Goal: Task Accomplishment & Management: Manage account settings

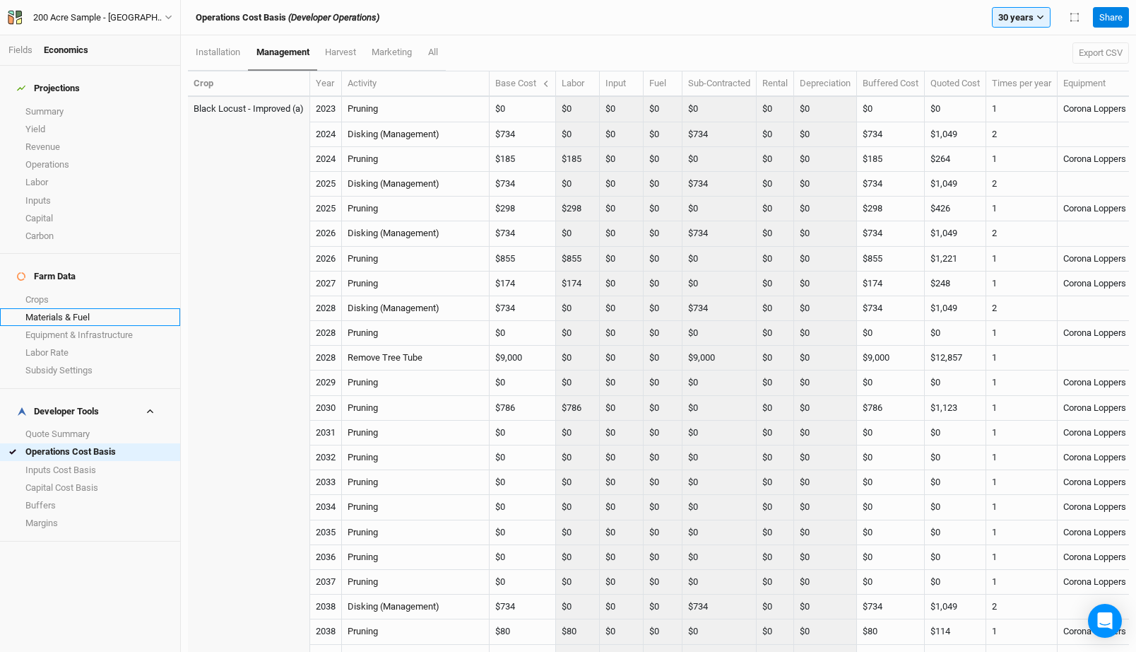
click at [71, 308] on link "Materials & Fuel" at bounding box center [90, 317] width 180 height 18
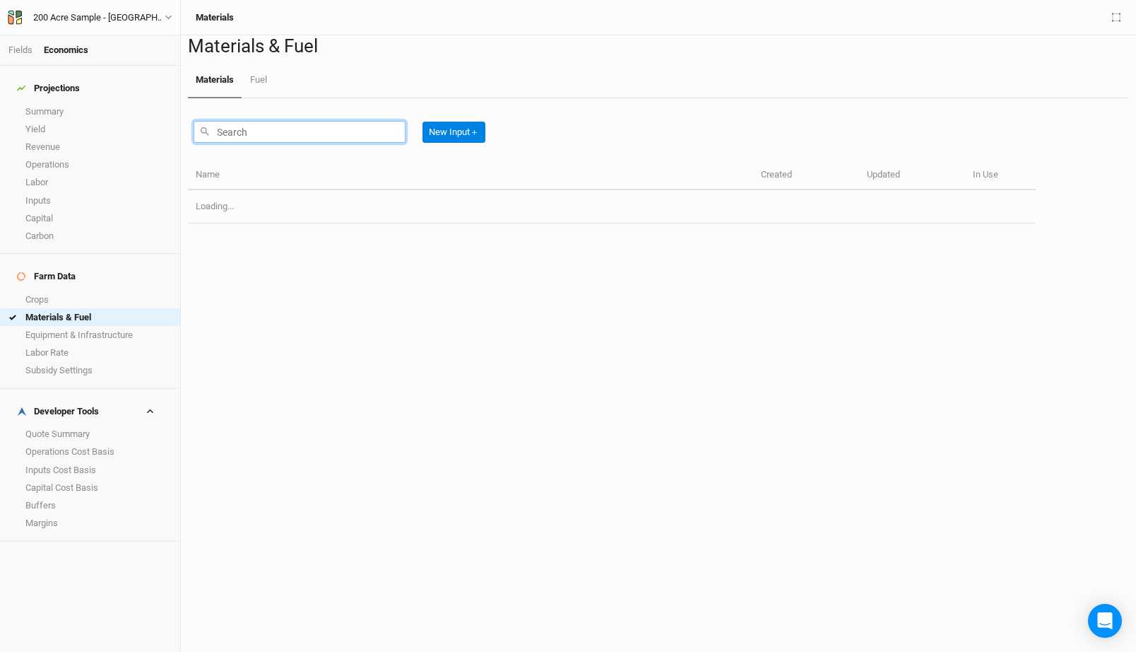
click at [305, 143] on input "text" at bounding box center [300, 132] width 212 height 22
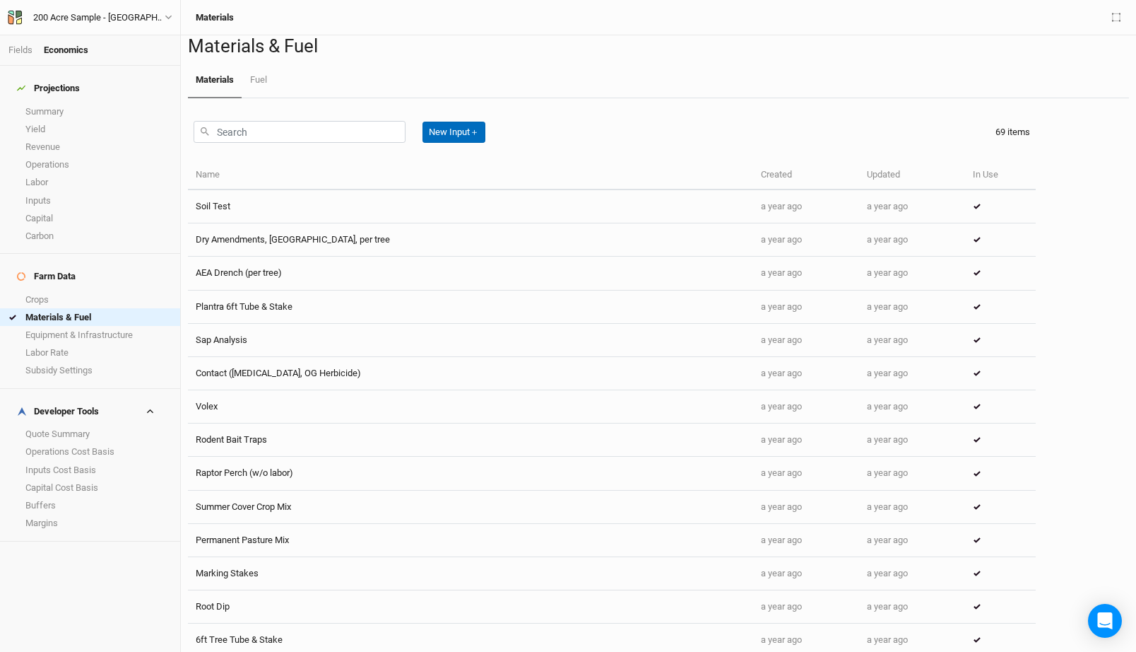
click at [459, 143] on button "New Input ＋" at bounding box center [454, 132] width 63 height 21
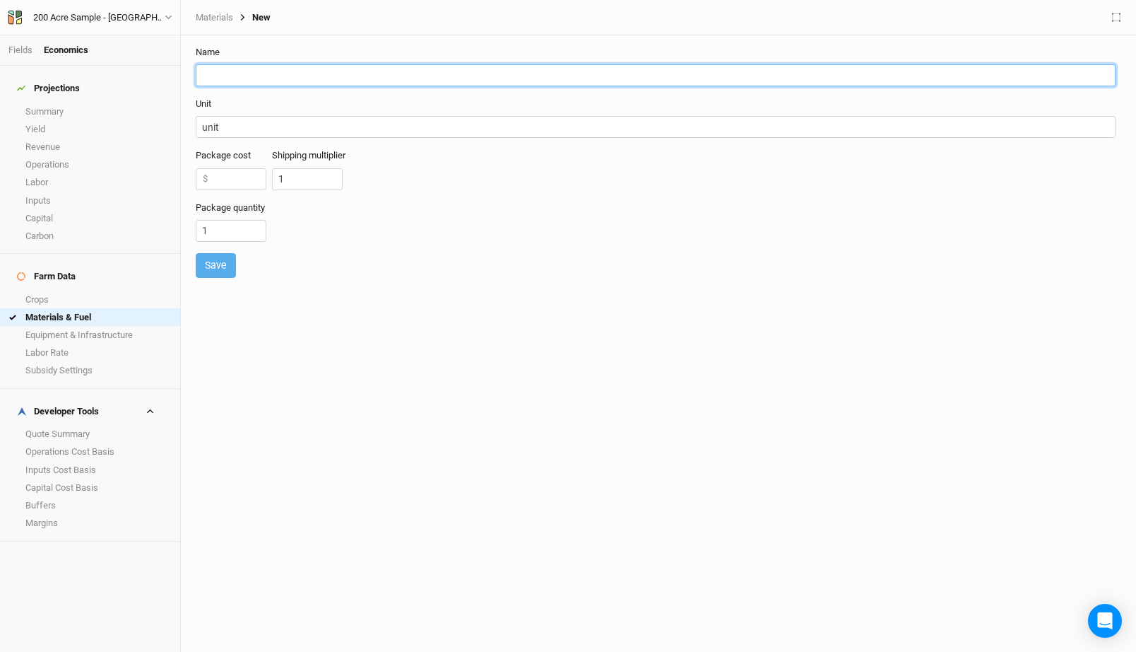
click at [275, 78] on input "text" at bounding box center [656, 75] width 920 height 22
paste input "Naturesafe 8-3-5.+ Sul-Po-Mag"
type input "Naturesafe 8-3-5.+ Sul-Po-Mag"
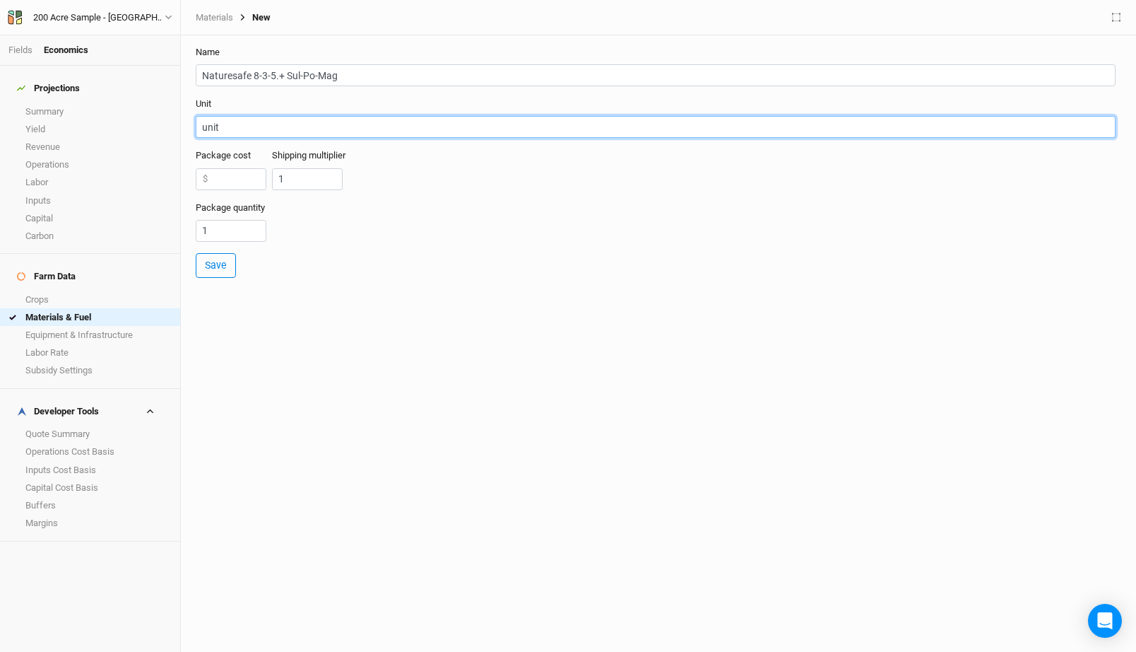
click at [226, 123] on input "unit" at bounding box center [656, 127] width 920 height 22
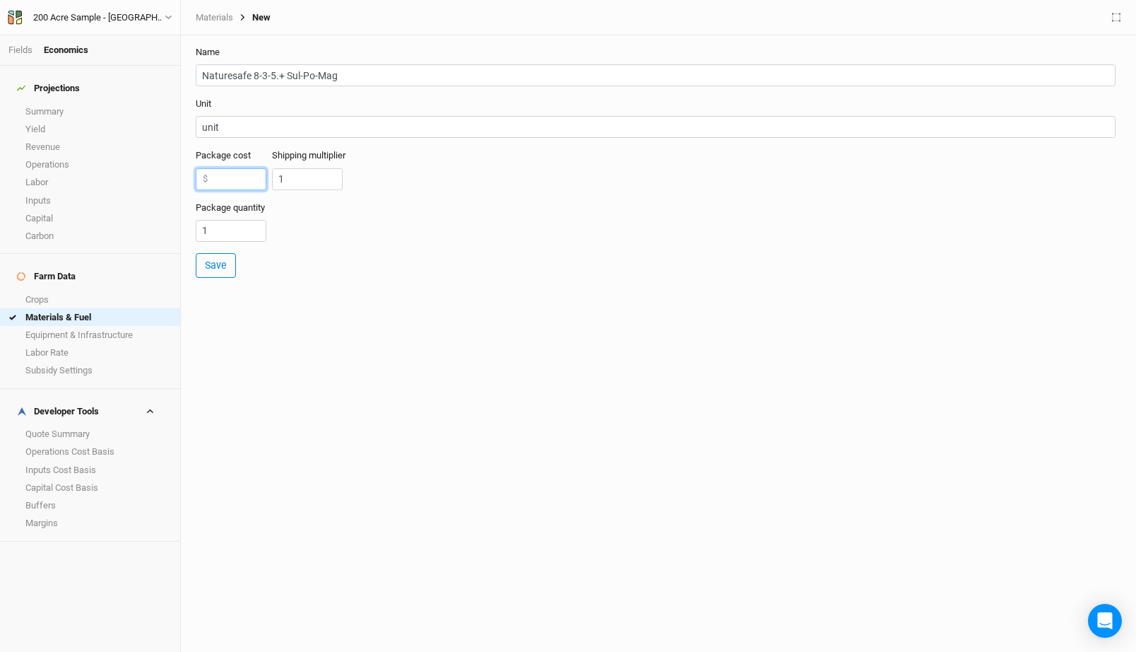
click at [227, 181] on input "number" at bounding box center [231, 179] width 71 height 22
paste input "916.00"
type input "916.00"
click at [235, 229] on input "1" at bounding box center [231, 231] width 71 height 22
click at [292, 170] on input "1" at bounding box center [307, 179] width 71 height 22
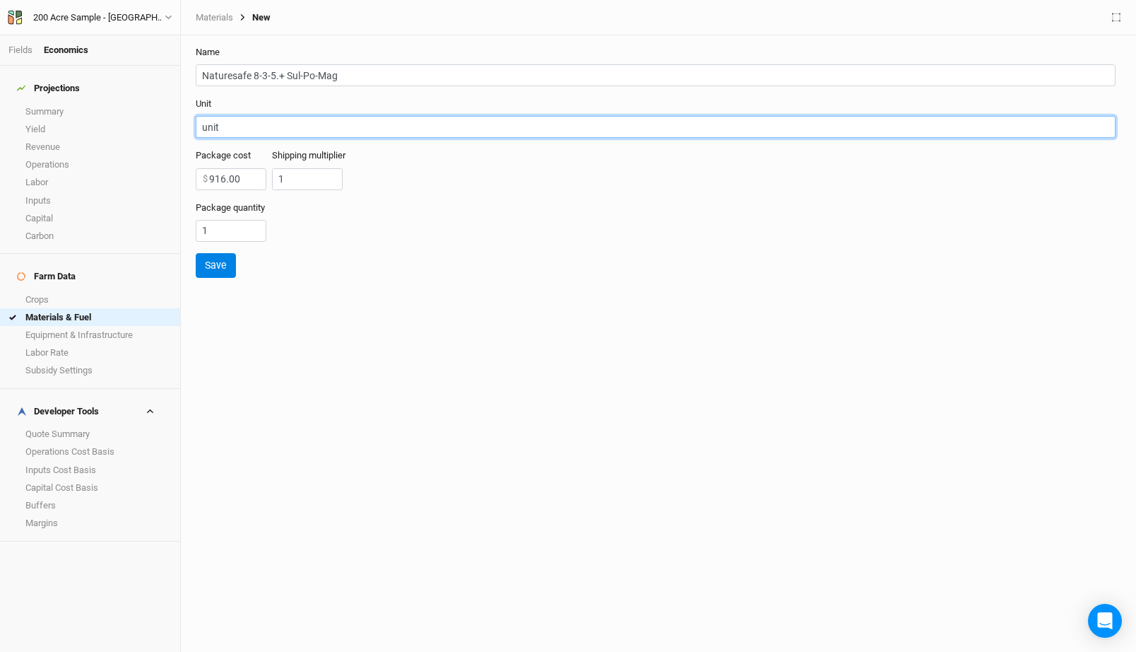
click at [218, 124] on input "unit" at bounding box center [656, 127] width 920 height 22
type input "ton"
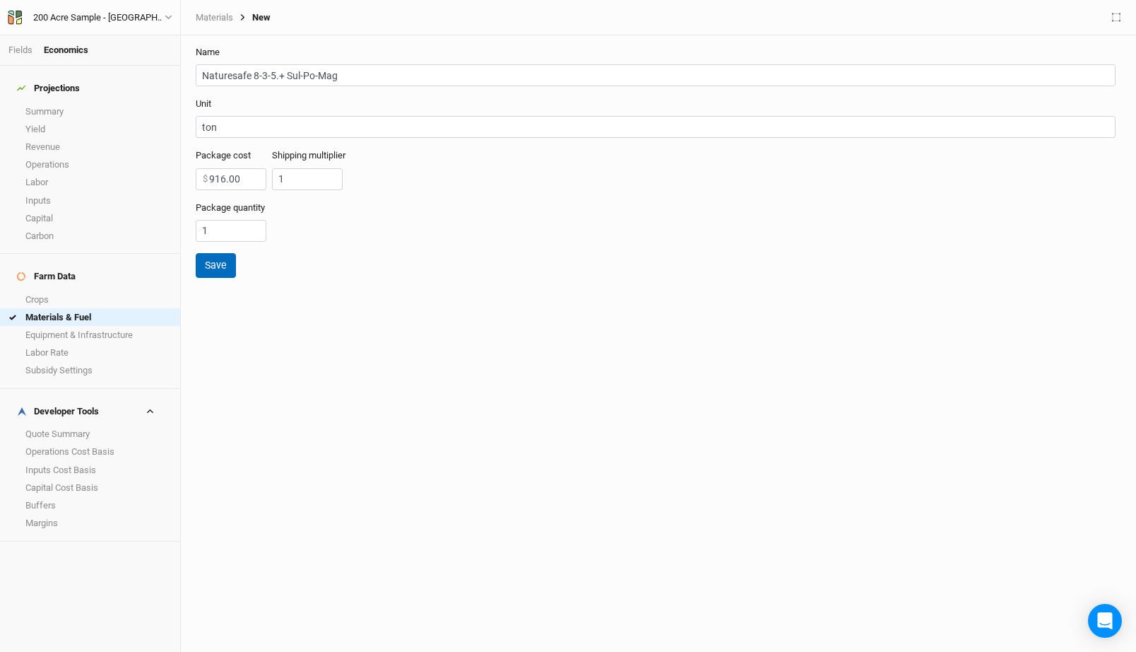
click at [215, 265] on button "Save" at bounding box center [216, 265] width 40 height 25
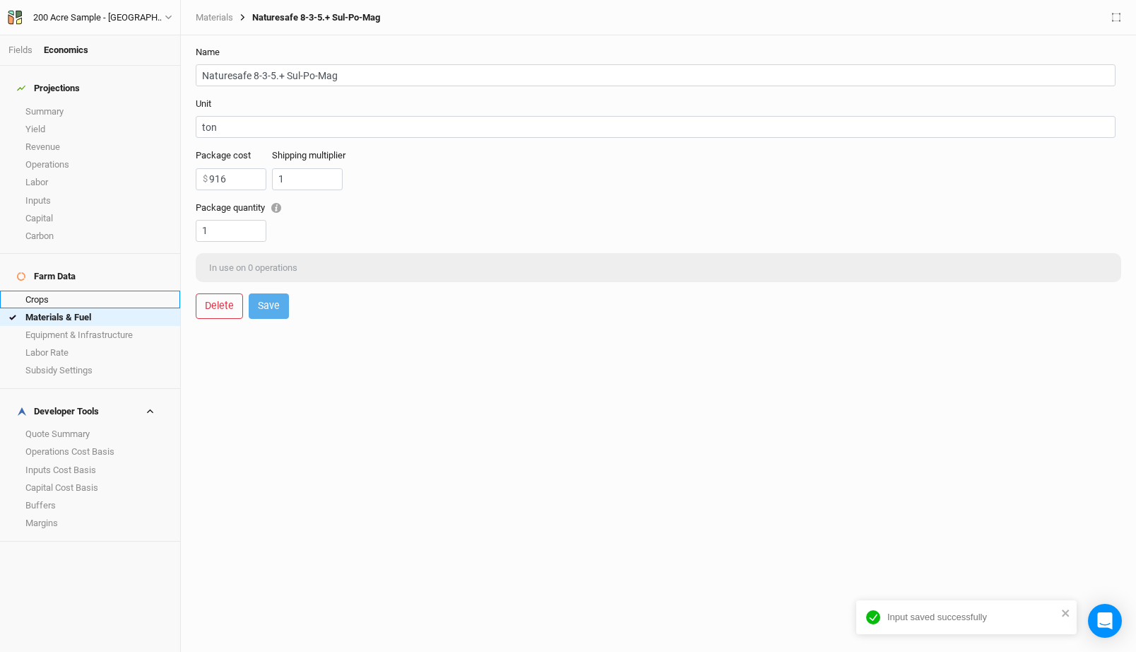
click at [61, 290] on link "Crops" at bounding box center [90, 299] width 180 height 18
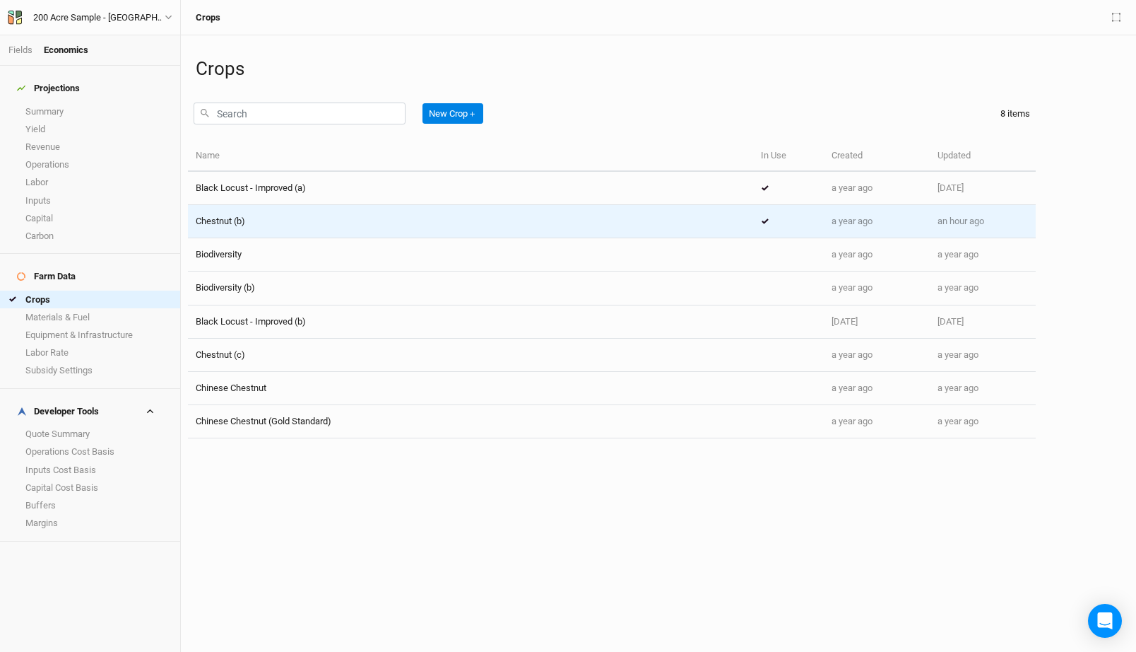
click at [281, 223] on div "Chestnut (b)" at bounding box center [471, 221] width 550 height 13
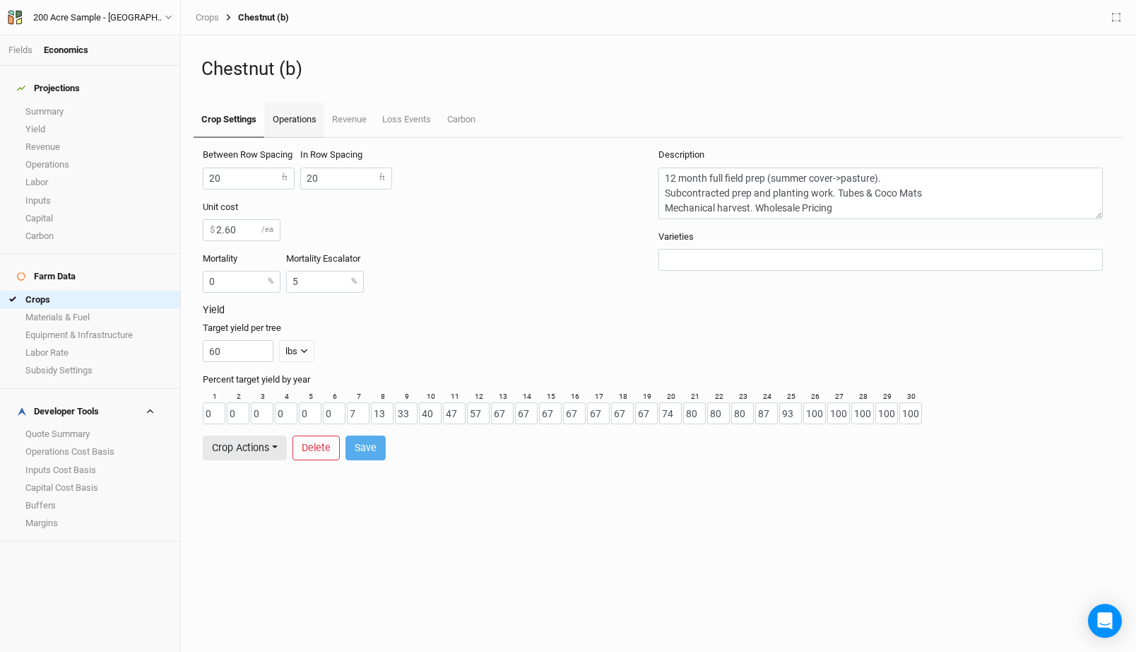
click at [302, 113] on link "Operations" at bounding box center [293, 119] width 59 height 35
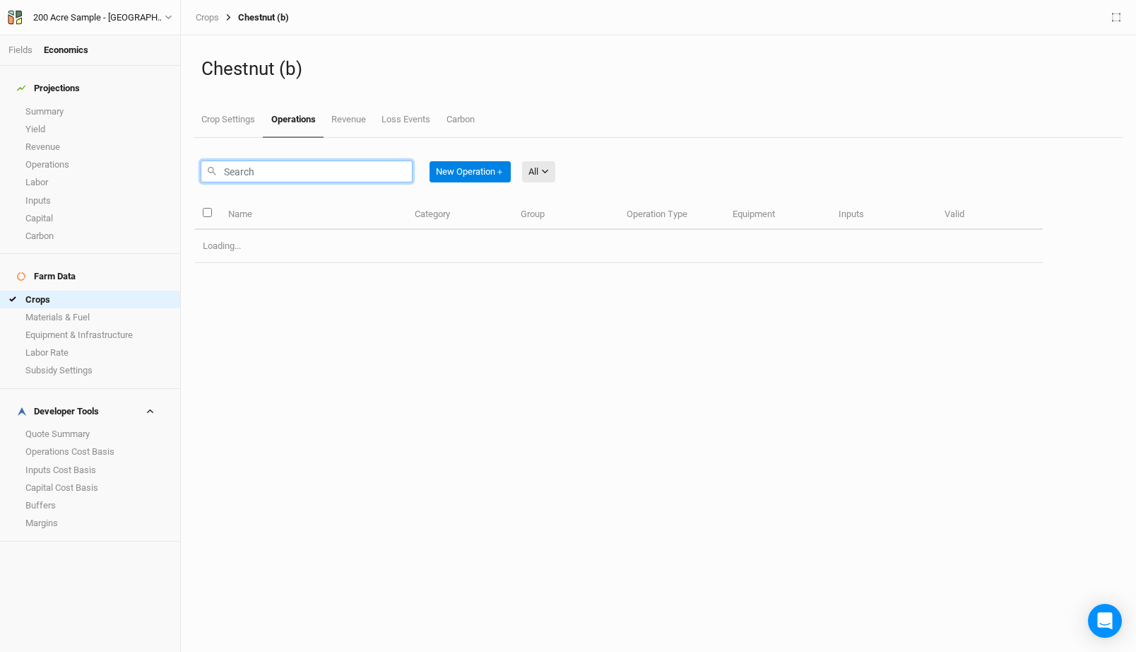
click at [299, 179] on input "text" at bounding box center [307, 171] width 212 height 22
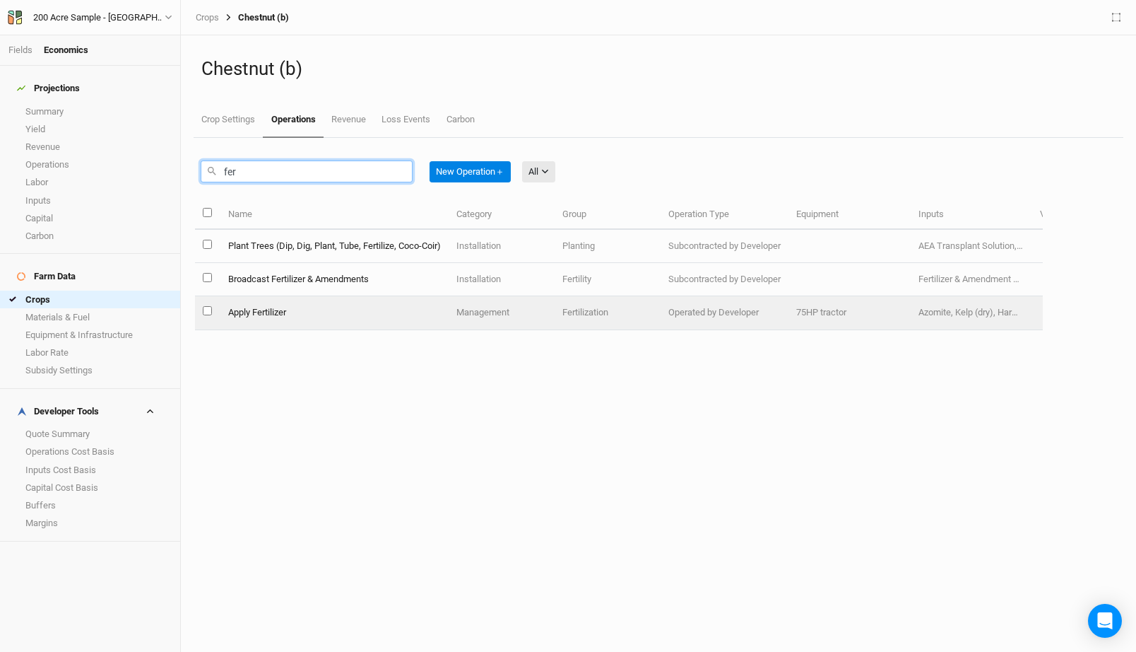
type input "fer"
click at [359, 311] on td "Apply Fertilizer" at bounding box center [334, 312] width 228 height 33
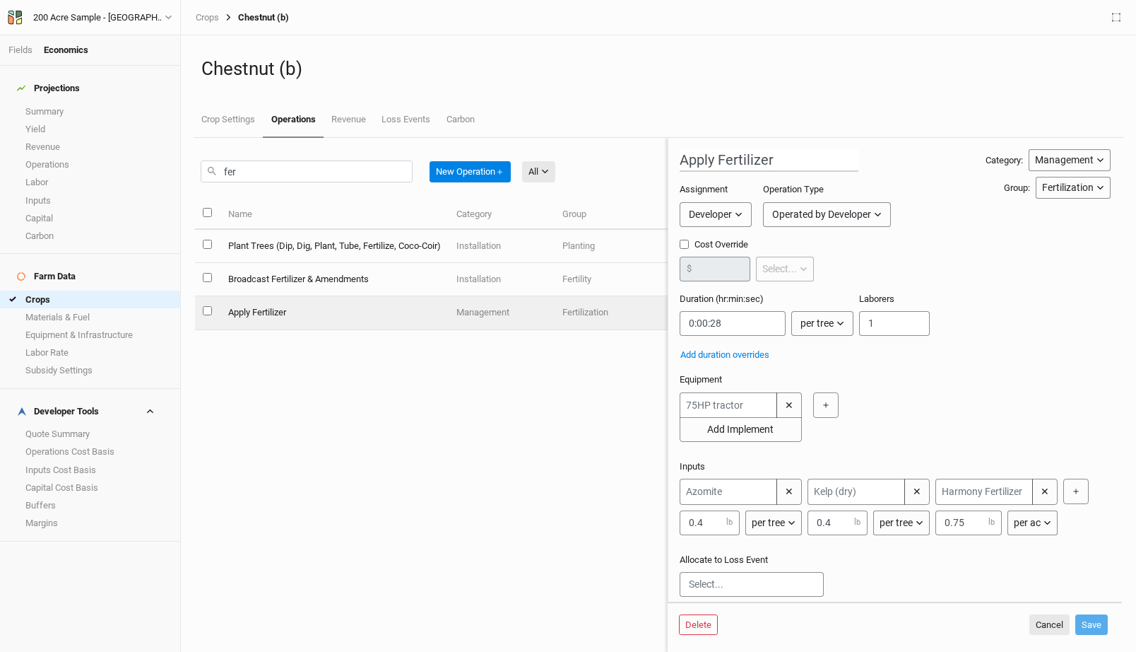
click at [1054, 191] on div "Fertilization" at bounding box center [1068, 187] width 52 height 15
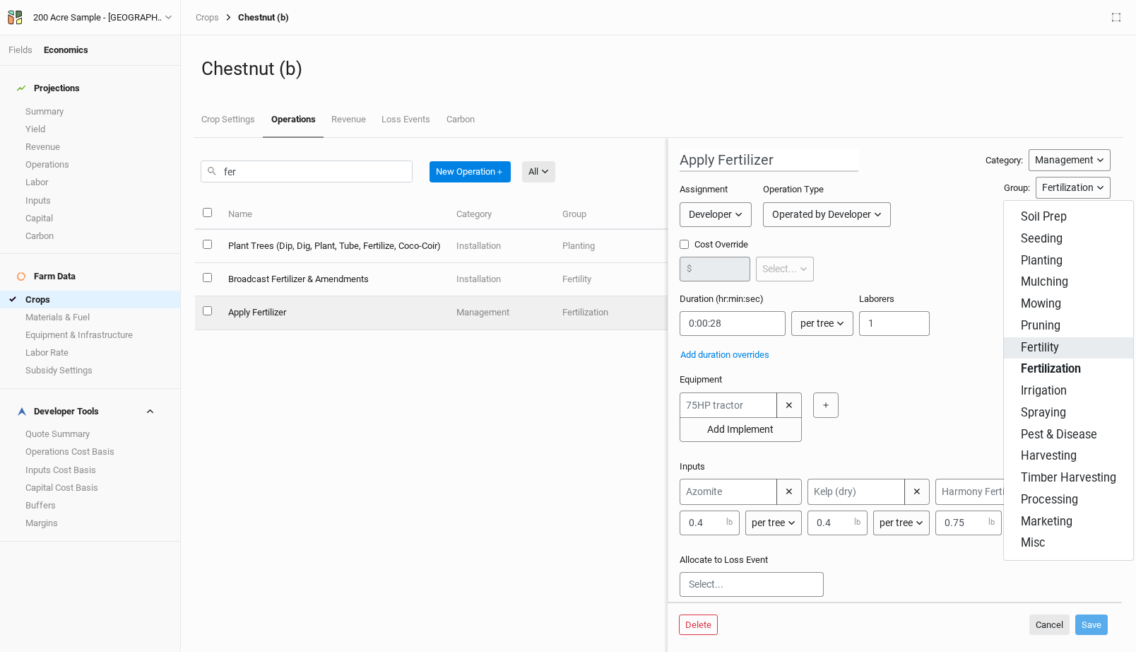
click at [1044, 346] on span "Fertility" at bounding box center [1040, 348] width 38 height 16
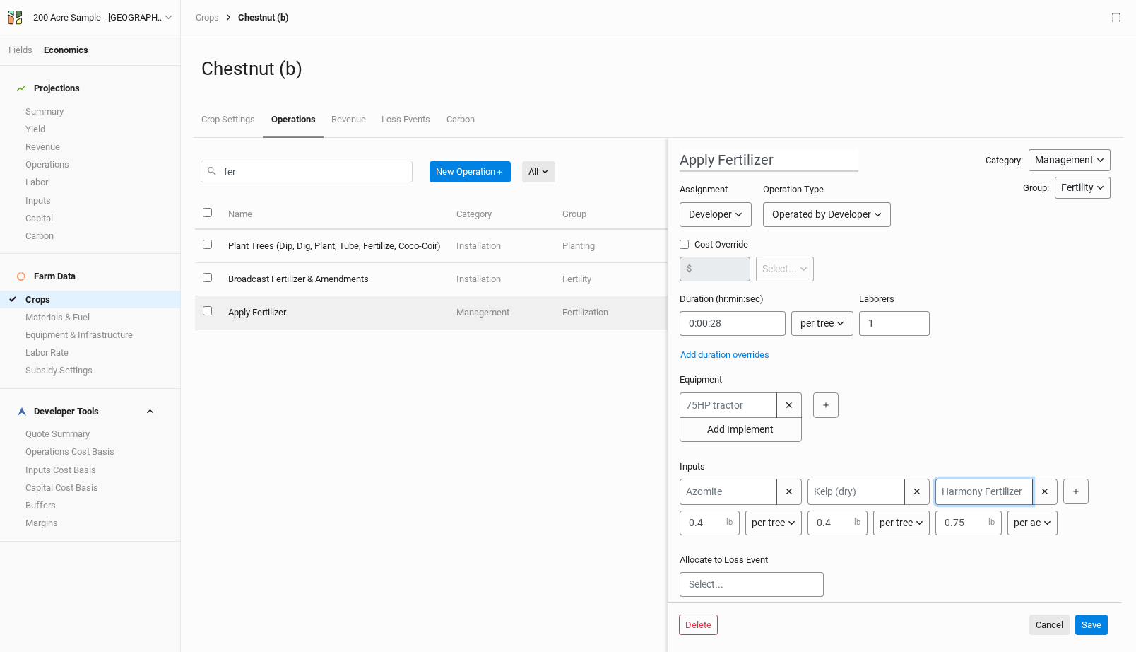
click at [991, 488] on input "text" at bounding box center [985, 491] width 98 height 26
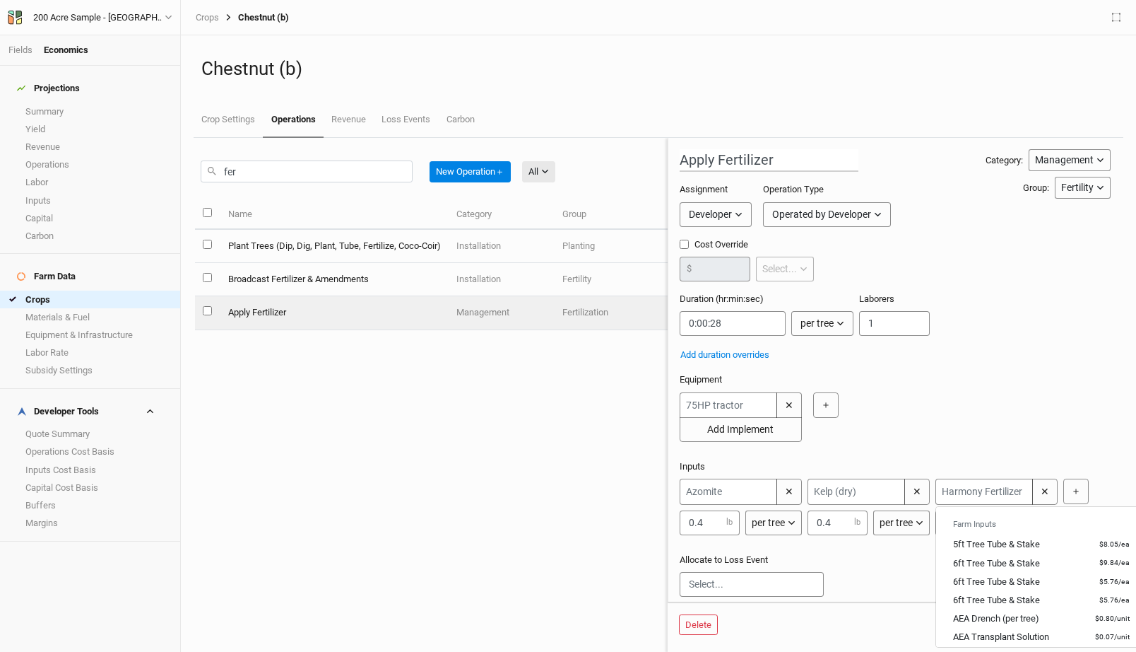
click at [976, 445] on div "✕ Add Implement ＋" at bounding box center [892, 420] width 425 height 57
click at [975, 489] on input "text" at bounding box center [985, 491] width 98 height 26
type input "fer"
type input "fertilizer & Amendment Placeholder"
type input "fe"
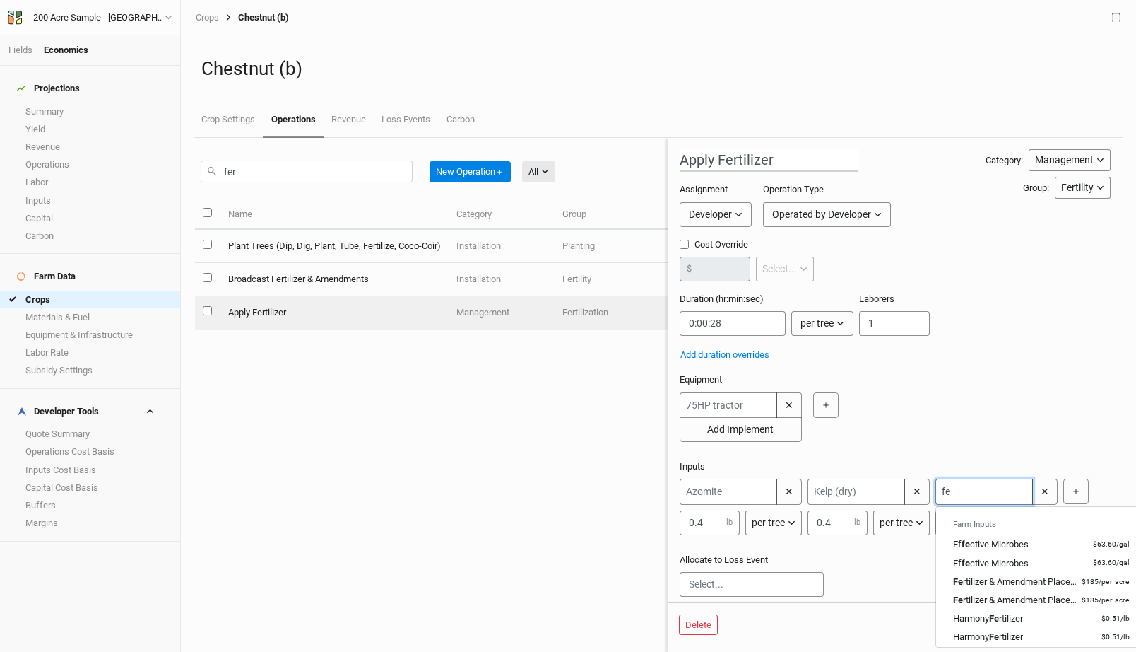
type input "f"
paste input "$916.00"
type input "$916.00"
type input "Na"
type input "Naturesafe 8-3-5.+ Sul-Po-Mag"
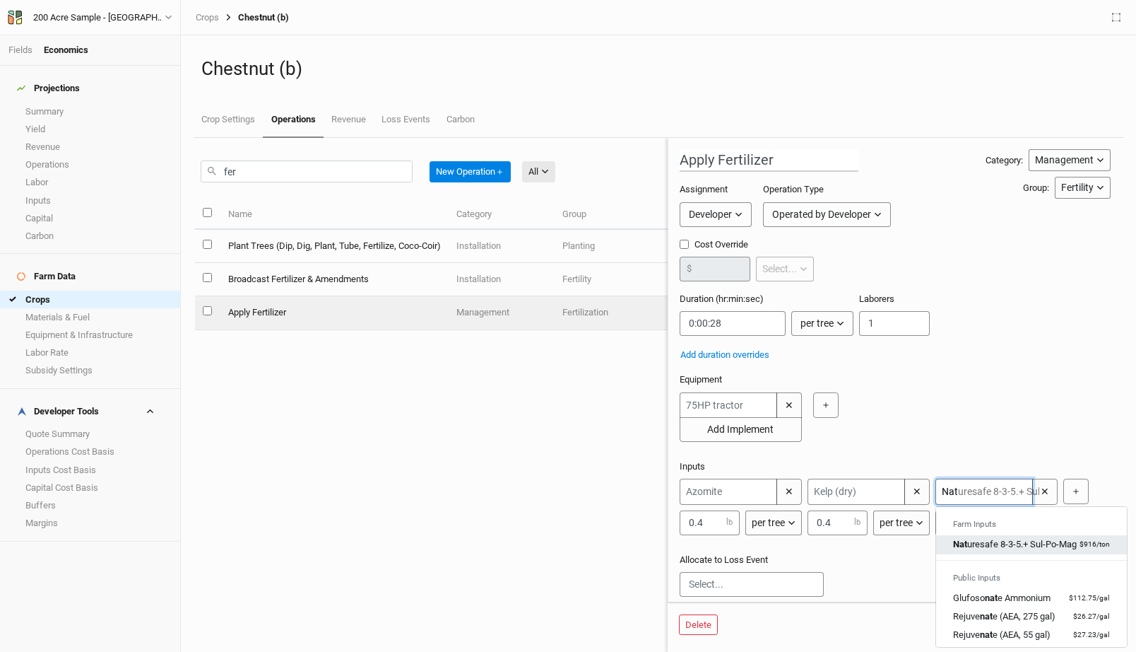
click at [1025, 548] on div "[PERSON_NAME] 8-3-5.+ Sul-Po-Mag" at bounding box center [1015, 544] width 124 height 13
type input "Naturesafe 8-3-5.+ Sul-Po-Mag"
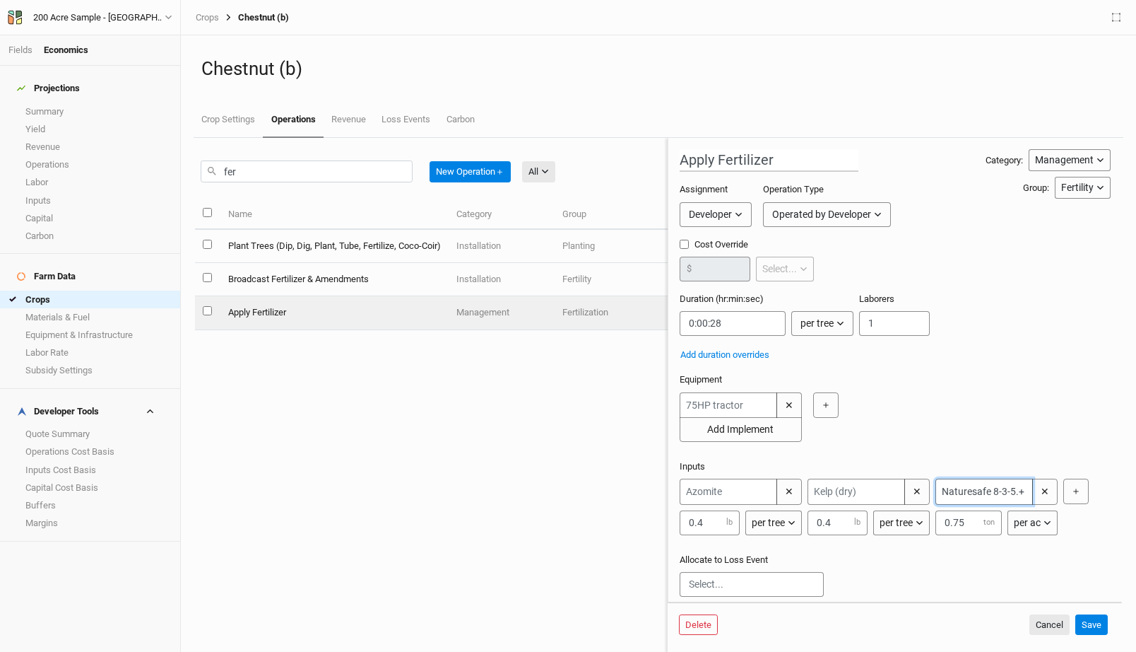
type input "Naturesafe 8-3-5.+ Sul-Po-Mag"
click at [1033, 523] on div "per ac" at bounding box center [1027, 522] width 27 height 15
click at [1054, 562] on span "per tree" at bounding box center [1045, 566] width 40 height 16
click at [1044, 618] on button "Cancel" at bounding box center [1050, 624] width 40 height 21
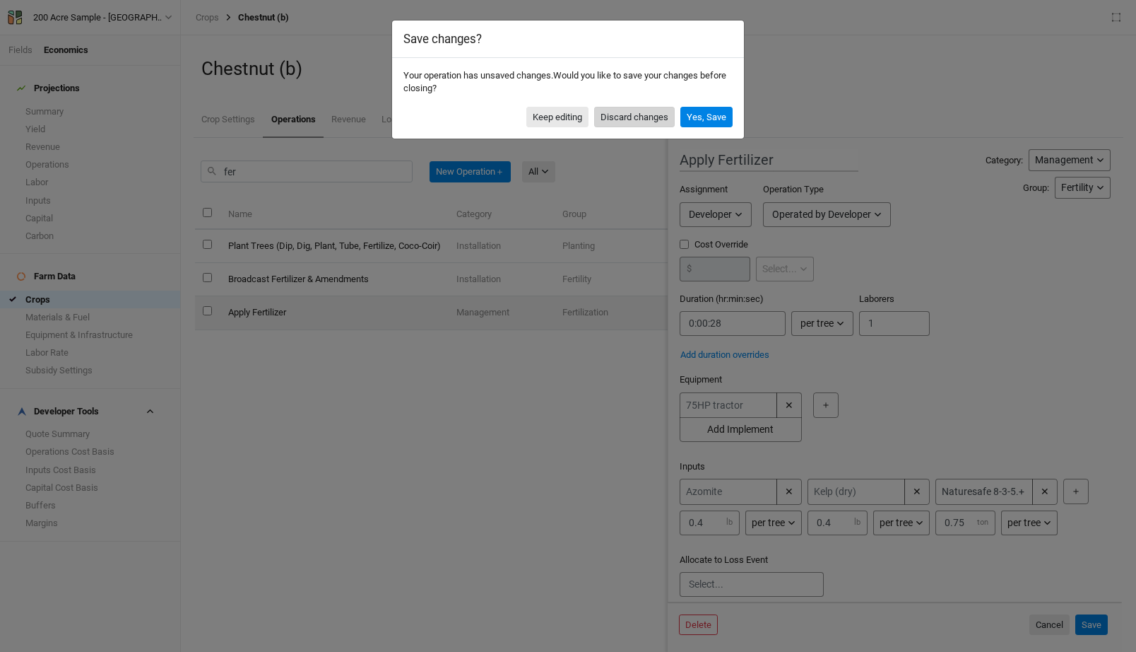
click at [623, 114] on button "Discard changes" at bounding box center [634, 117] width 81 height 21
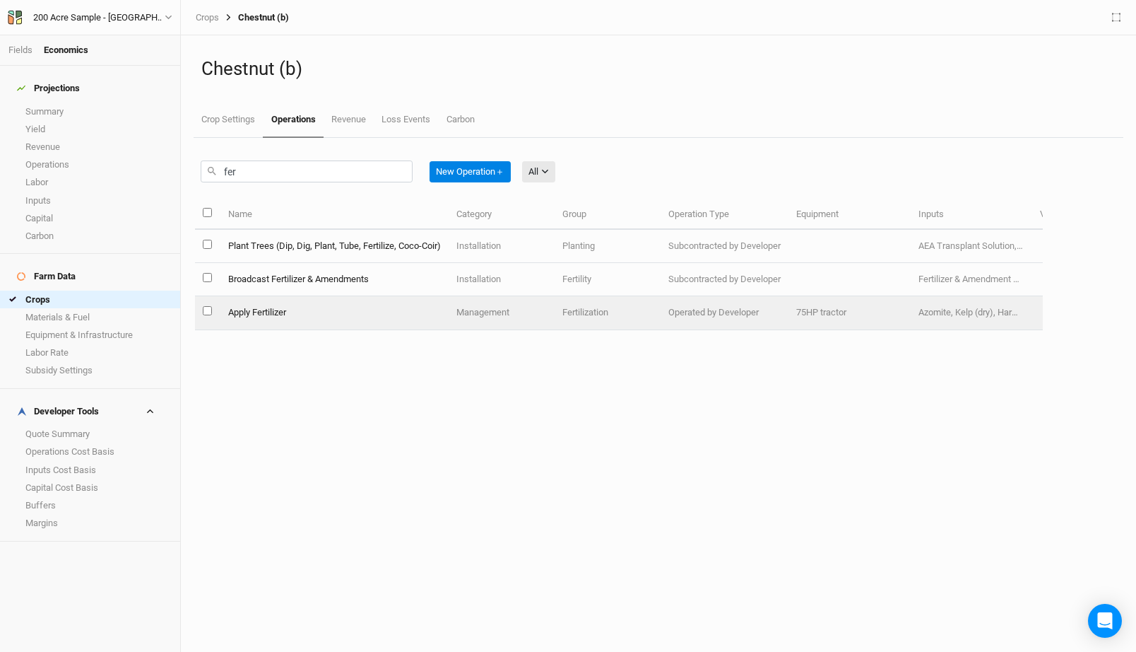
click at [608, 313] on td "Fertilization" at bounding box center [608, 312] width 106 height 33
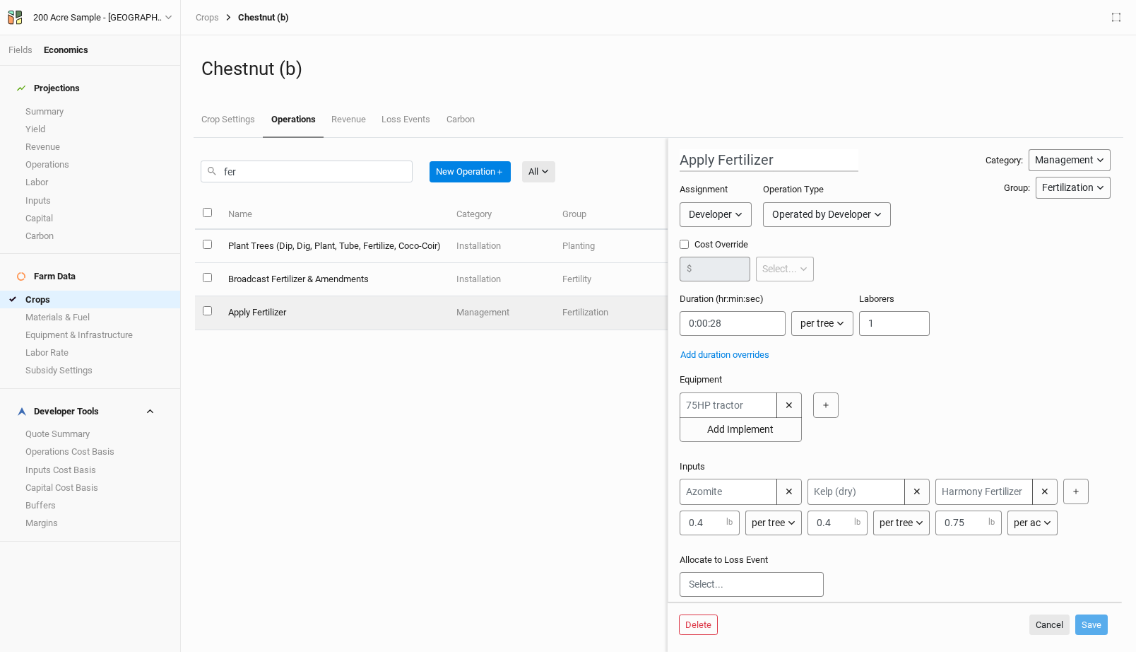
click at [1064, 182] on div "Fertilization" at bounding box center [1068, 187] width 52 height 15
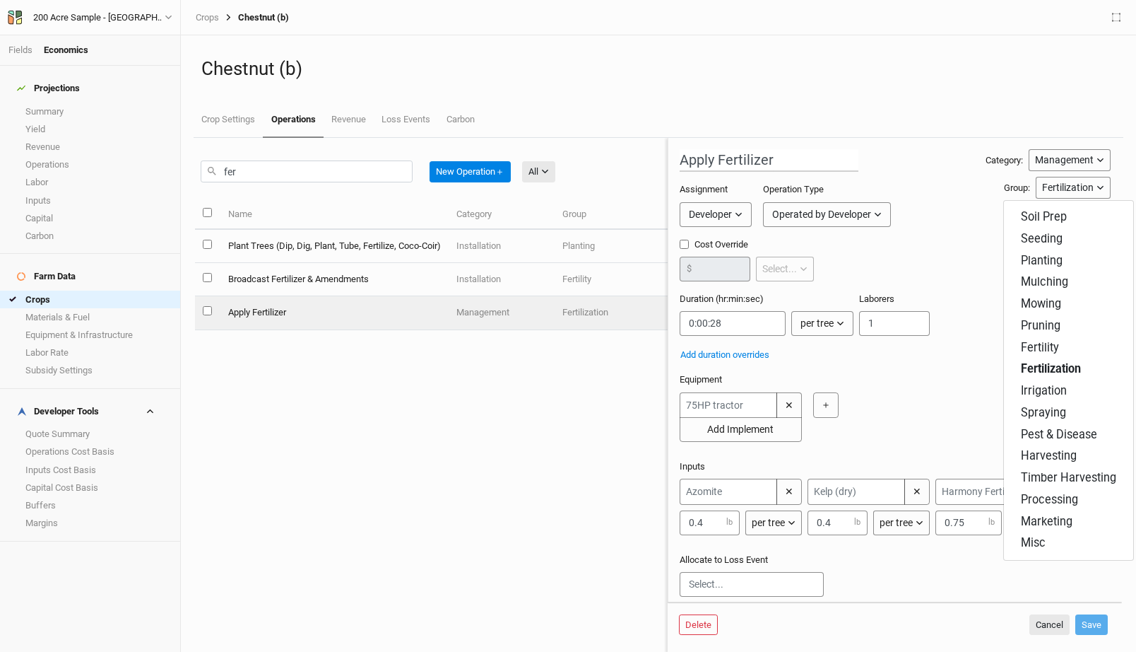
click at [954, 240] on div "Cost Override $ Select... per ac per tree per row ft per lbs per event" at bounding box center [895, 265] width 431 height 54
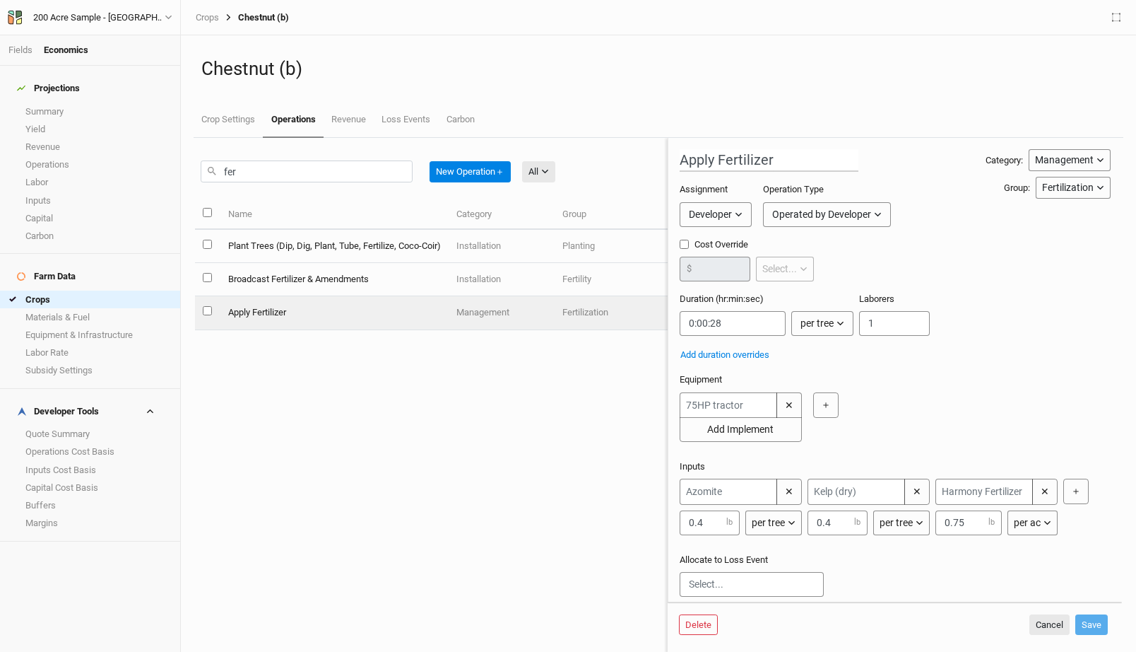
click at [1044, 191] on div "Fertilization" at bounding box center [1068, 187] width 52 height 15
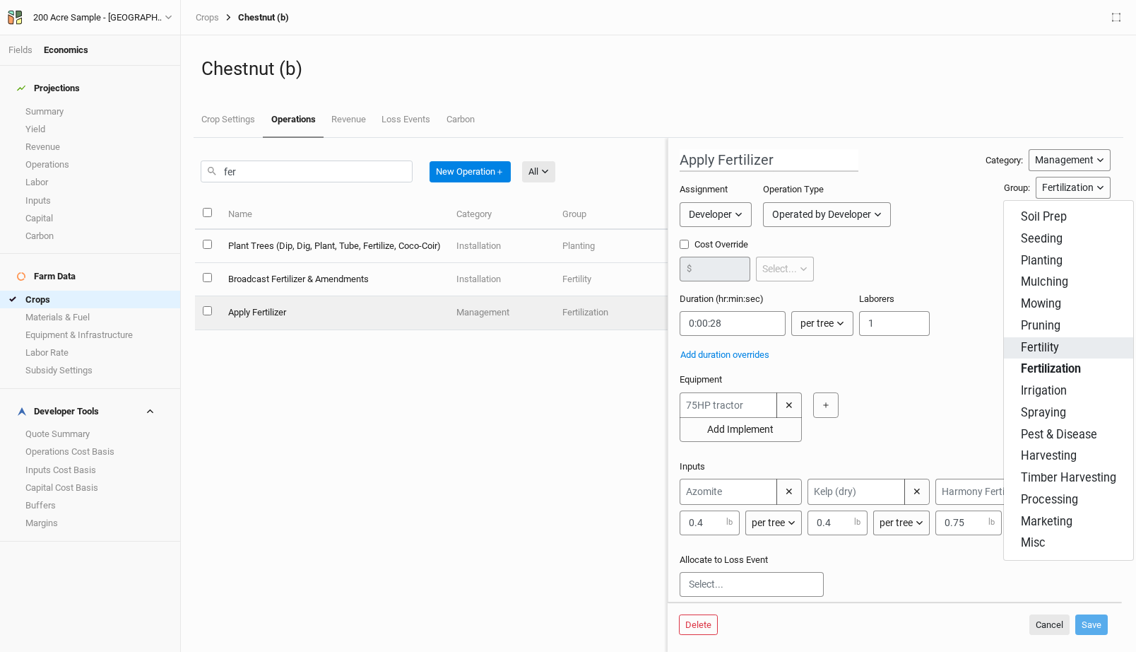
click at [1035, 341] on span "Fertility" at bounding box center [1040, 348] width 38 height 16
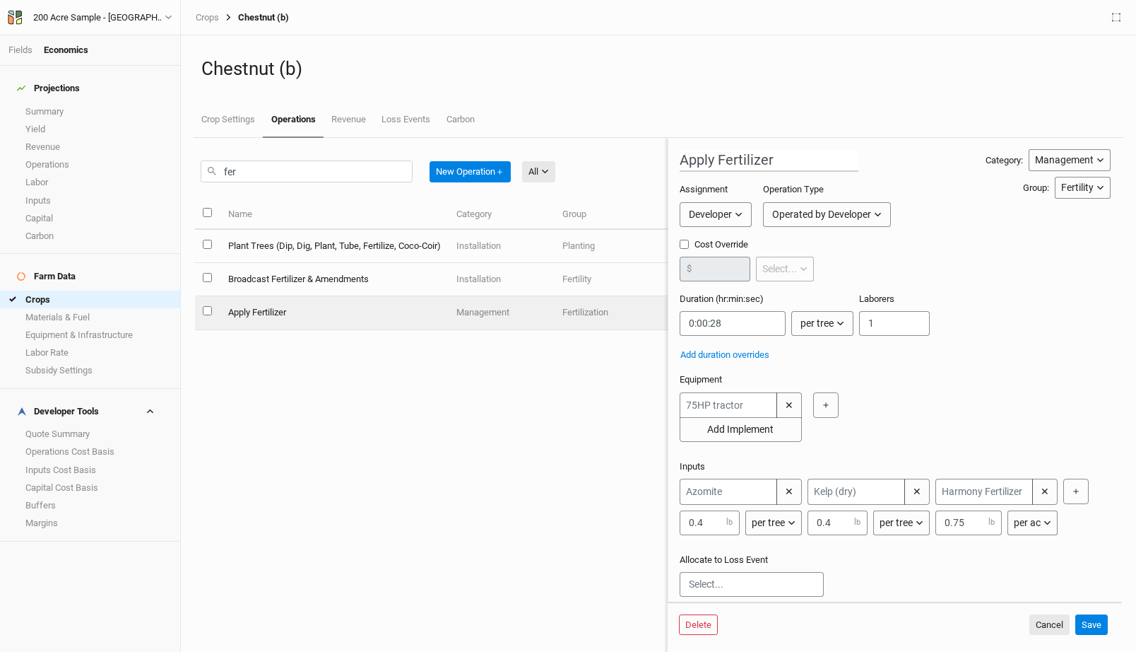
click at [1012, 517] on button "per ac" at bounding box center [1033, 522] width 50 height 25
click at [1041, 555] on button "per tree" at bounding box center [1064, 566] width 112 height 22
click at [1091, 623] on button "Save" at bounding box center [1092, 624] width 33 height 21
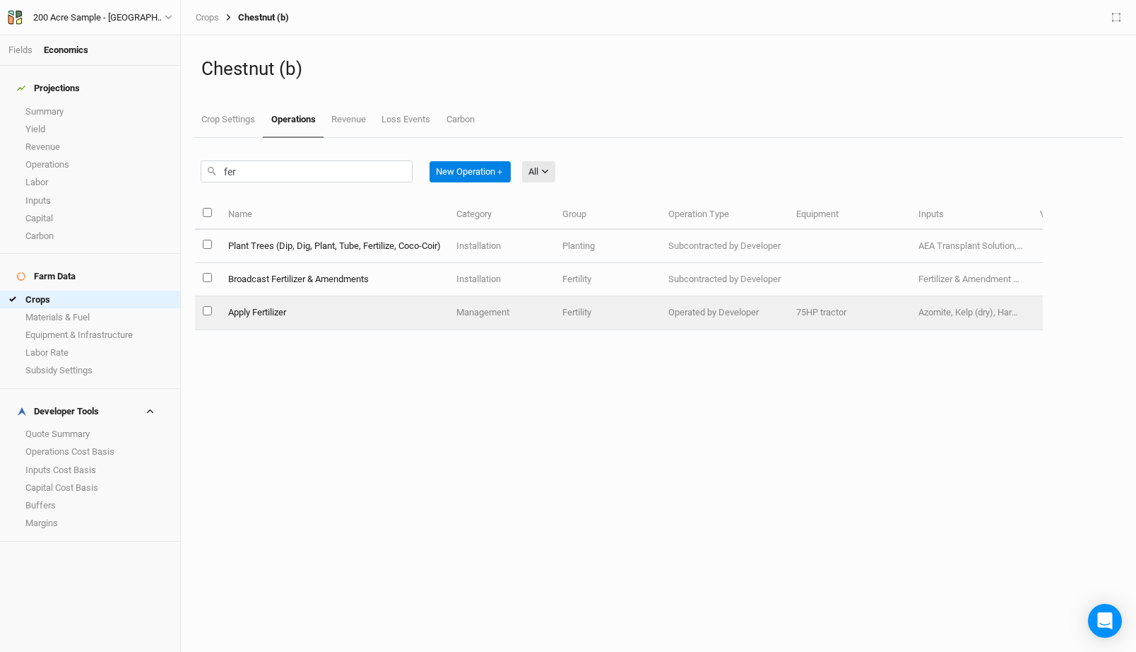
click at [667, 306] on td "Operated by Developer" at bounding box center [725, 312] width 128 height 33
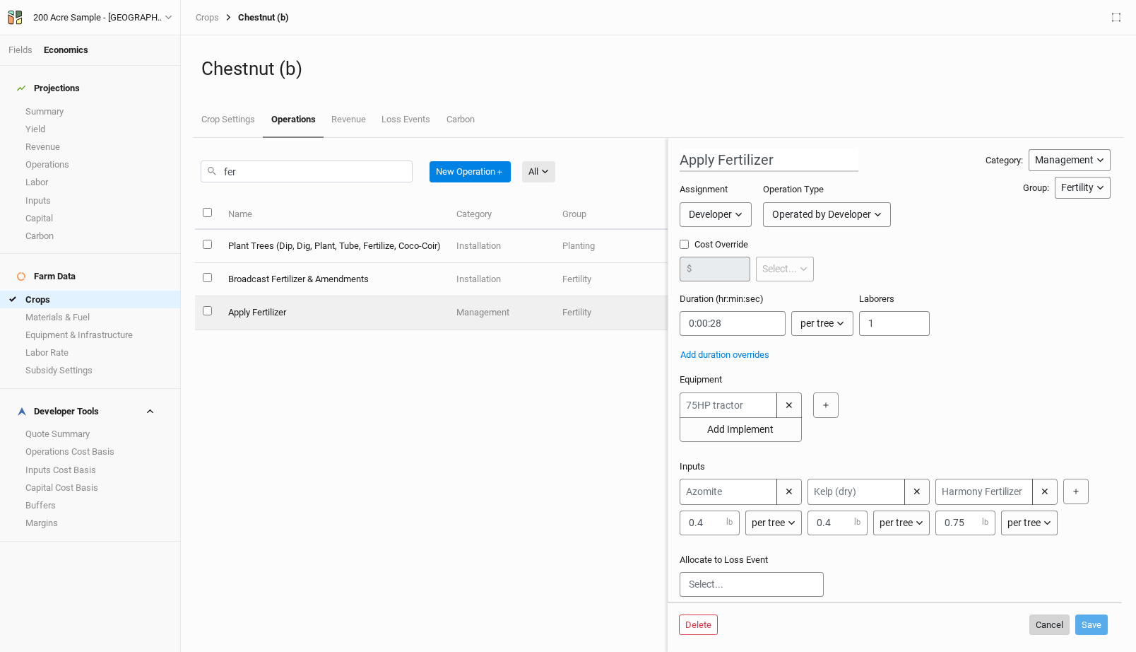
click at [1050, 621] on button "Cancel" at bounding box center [1050, 624] width 40 height 21
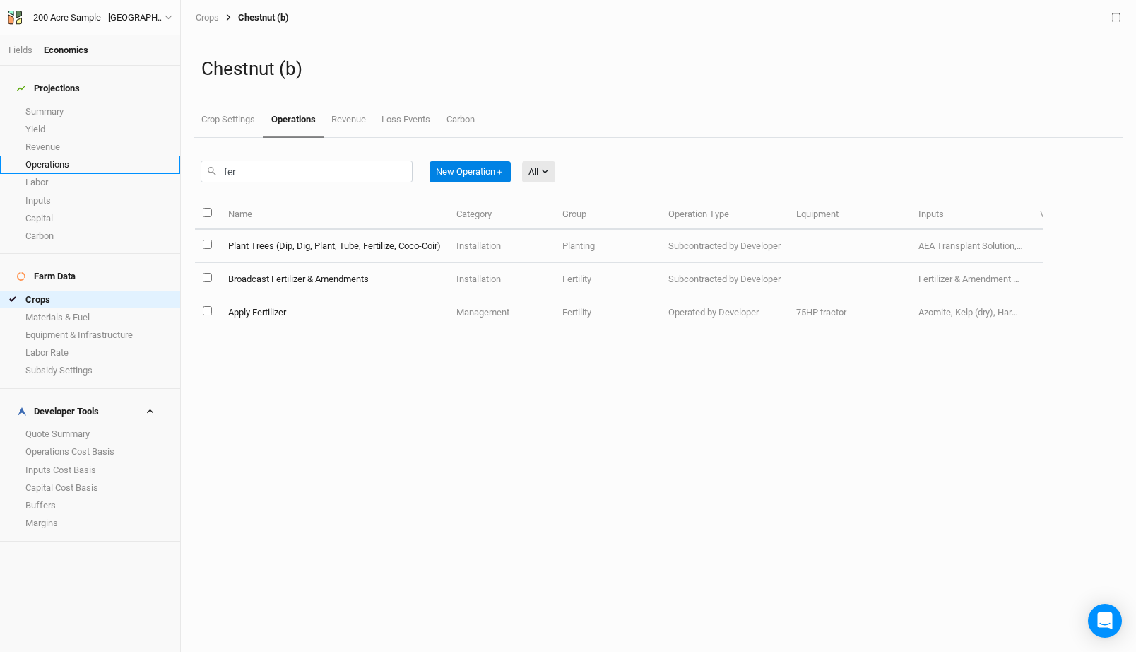
click at [61, 155] on link "Operations" at bounding box center [90, 164] width 180 height 18
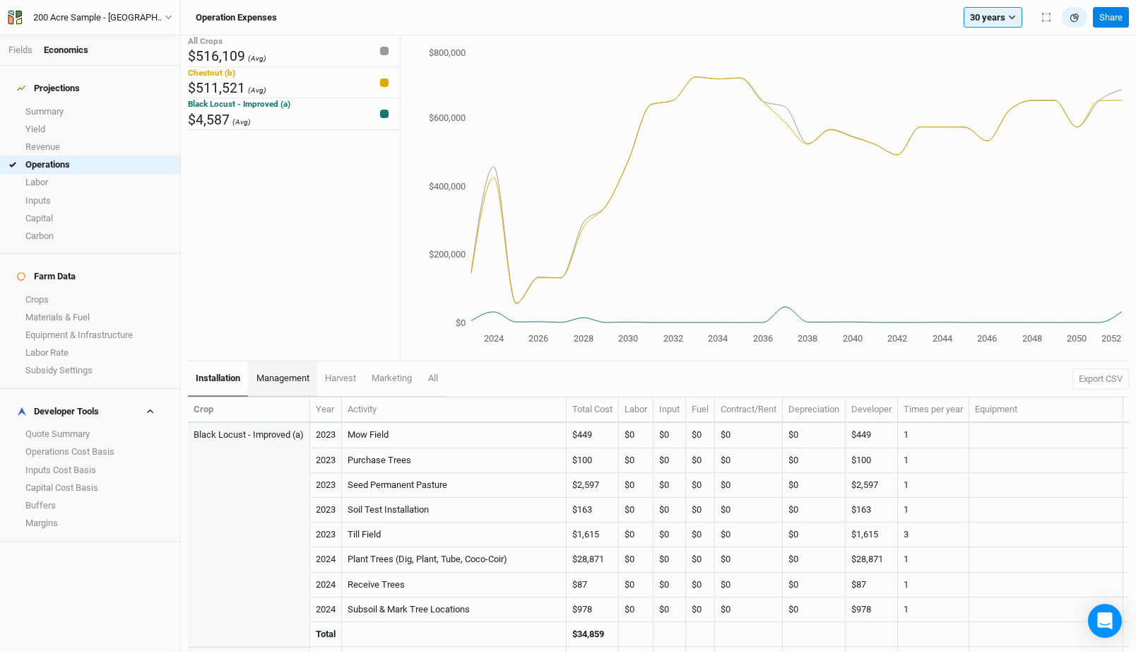
drag, startPoint x: 275, startPoint y: 373, endPoint x: 293, endPoint y: 362, distance: 21.6
click at [274, 373] on span "management" at bounding box center [283, 377] width 53 height 11
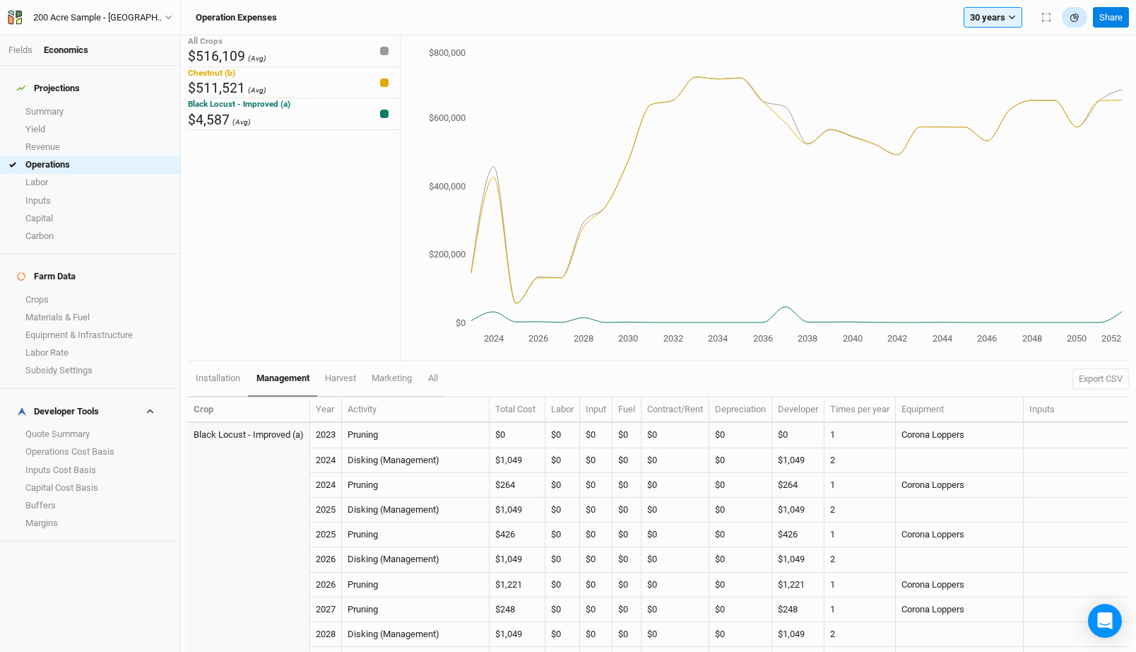
click at [1079, 13] on button "button" at bounding box center [1074, 17] width 25 height 21
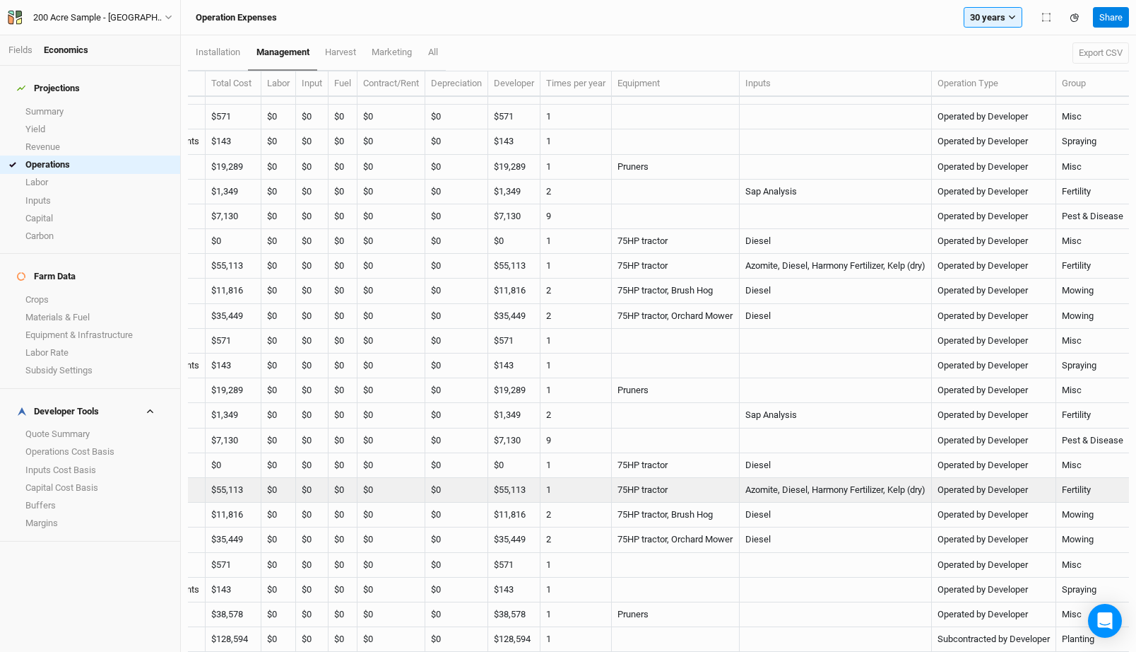
scroll to position [1285, 0]
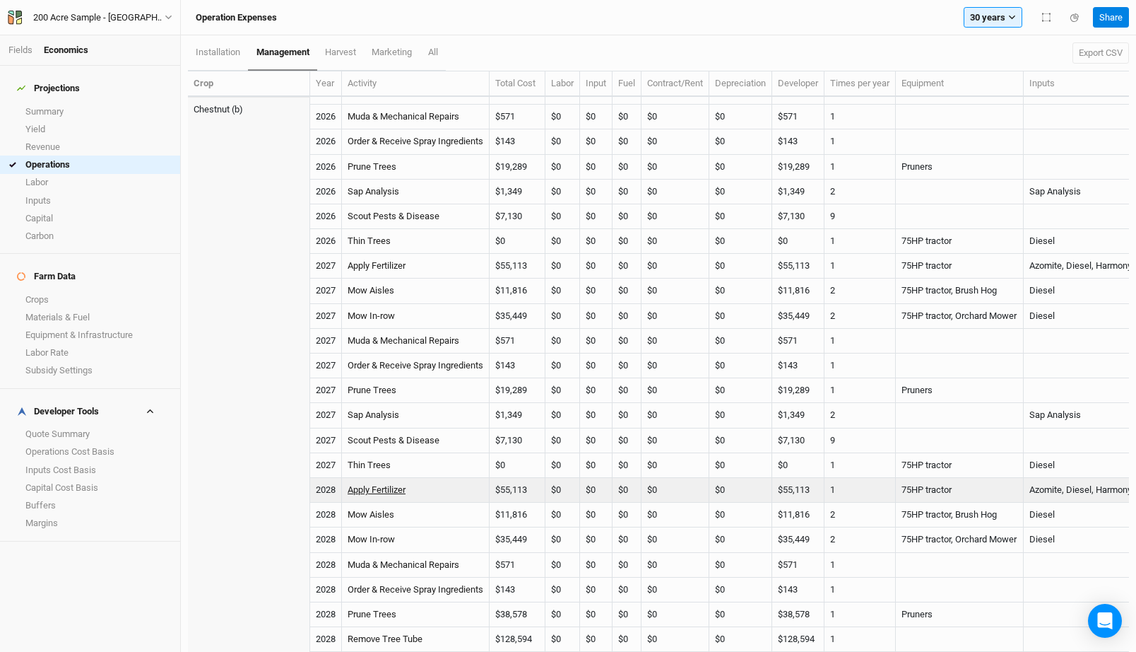
click at [389, 492] on link "Apply Fertilizer" at bounding box center [377, 489] width 58 height 11
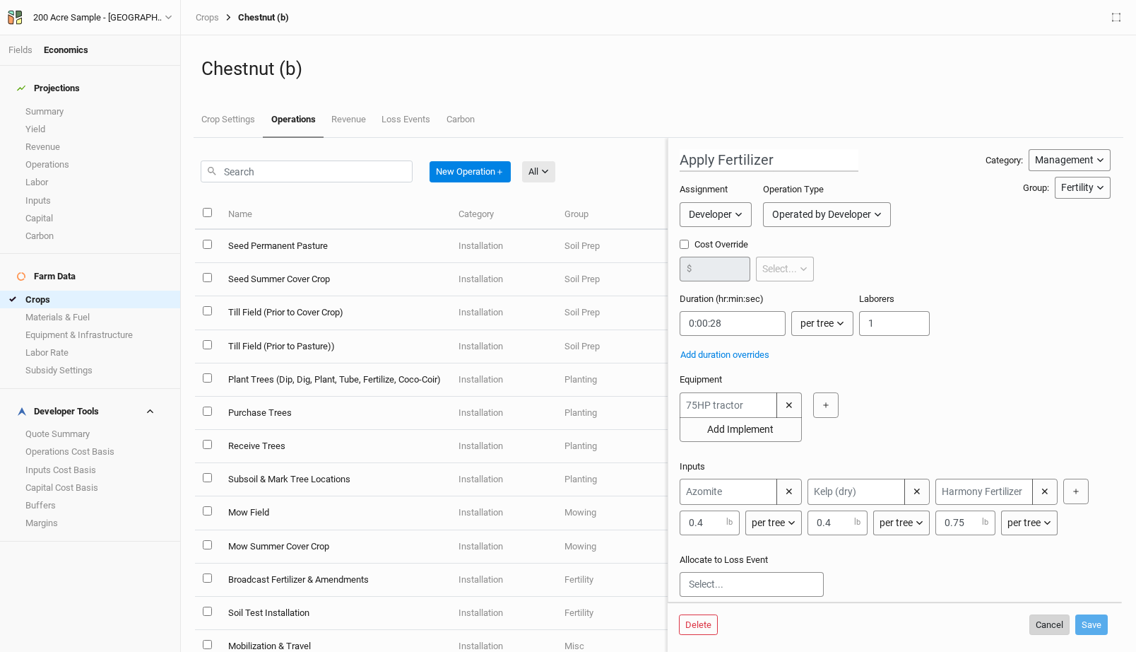
click at [1047, 622] on button "Cancel" at bounding box center [1050, 624] width 40 height 21
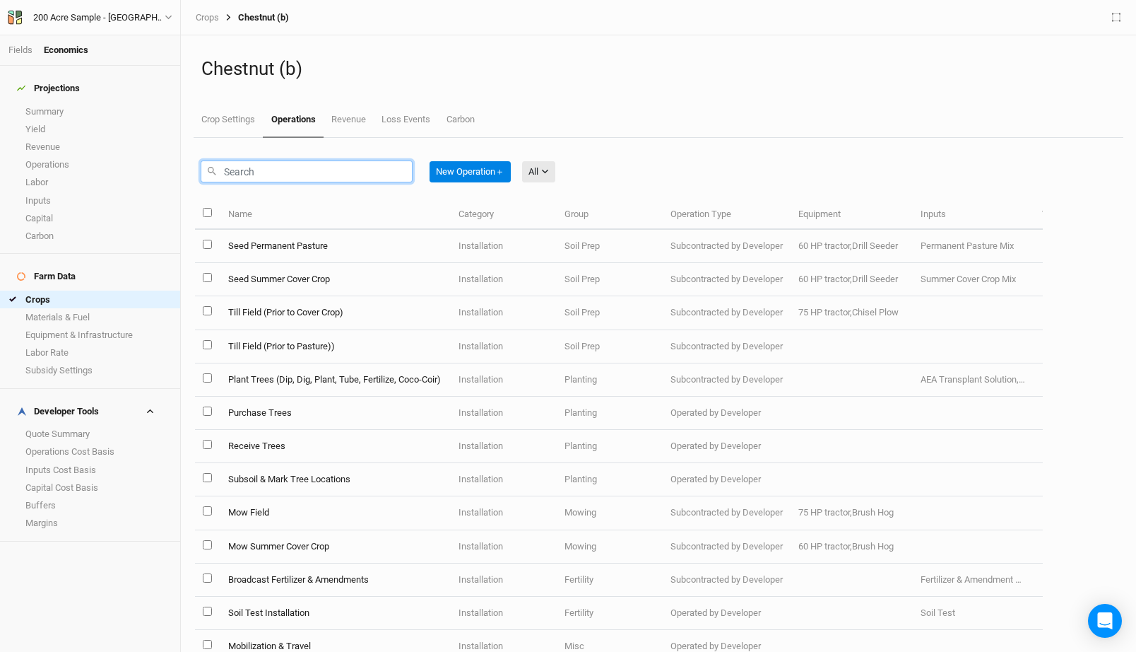
click at [330, 178] on input "text" at bounding box center [307, 171] width 212 height 22
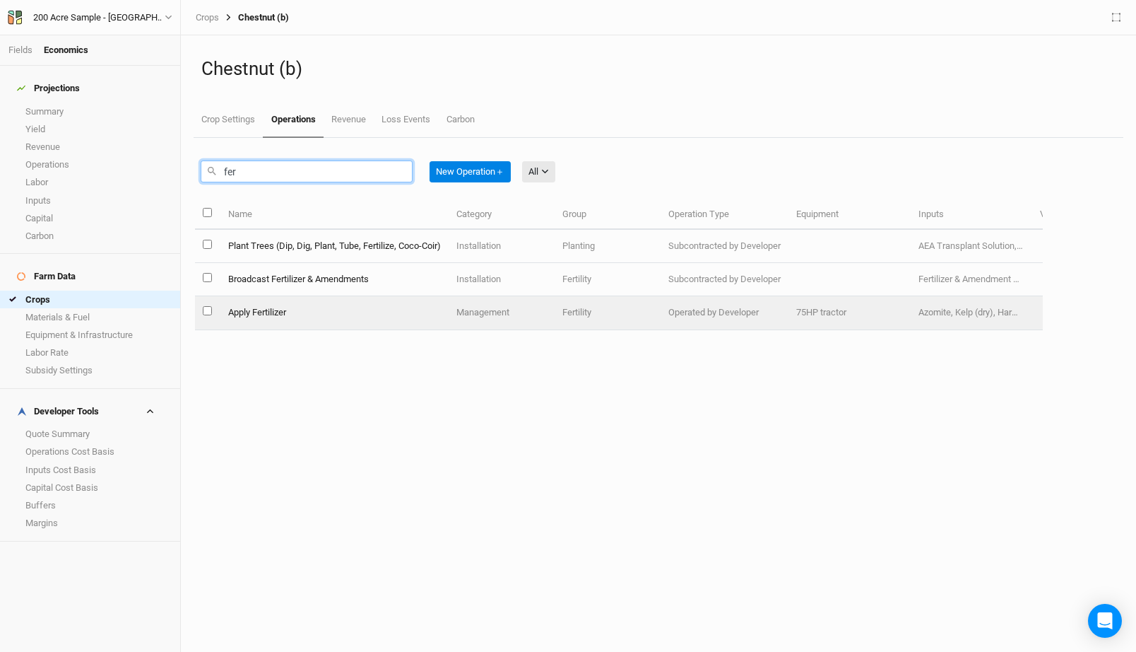
type input "fer"
click at [324, 312] on td "Apply Fertilizer" at bounding box center [334, 312] width 228 height 33
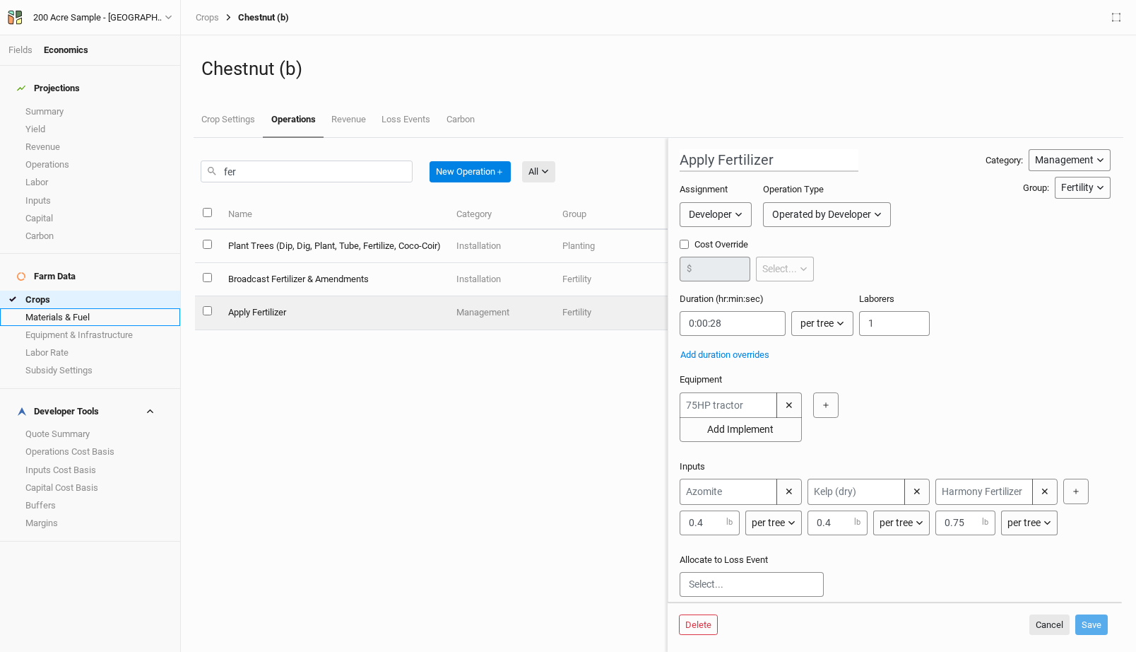
click at [81, 308] on link "Materials & Fuel" at bounding box center [90, 317] width 180 height 18
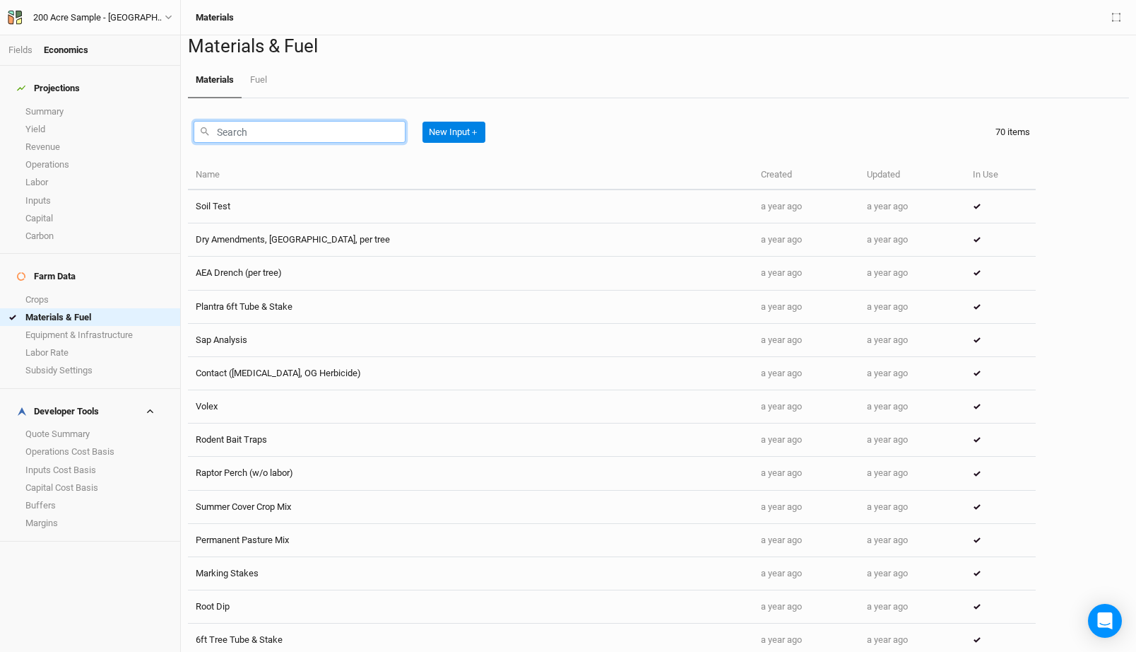
click at [311, 143] on input "text" at bounding box center [300, 132] width 212 height 22
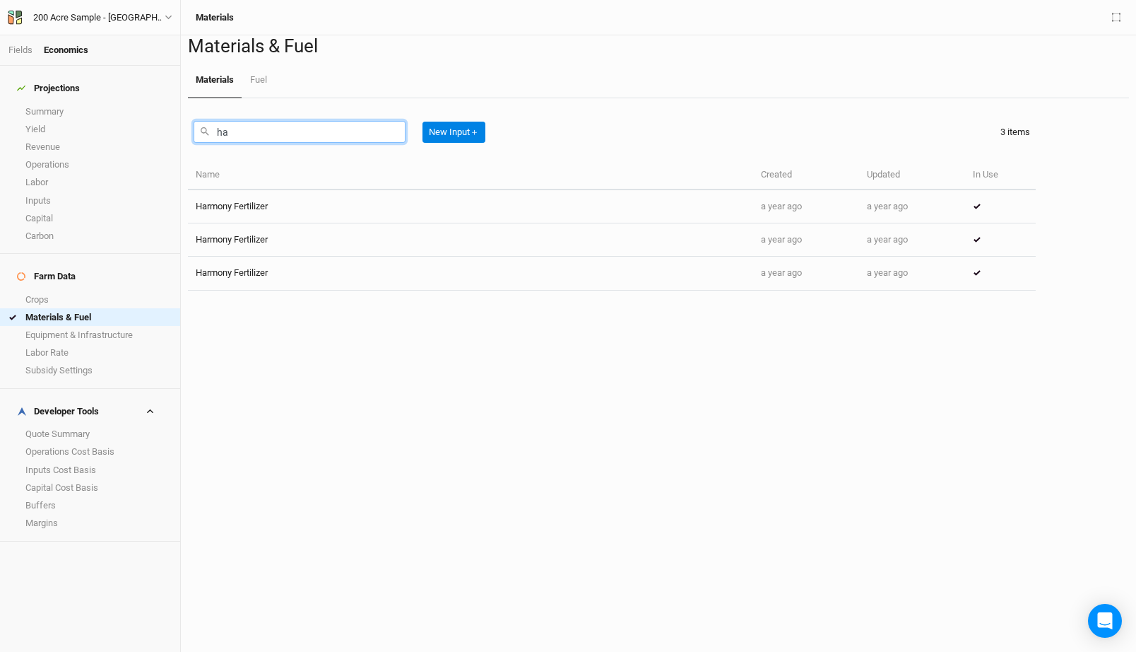
type input "h"
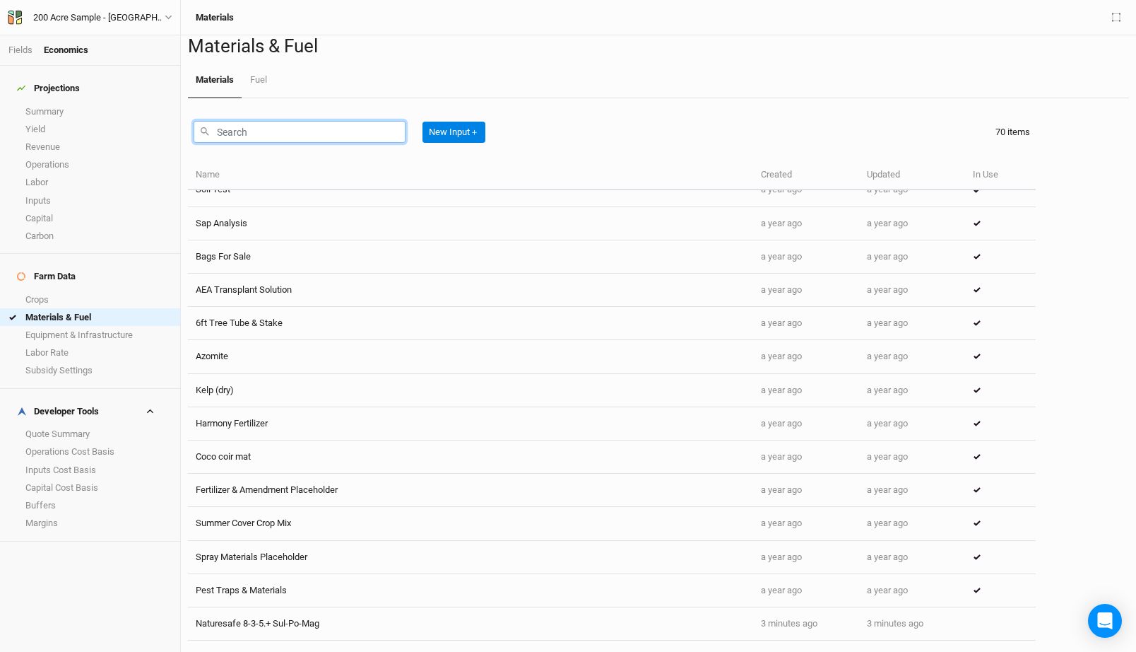
scroll to position [1912, 0]
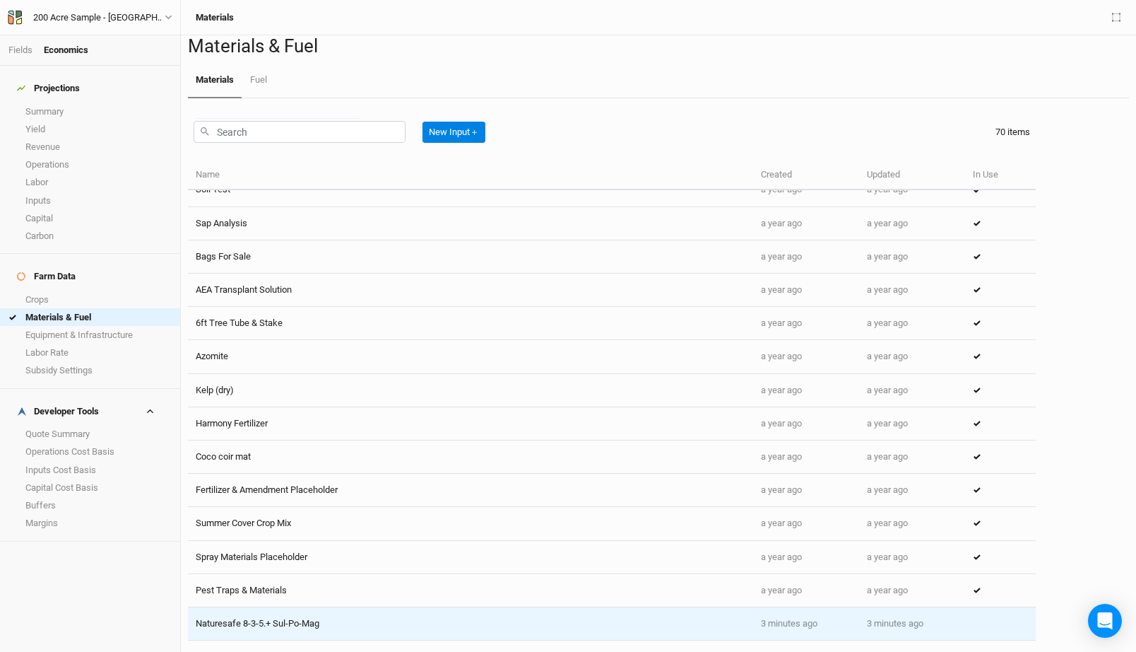
click at [338, 614] on td "Naturesafe 8-3-5.+ Sul-Po-Mag" at bounding box center [470, 623] width 565 height 33
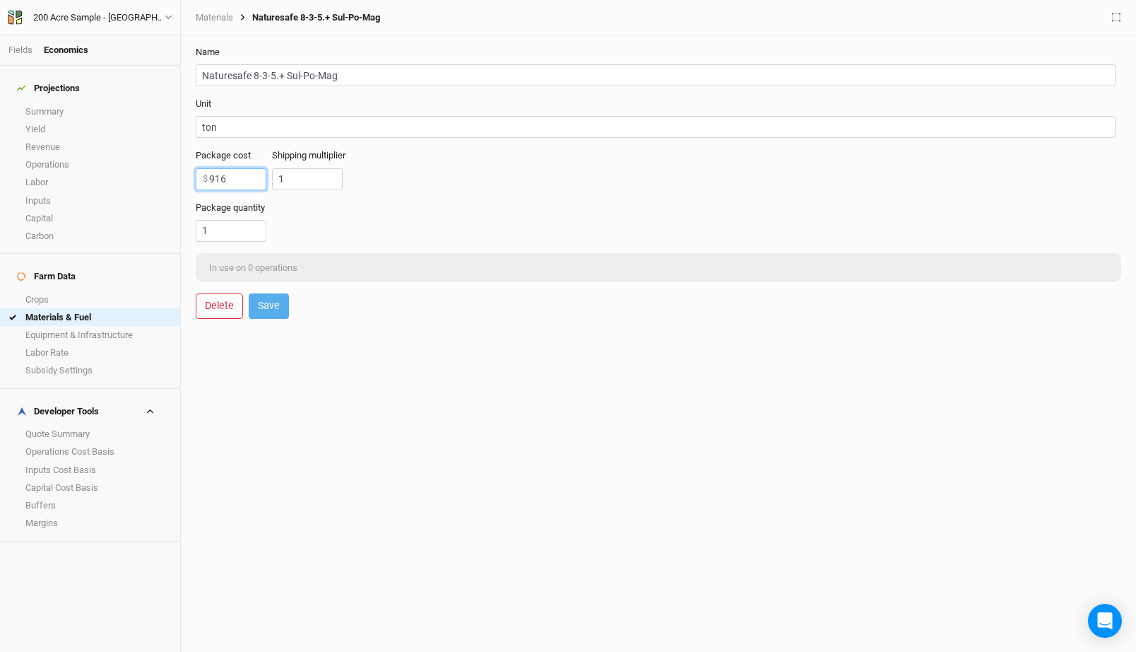
click at [230, 181] on input "916" at bounding box center [231, 179] width 71 height 22
paste input "0.4"
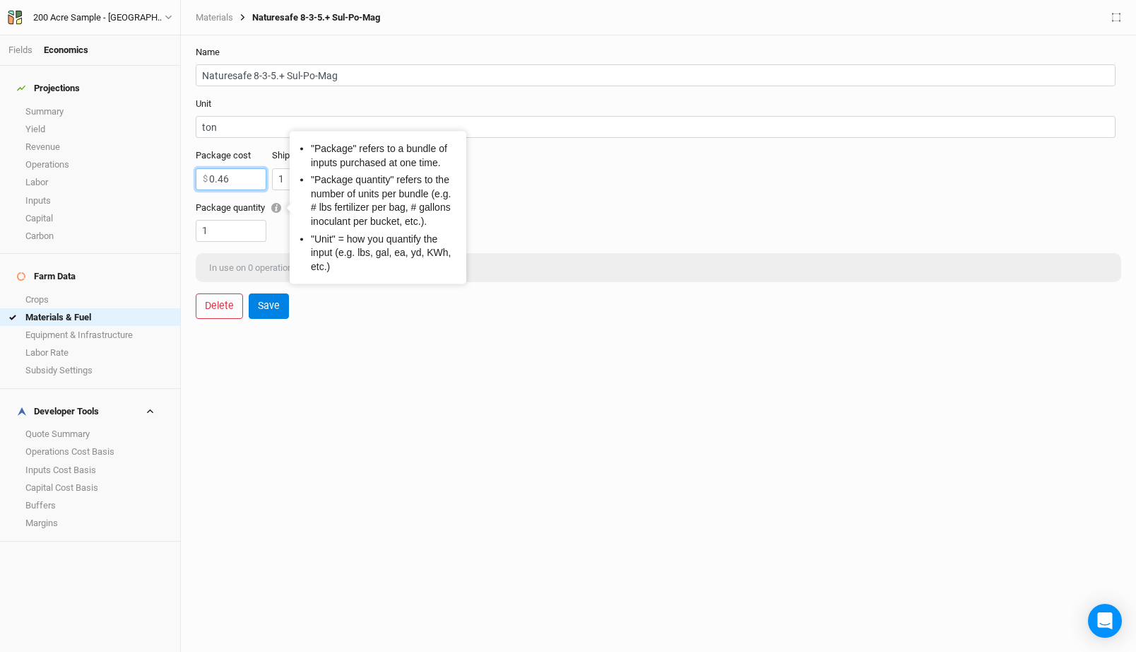
type input "0.46"
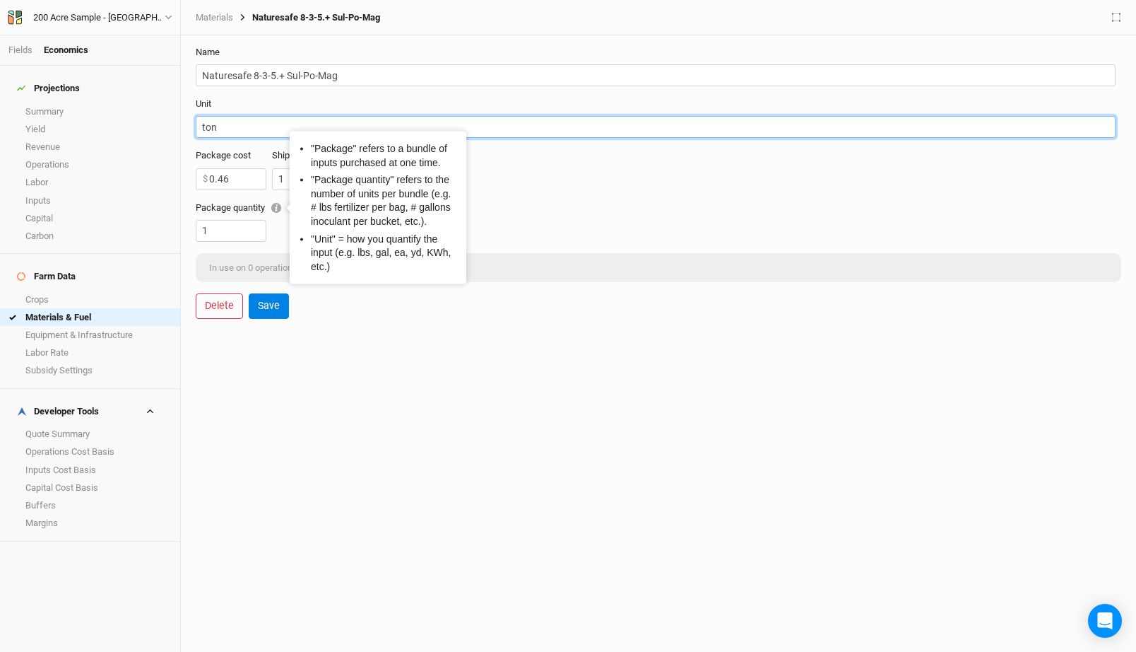
click at [222, 123] on input "ton" at bounding box center [656, 127] width 920 height 22
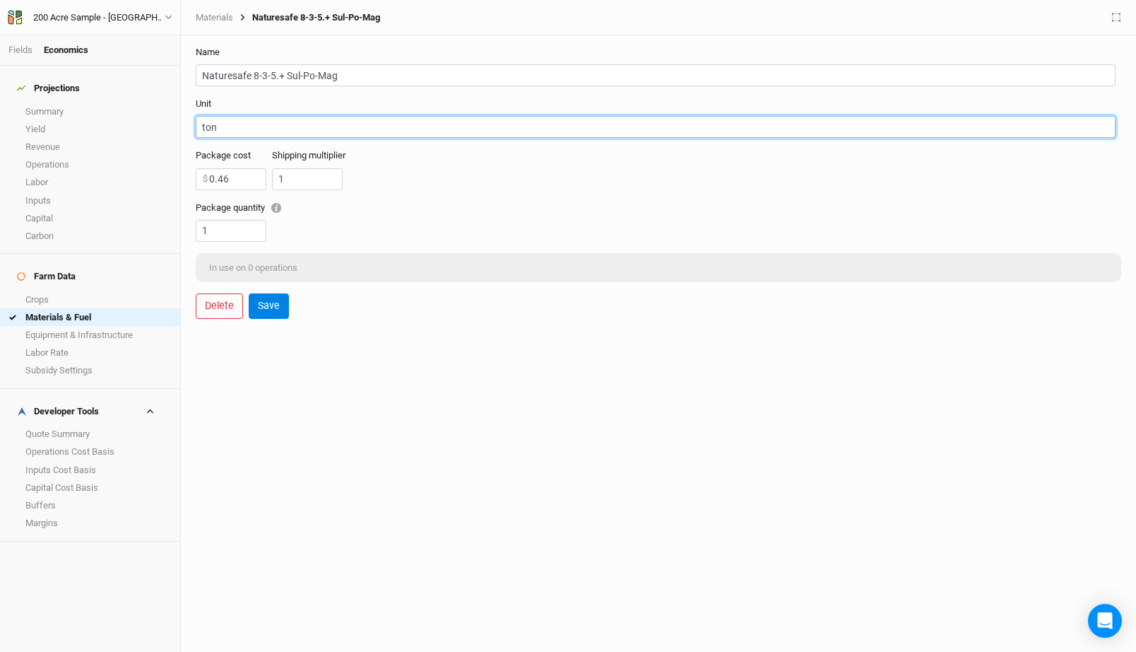
click at [222, 123] on input "ton" at bounding box center [656, 127] width 920 height 22
type input "lb"
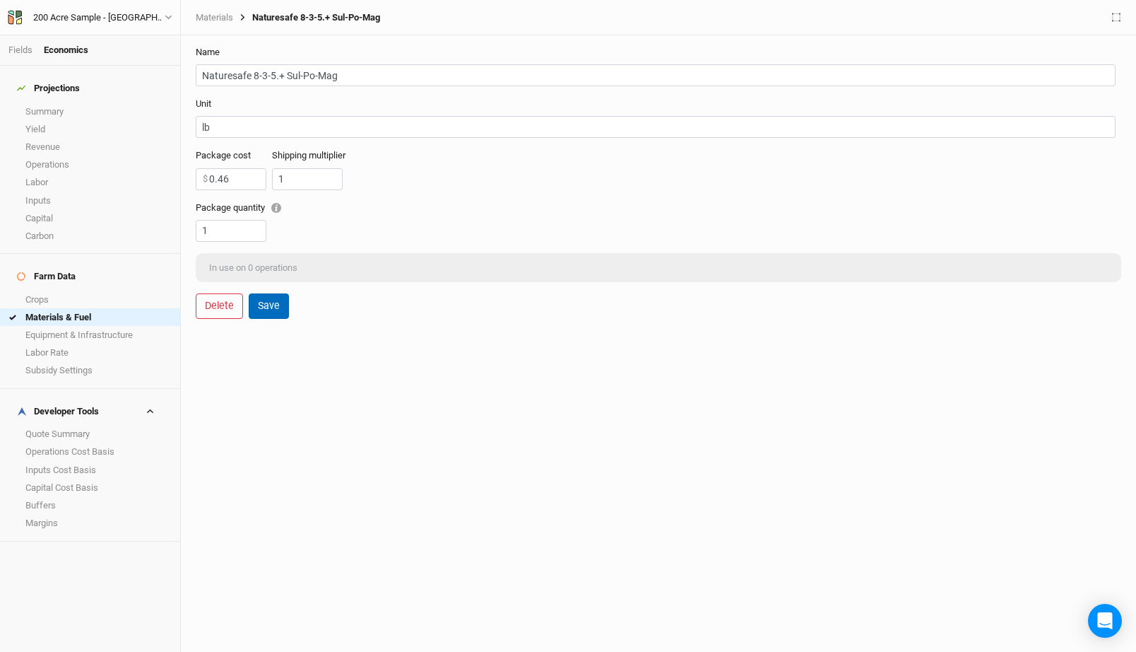
click at [269, 305] on button "Save" at bounding box center [269, 305] width 40 height 25
click at [49, 290] on link "Crops" at bounding box center [90, 299] width 180 height 18
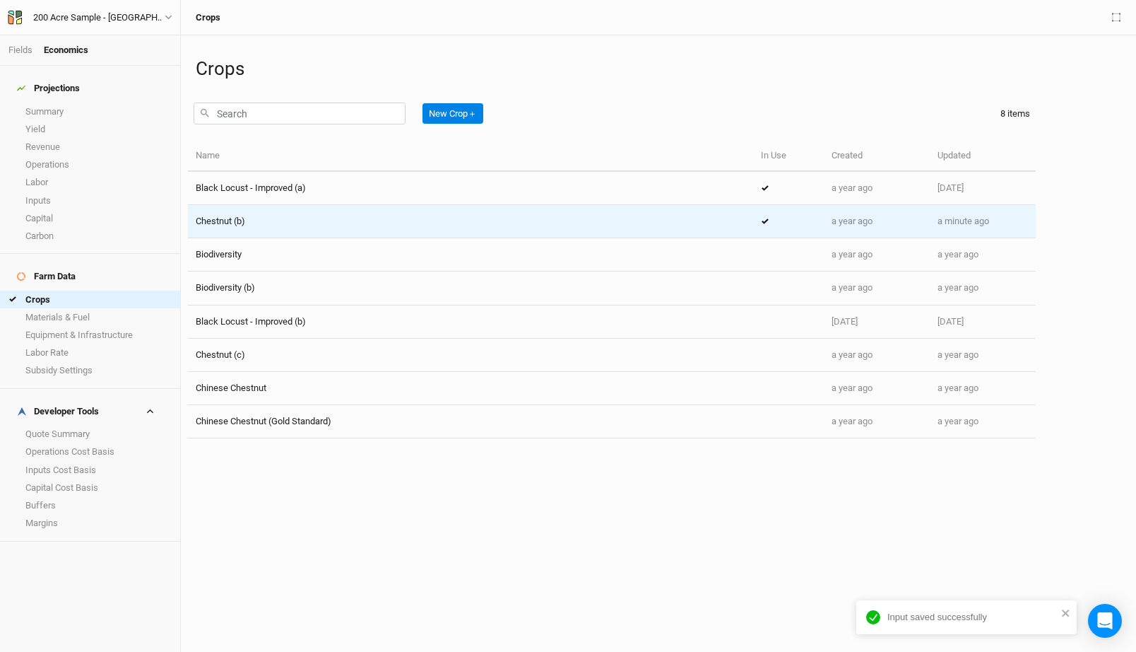
click at [365, 225] on div "Chestnut (b)" at bounding box center [471, 221] width 550 height 13
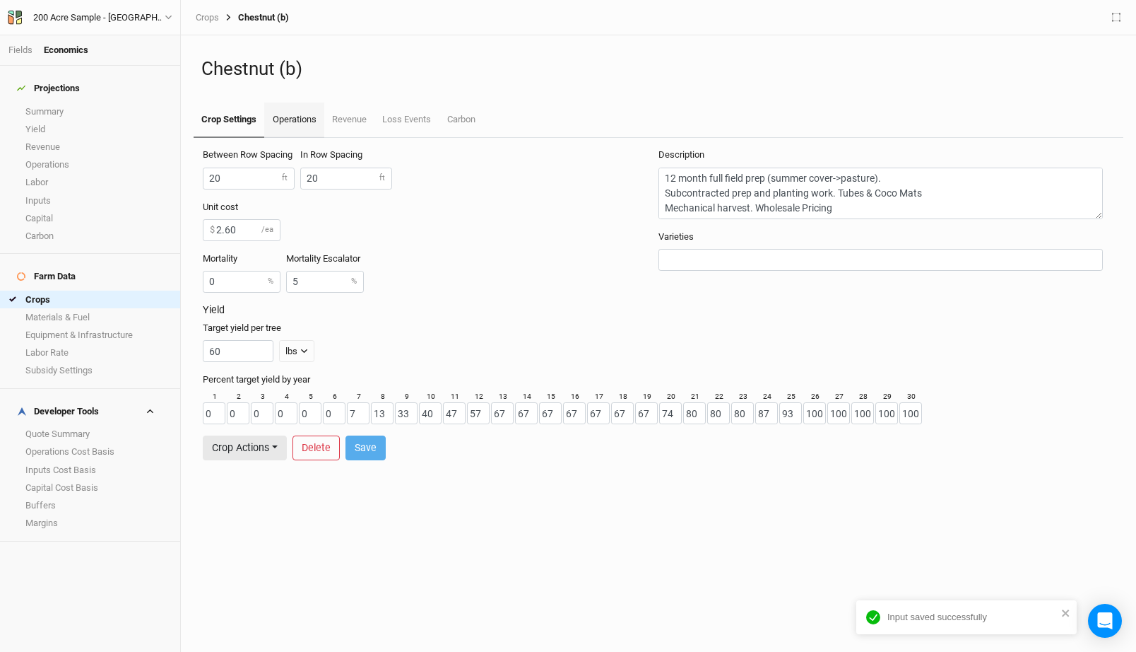
click at [280, 110] on link "Operations" at bounding box center [293, 119] width 59 height 35
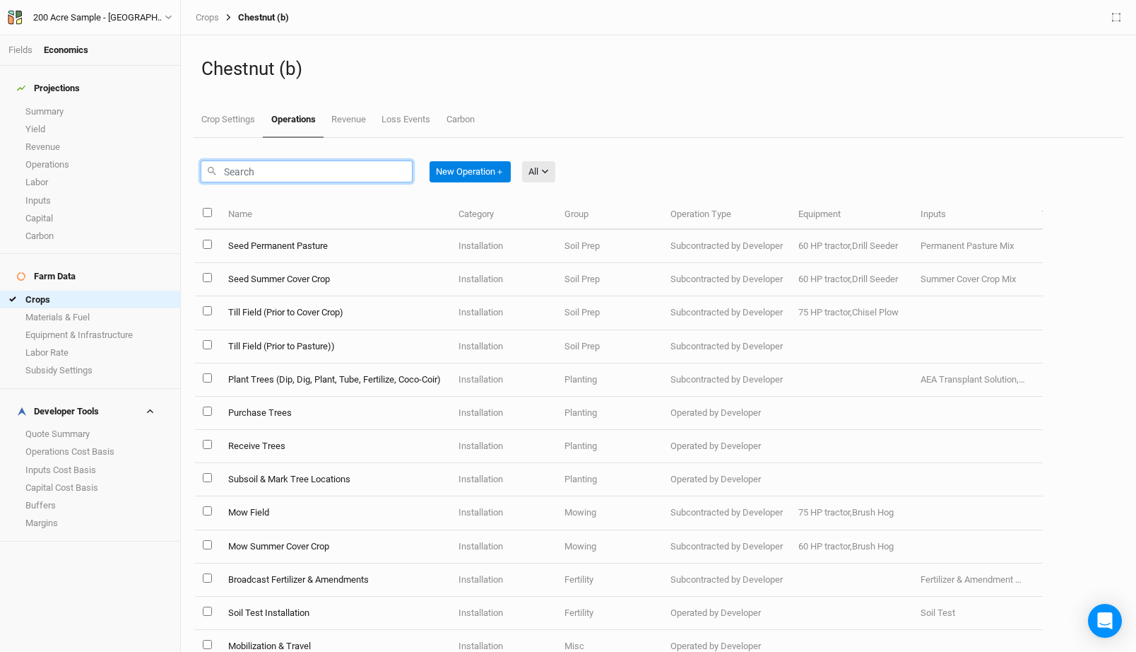
click at [240, 168] on input "text" at bounding box center [307, 171] width 212 height 22
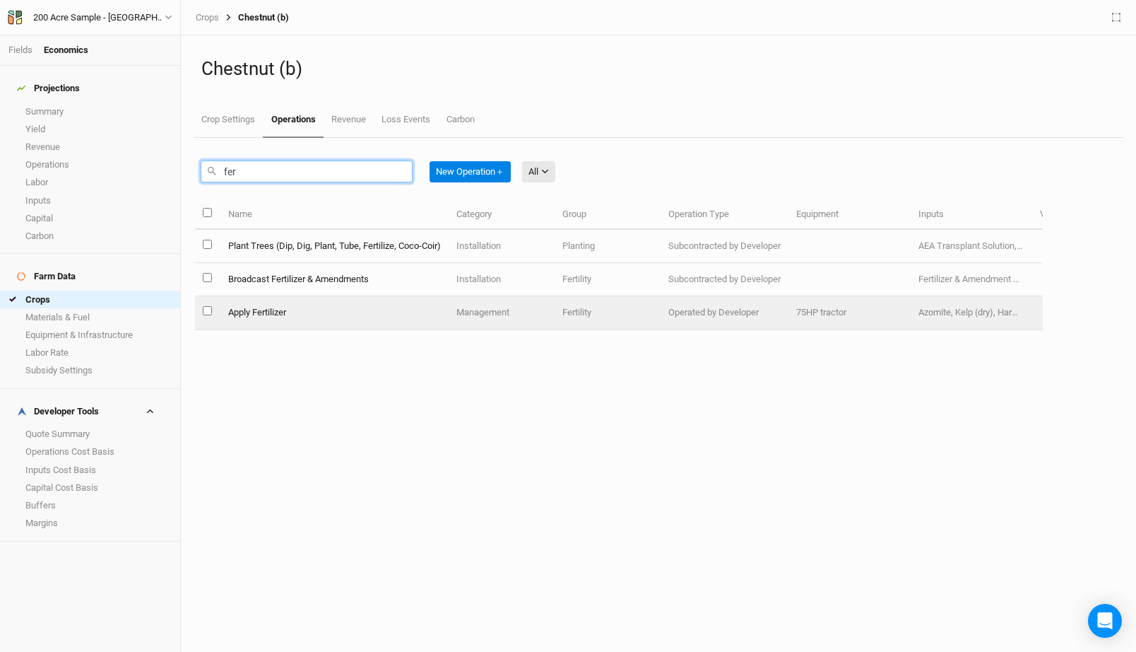
type input "fer"
click at [287, 317] on td "Apply Fertilizer" at bounding box center [334, 312] width 228 height 33
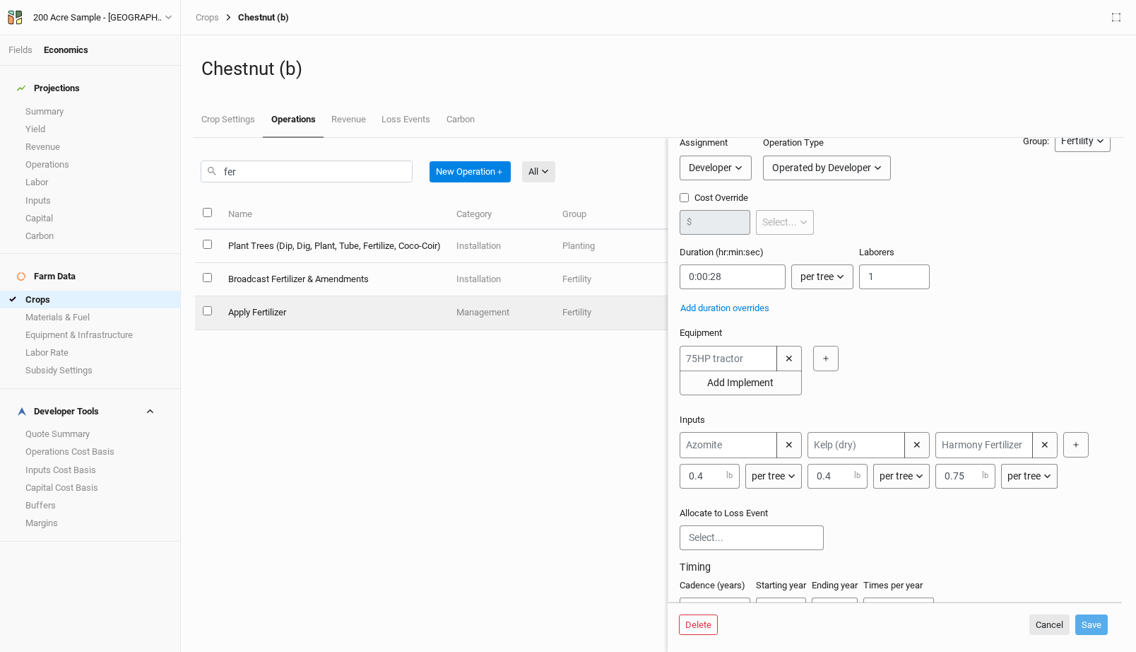
scroll to position [102, 0]
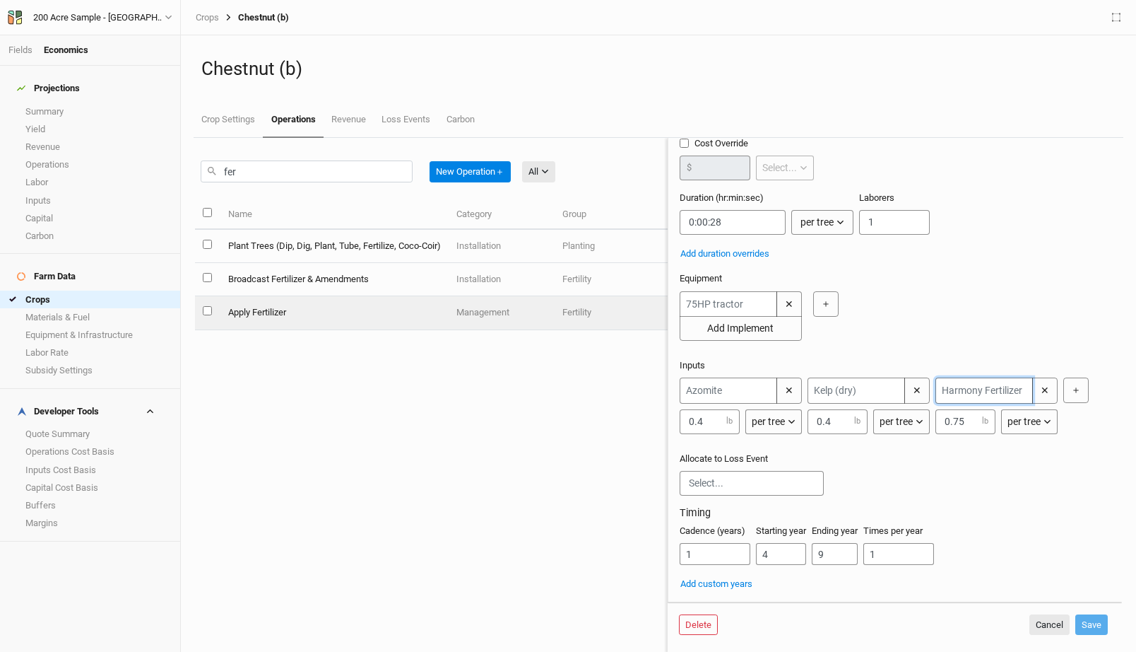
click at [1003, 391] on input "text" at bounding box center [985, 390] width 98 height 26
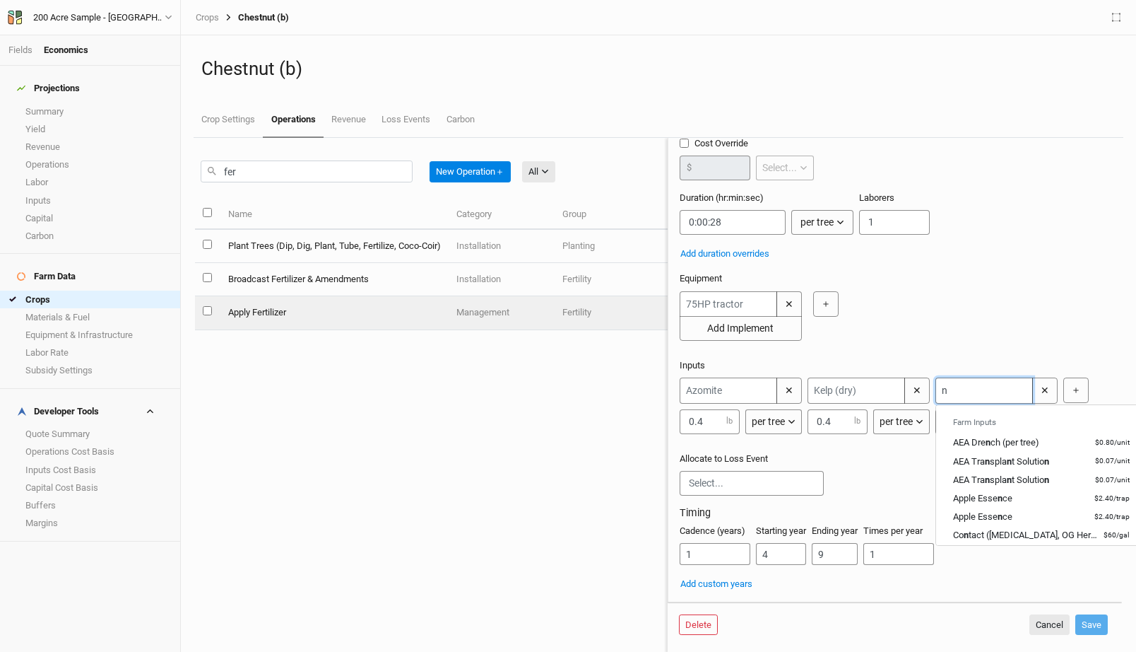
type input "na"
type input "naturesafe 8-3-5.+ Sul-Po-Mag"
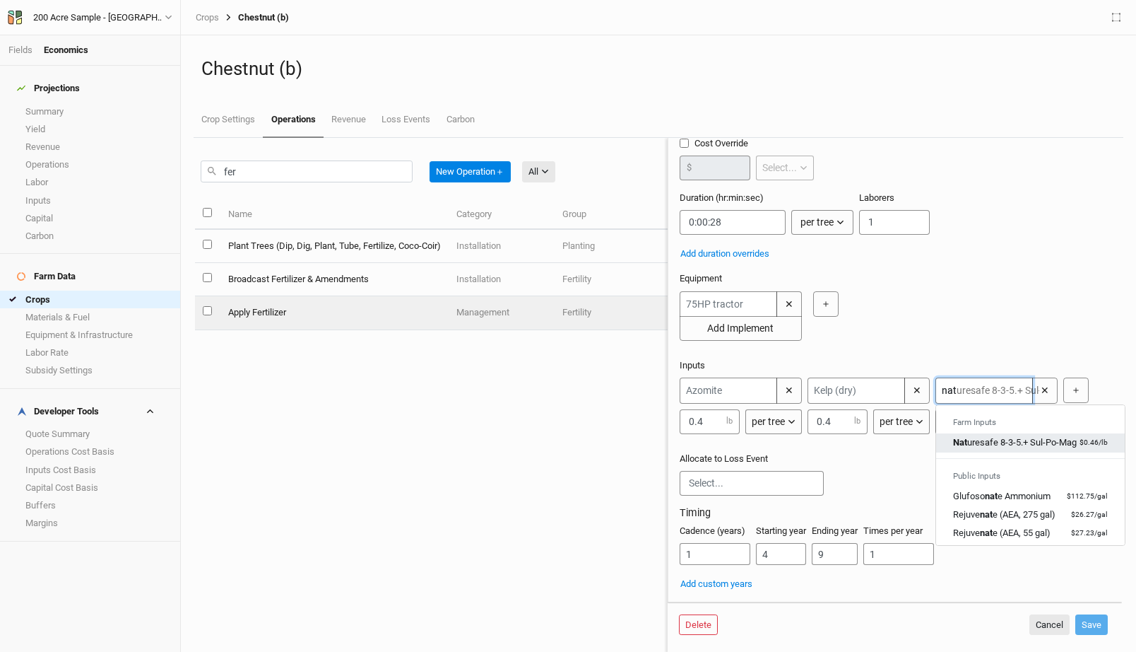
click at [994, 445] on div "[PERSON_NAME] 8-3-5.+ Sul-Po-Mag" at bounding box center [1015, 442] width 124 height 13
type input "Naturesafe 8-3-5.+ Sul-Po-Mag"
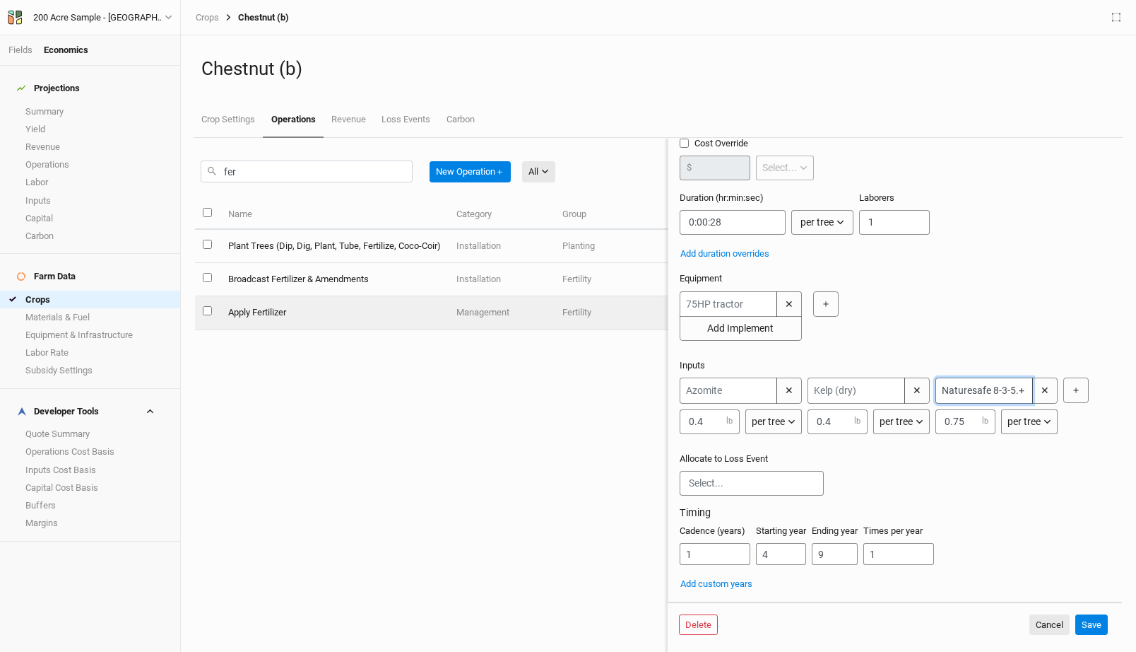
type input "Naturesafe 8-3-5.+ Sul-Po-Mag"
click at [971, 422] on input "0.75" at bounding box center [966, 421] width 60 height 25
type input "0.2"
click at [1004, 507] on h3 "Timing" at bounding box center [895, 513] width 431 height 12
click at [76, 308] on link "Materials & Fuel" at bounding box center [90, 317] width 180 height 18
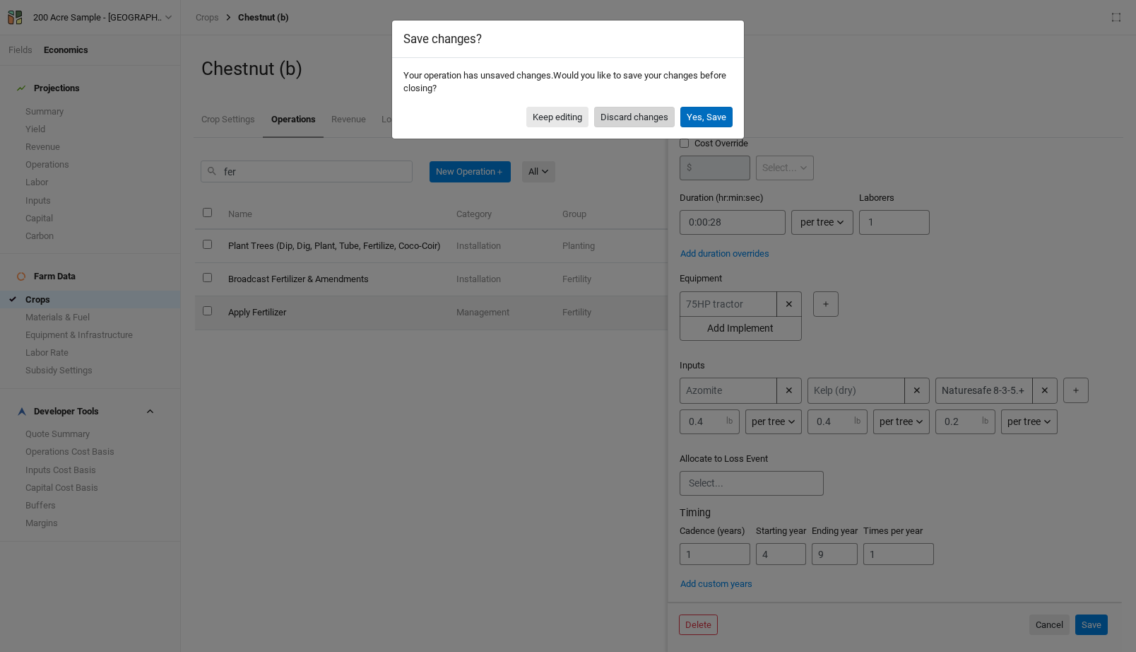
drag, startPoint x: 618, startPoint y: 110, endPoint x: 714, endPoint y: 115, distance: 96.9
click at [719, 116] on div "Keep editing Discard changes Yes, Save" at bounding box center [568, 117] width 329 height 21
click at [613, 117] on button "Discard changes" at bounding box center [634, 117] width 81 height 21
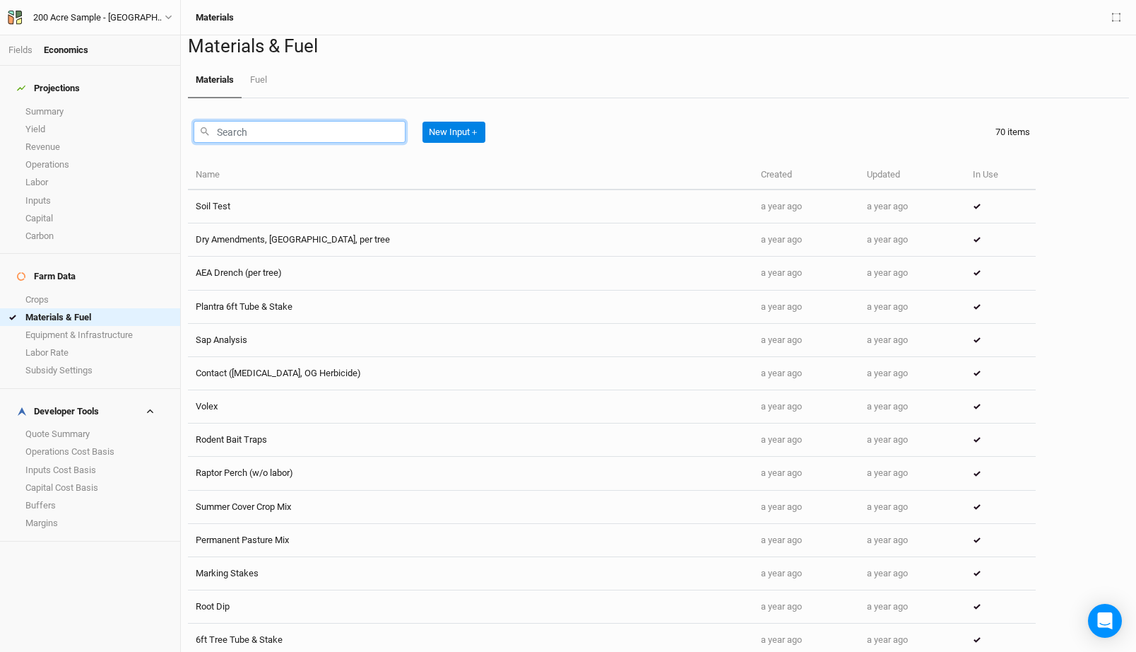
click at [240, 143] on input "text" at bounding box center [300, 132] width 212 height 22
paste input "0.01358024691"
type input "0.01358024691"
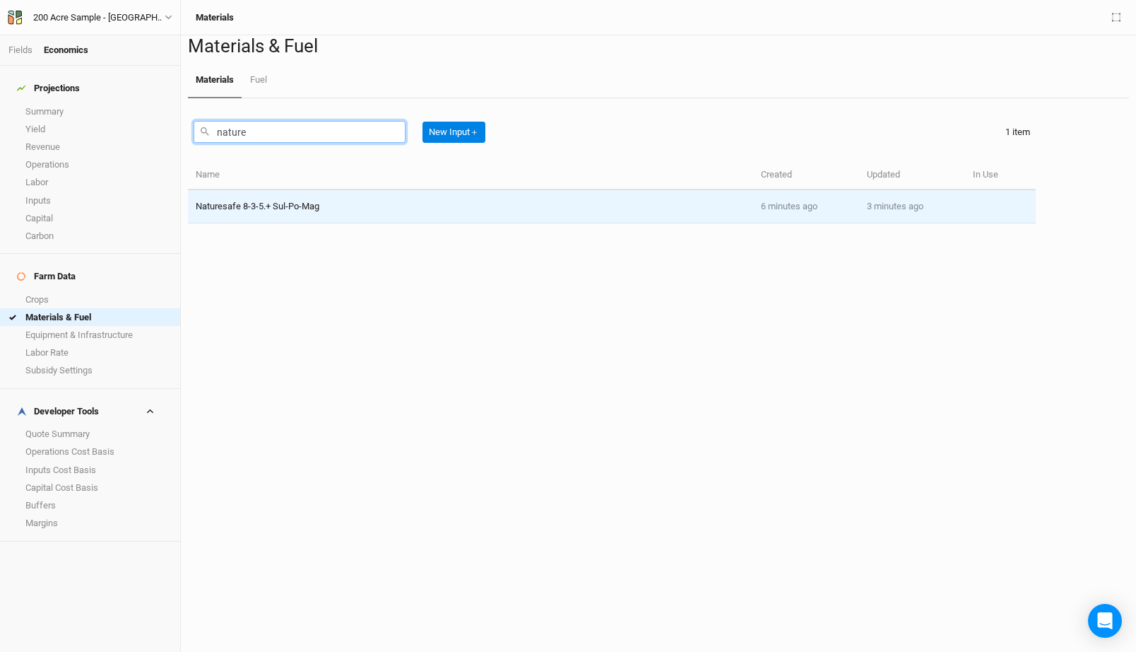
type input "nature"
click at [281, 223] on td "Naturesafe 8-3-5.+ Sul-Po-Mag" at bounding box center [470, 206] width 565 height 33
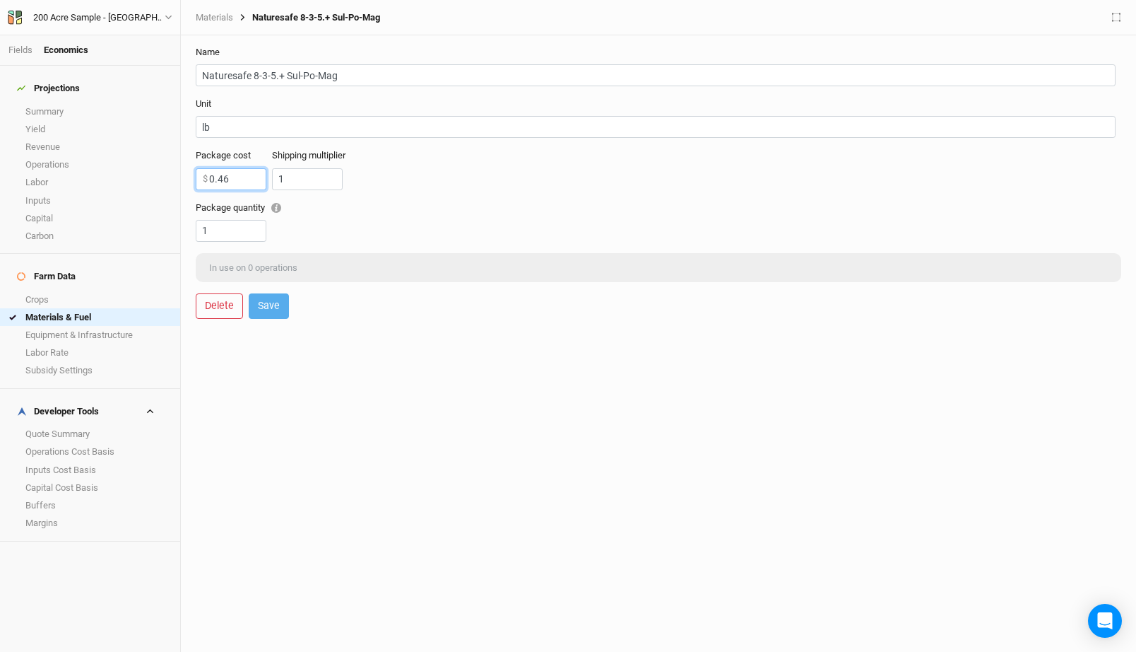
click at [230, 175] on input "0.46" at bounding box center [231, 179] width 71 height 22
type input "961"
click at [277, 317] on button "Save" at bounding box center [269, 305] width 40 height 25
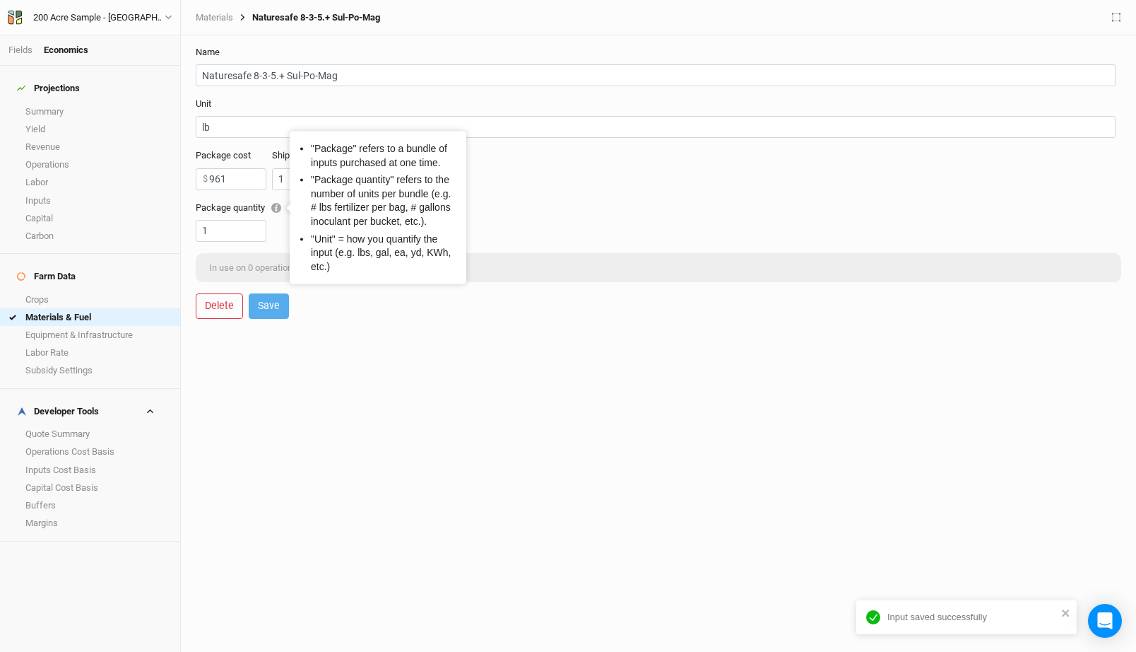
click at [531, 237] on div "Package quantity 1" at bounding box center [656, 221] width 920 height 40
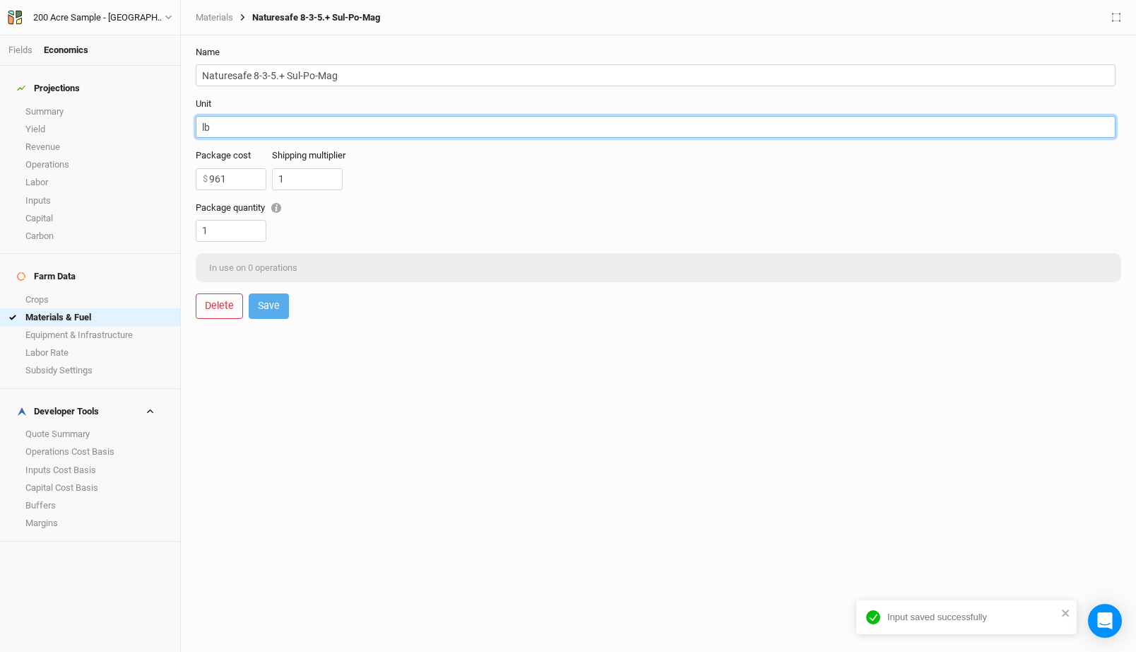
click at [216, 131] on input "lb" at bounding box center [656, 127] width 920 height 22
type input "tons"
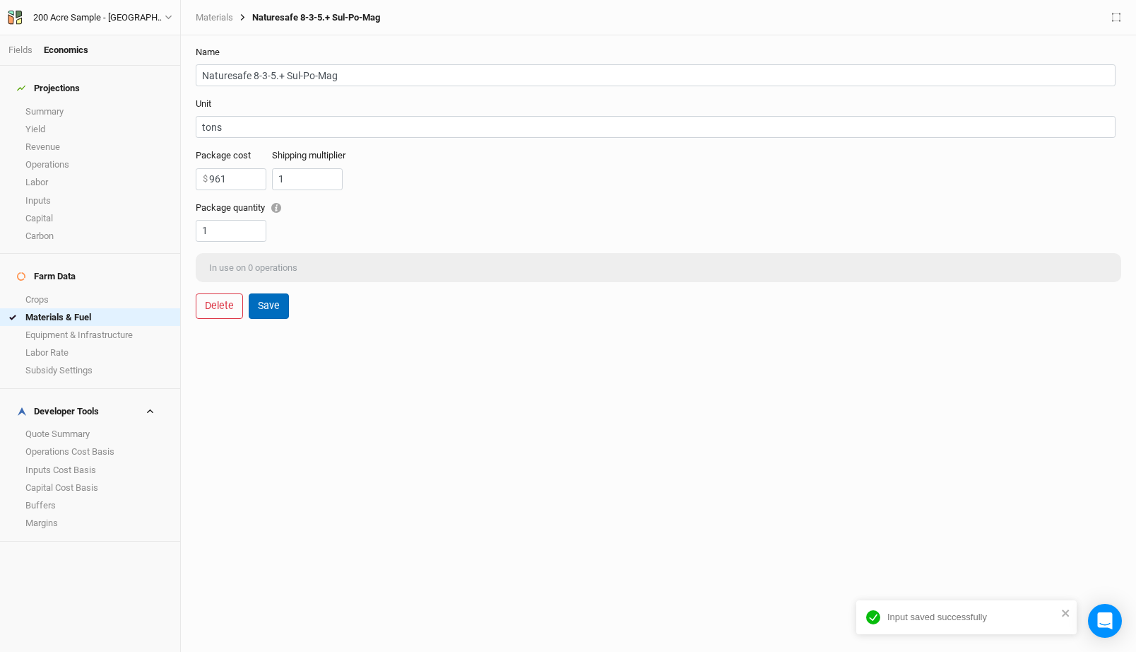
click at [265, 294] on button "Save" at bounding box center [269, 305] width 40 height 25
click at [99, 308] on link "Materials & Fuel" at bounding box center [90, 317] width 180 height 18
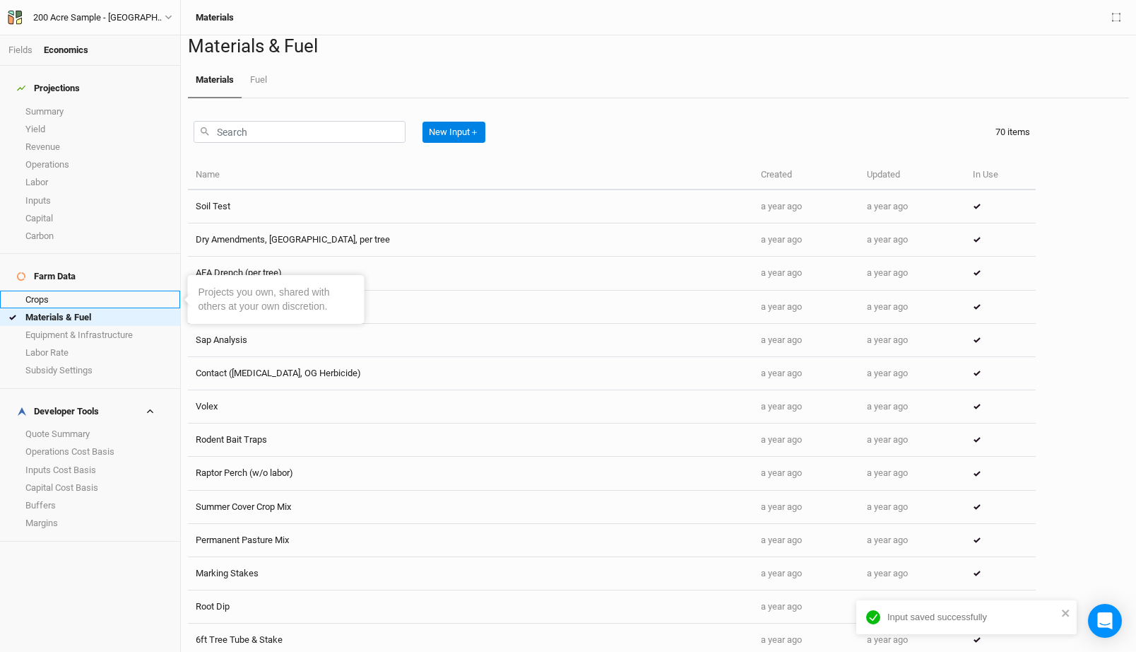
click at [76, 290] on link "Crops" at bounding box center [90, 299] width 180 height 18
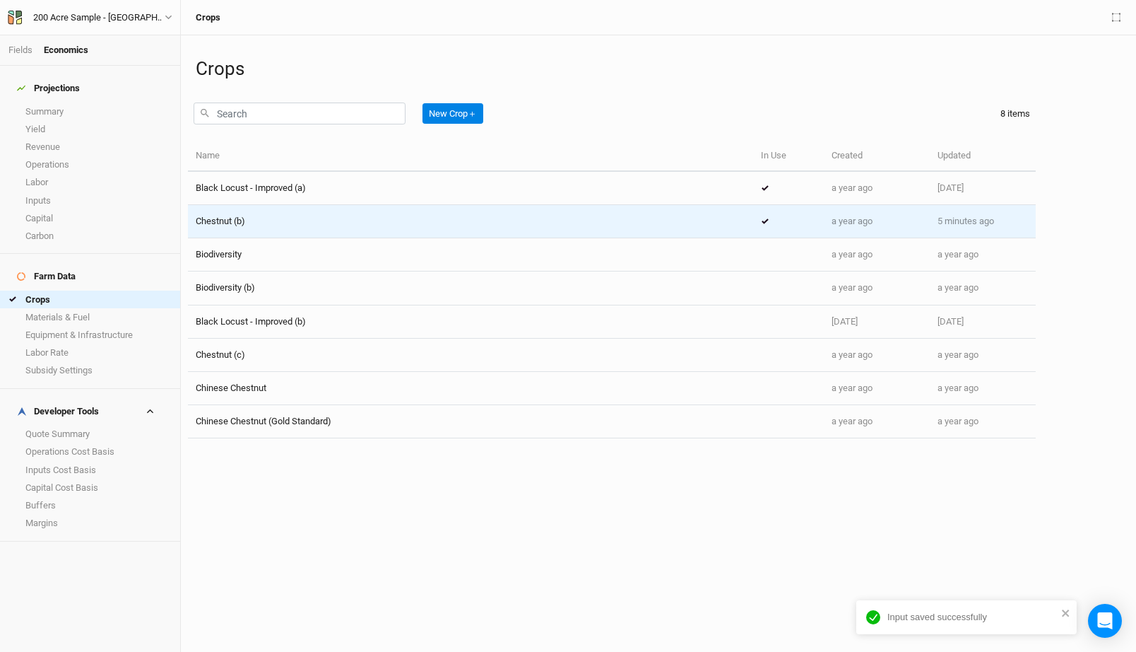
click at [253, 230] on td "Chestnut (b)" at bounding box center [470, 221] width 565 height 33
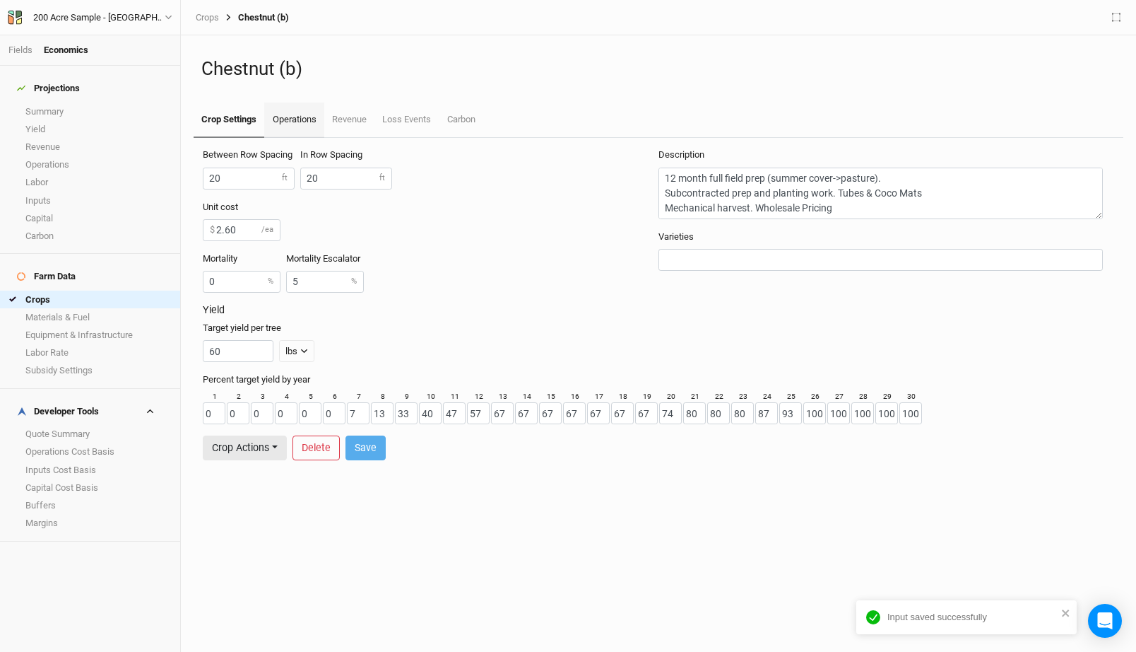
click at [295, 118] on link "Operations" at bounding box center [293, 119] width 59 height 35
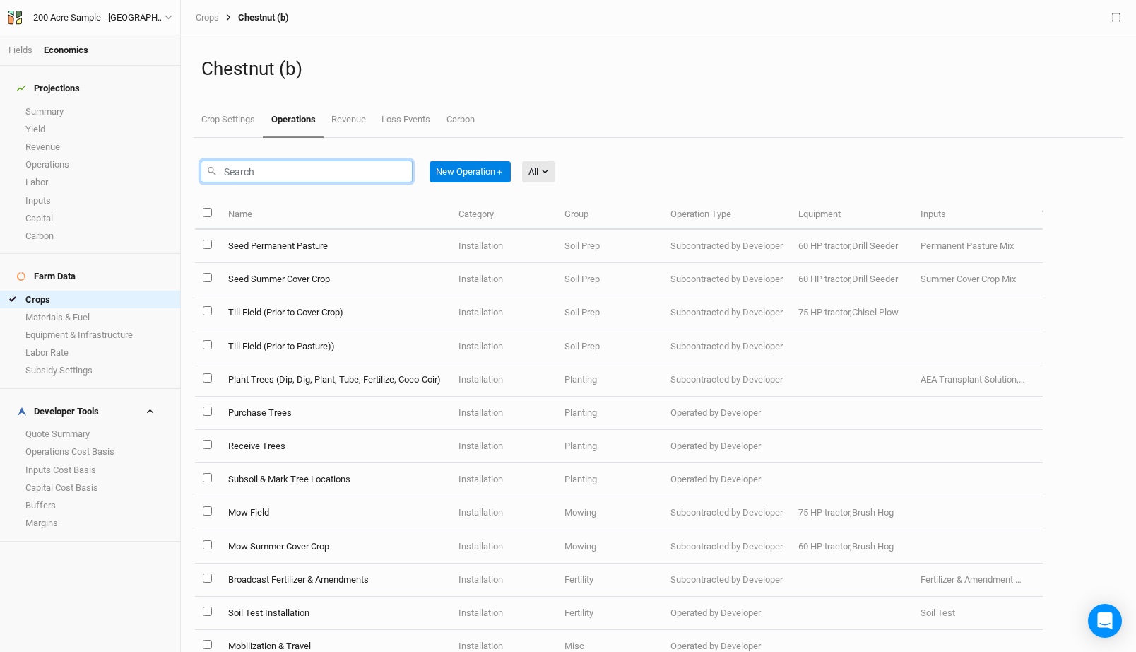
click at [334, 181] on input "text" at bounding box center [307, 171] width 212 height 22
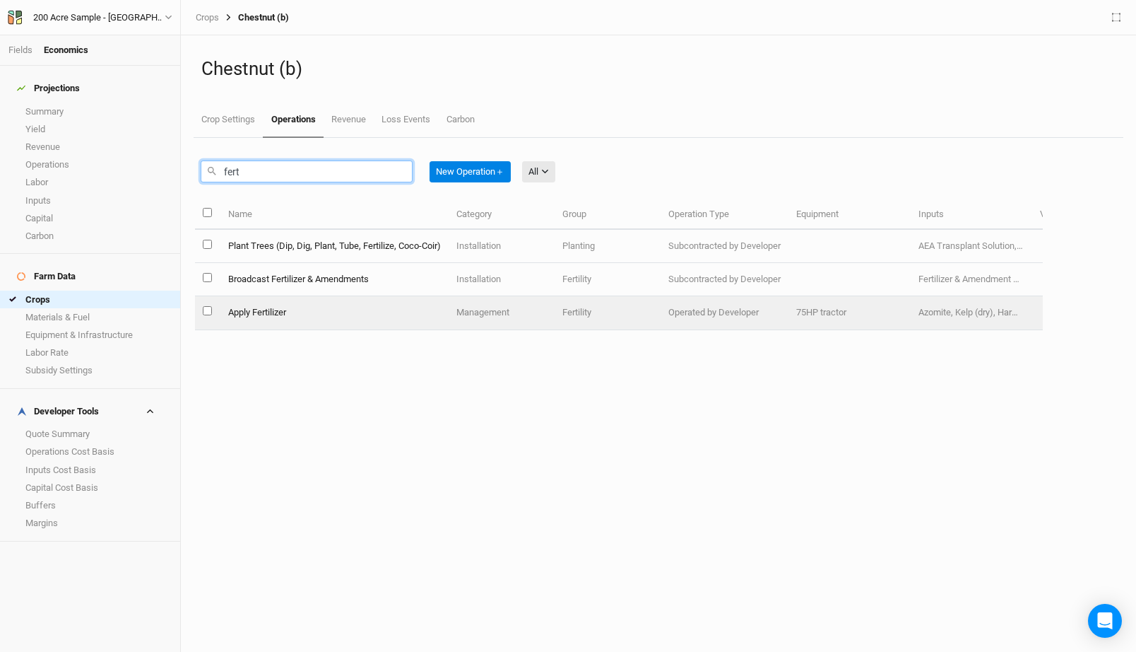
type input "fert"
click at [410, 317] on td "Apply Fertilizer" at bounding box center [334, 312] width 228 height 33
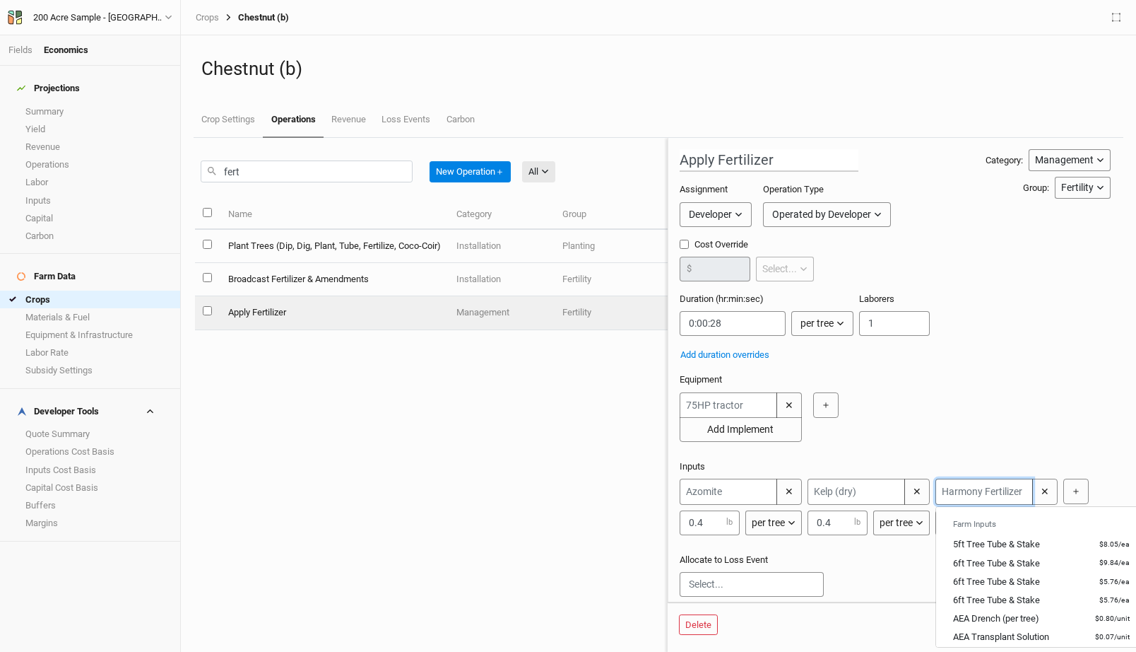
click at [951, 491] on input "text" at bounding box center [985, 491] width 98 height 26
type input "na"
type input "naturesafe 8-3-5.+ Sul-Po-Mag"
click at [986, 541] on div "[PERSON_NAME] 8-3-5.+ Sul-Po-Mag" at bounding box center [1015, 544] width 124 height 13
type input "Naturesafe 8-3-5.+ Sul-Po-Mag"
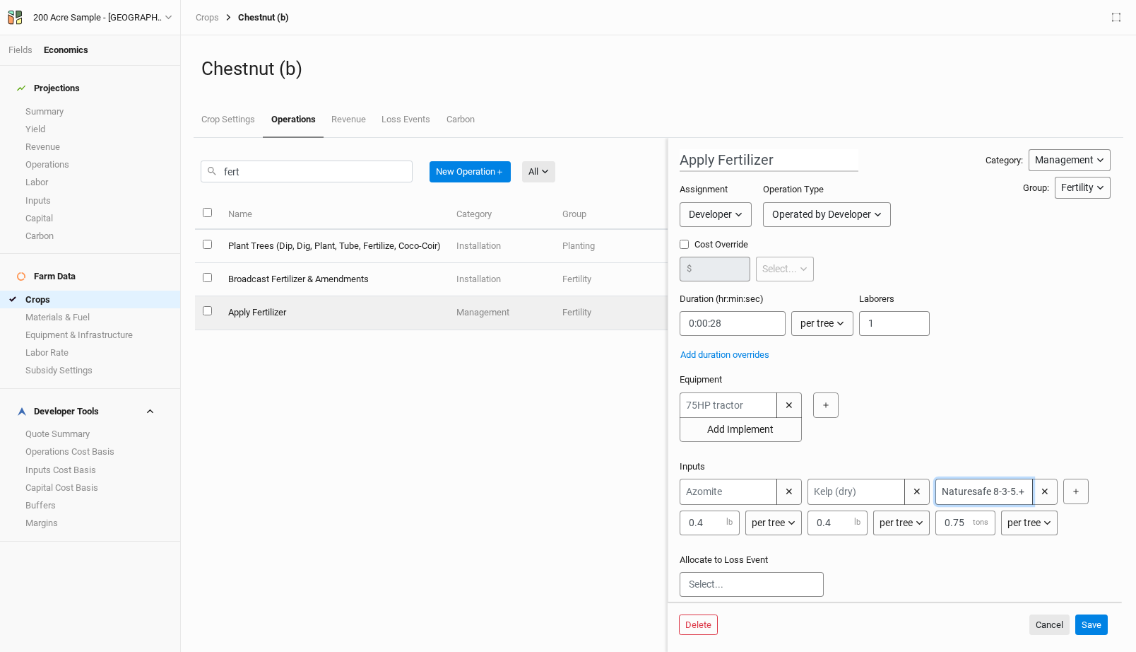
type input "Naturesafe 8-3-5.+ Sul-Po-Mag"
click at [971, 519] on input "0.75" at bounding box center [966, 522] width 60 height 25
type input "0.015"
click at [1097, 622] on button "Save" at bounding box center [1092, 624] width 33 height 21
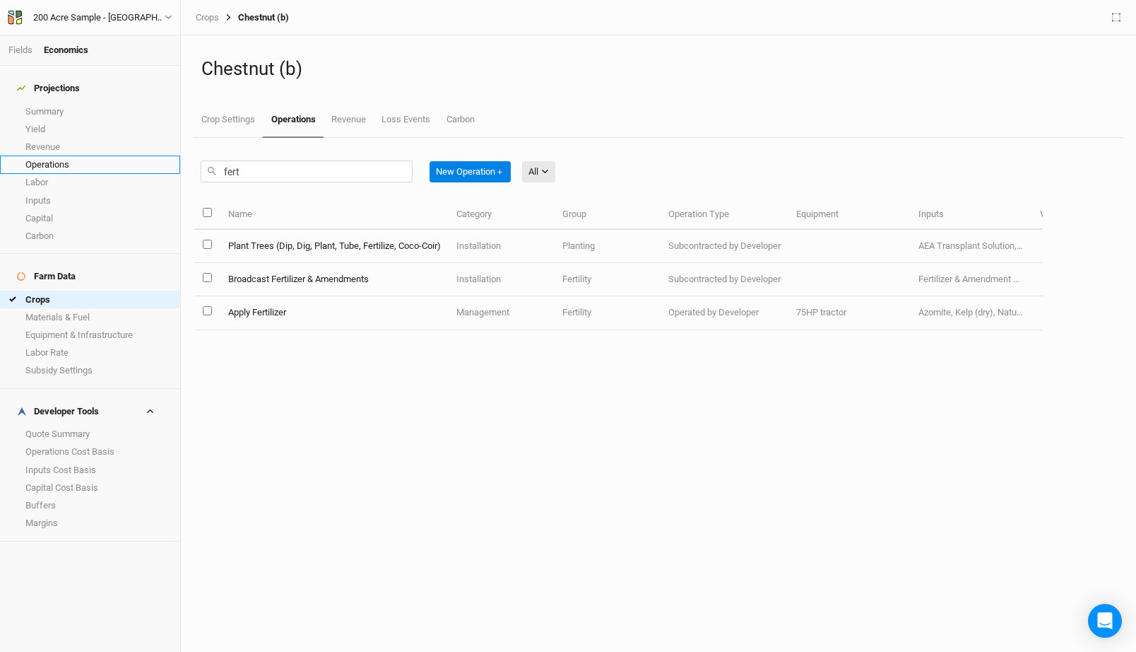
click at [83, 157] on link "Operations" at bounding box center [90, 164] width 180 height 18
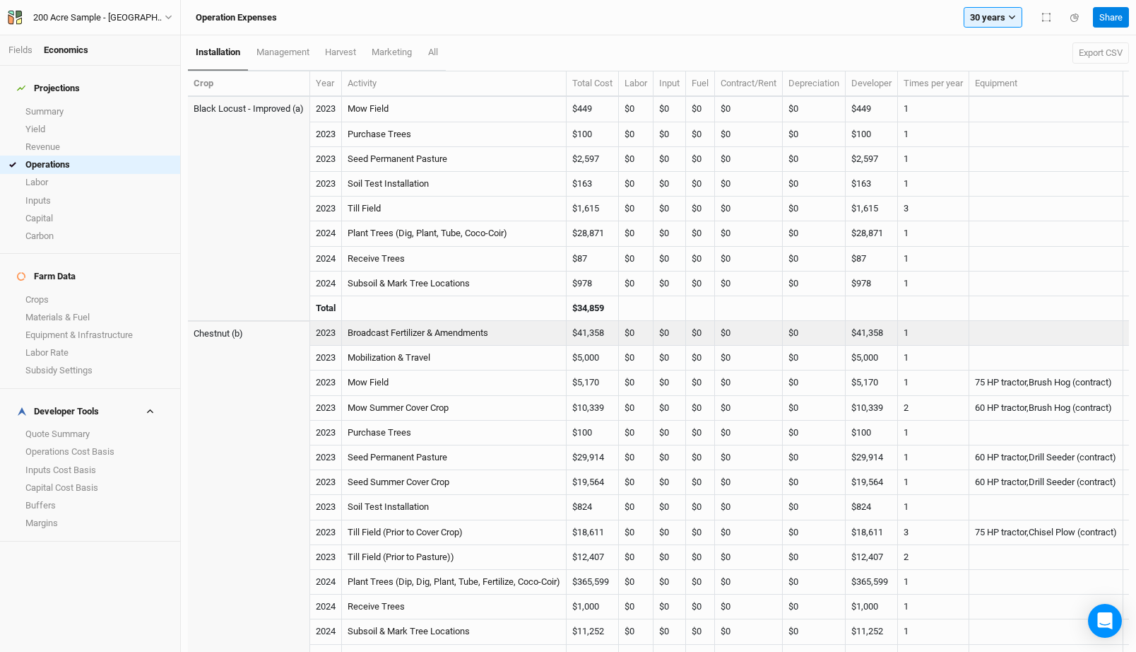
scroll to position [17, 0]
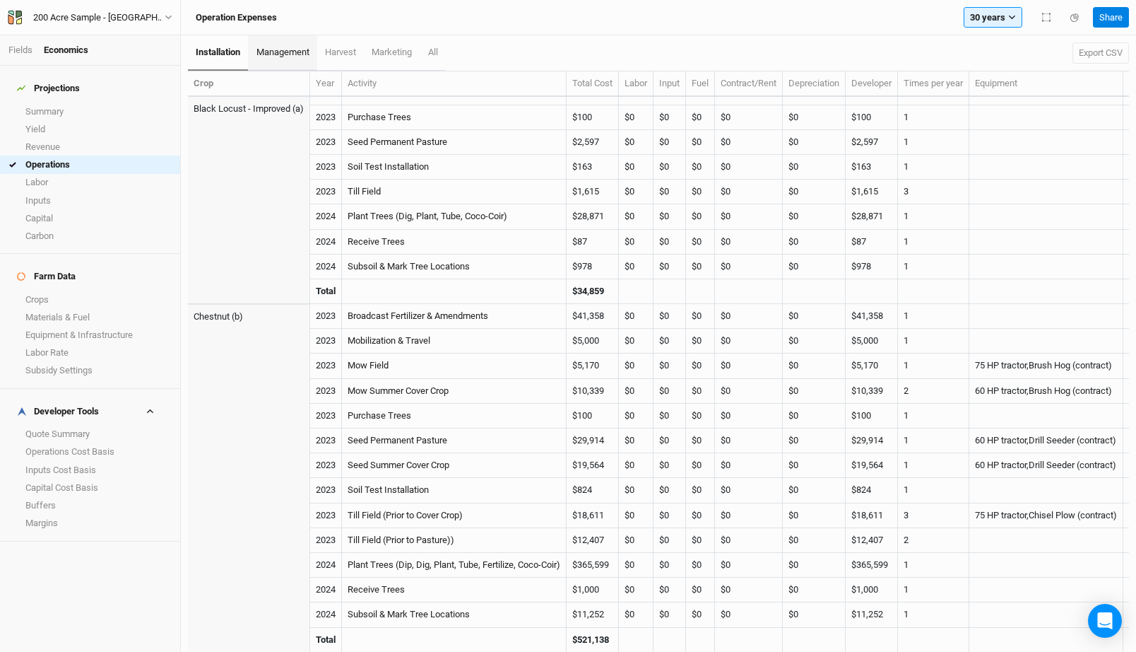
click at [288, 61] on link "management" at bounding box center [282, 52] width 69 height 35
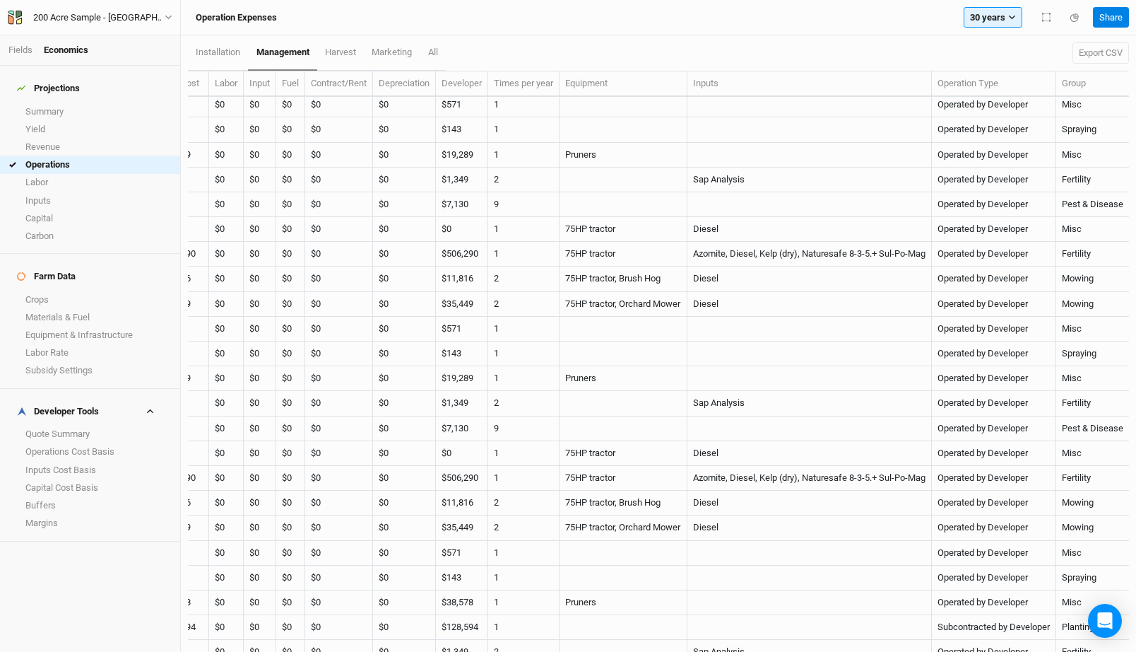
scroll to position [1297, 0]
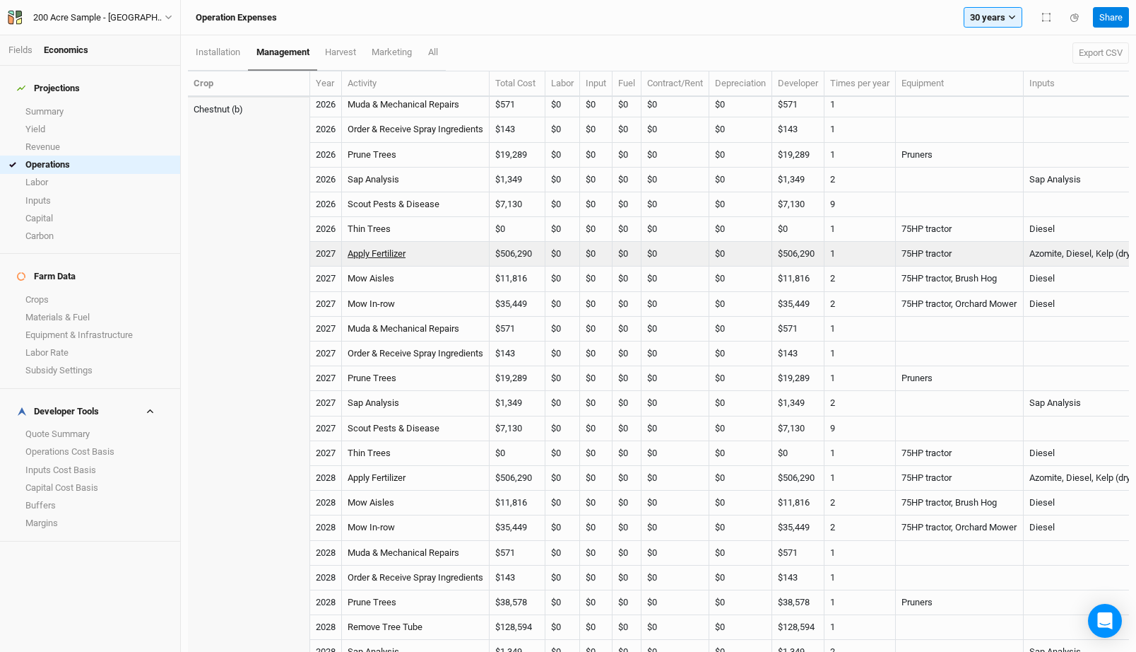
click at [379, 254] on link "Apply Fertilizer" at bounding box center [377, 253] width 58 height 11
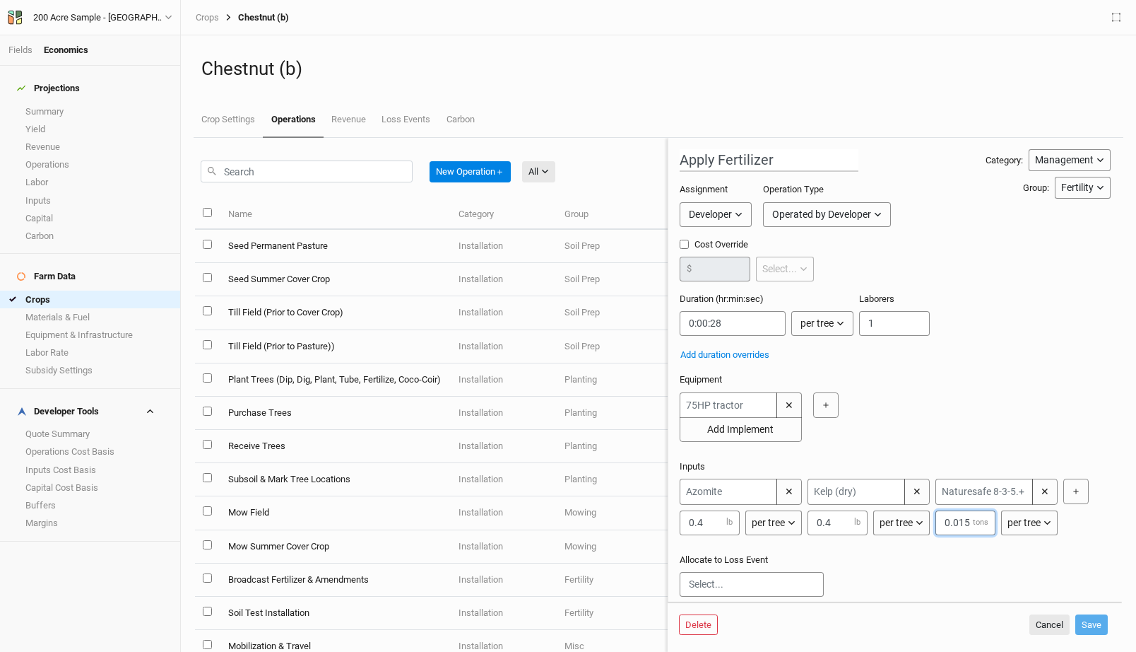
click at [970, 525] on input "0.015" at bounding box center [966, 522] width 60 height 25
click at [76, 308] on link "Materials & Fuel" at bounding box center [90, 317] width 180 height 18
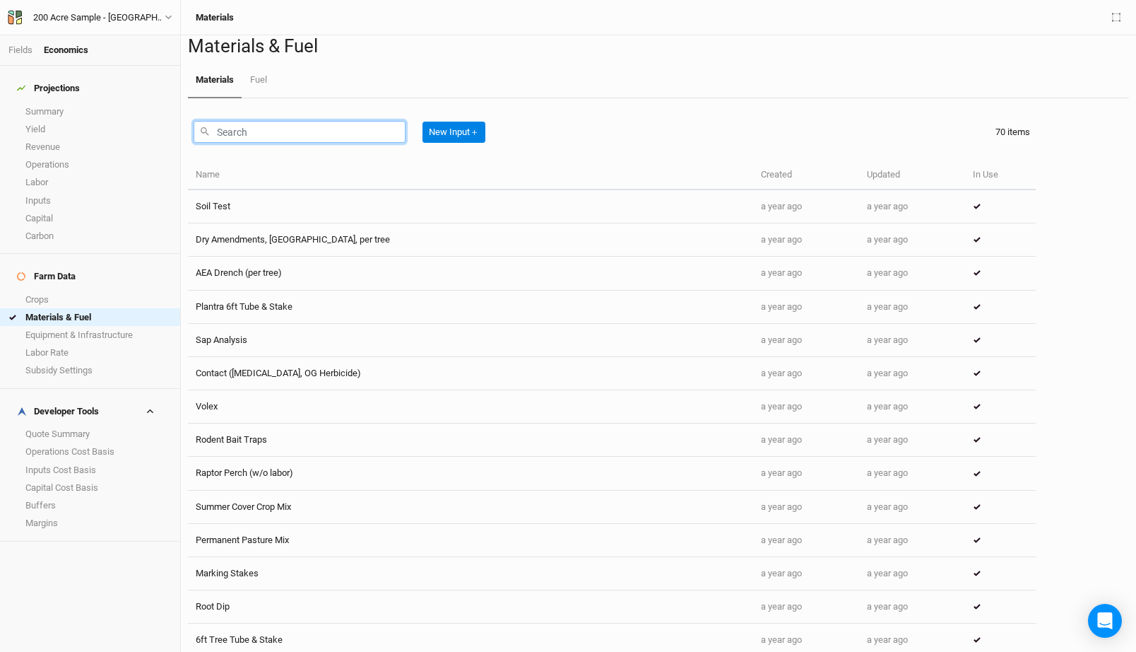
click at [254, 143] on input "text" at bounding box center [300, 132] width 212 height 22
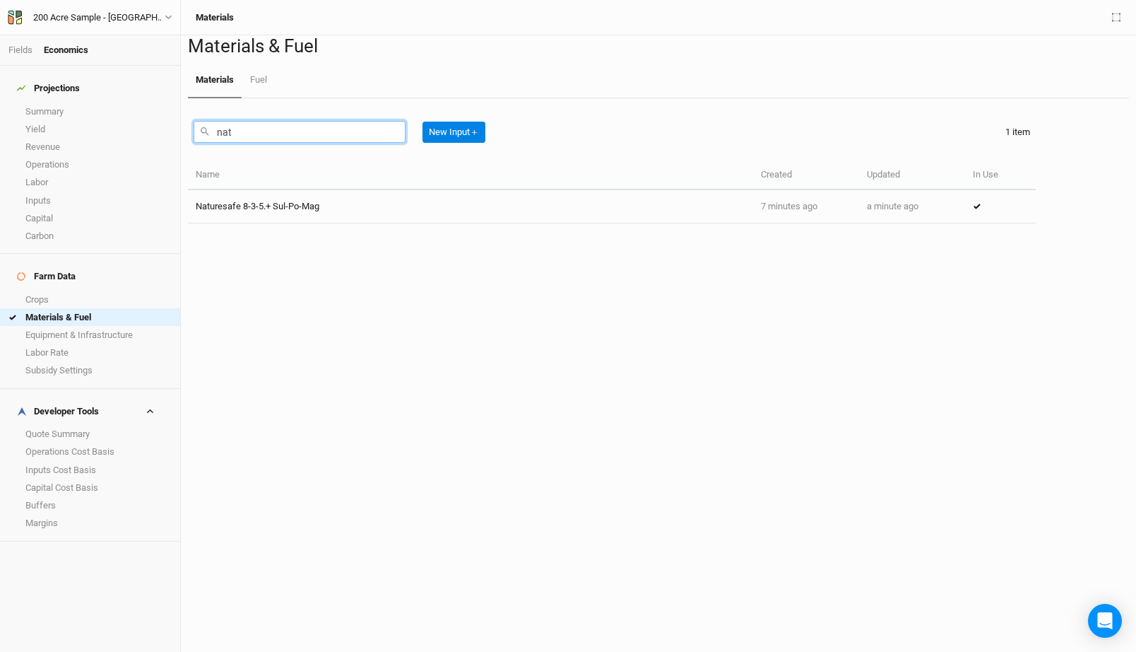
type input "nat"
click at [277, 190] on th "Name" at bounding box center [470, 175] width 565 height 30
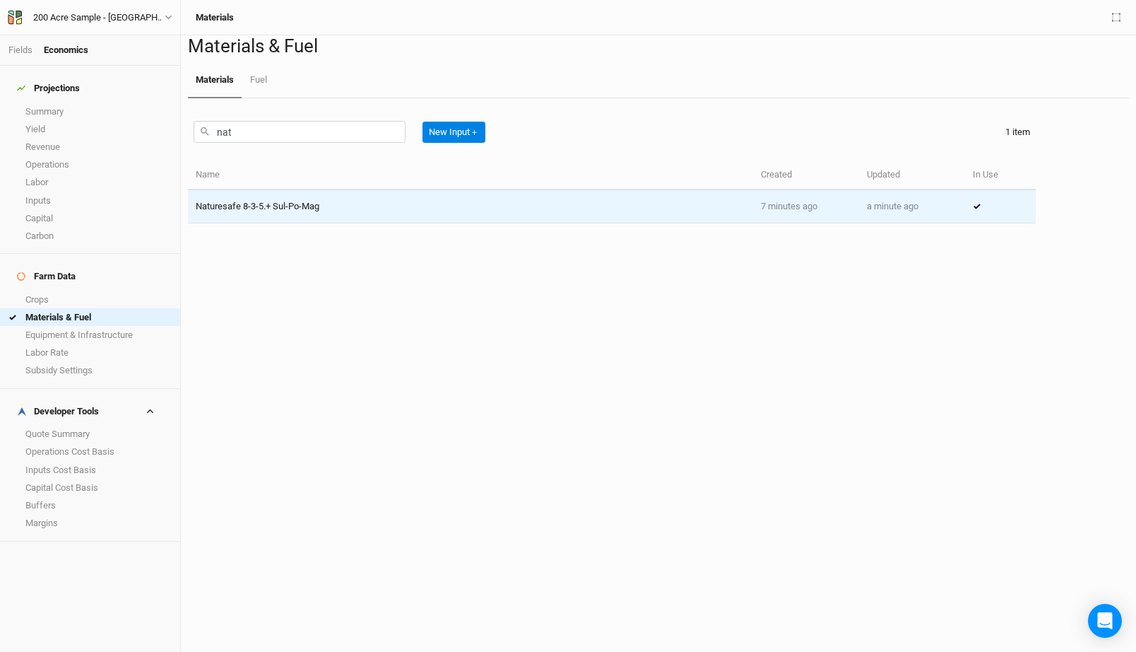
click at [278, 223] on td "Naturesafe 8-3-5.+ Sul-Po-Mag" at bounding box center [470, 206] width 565 height 33
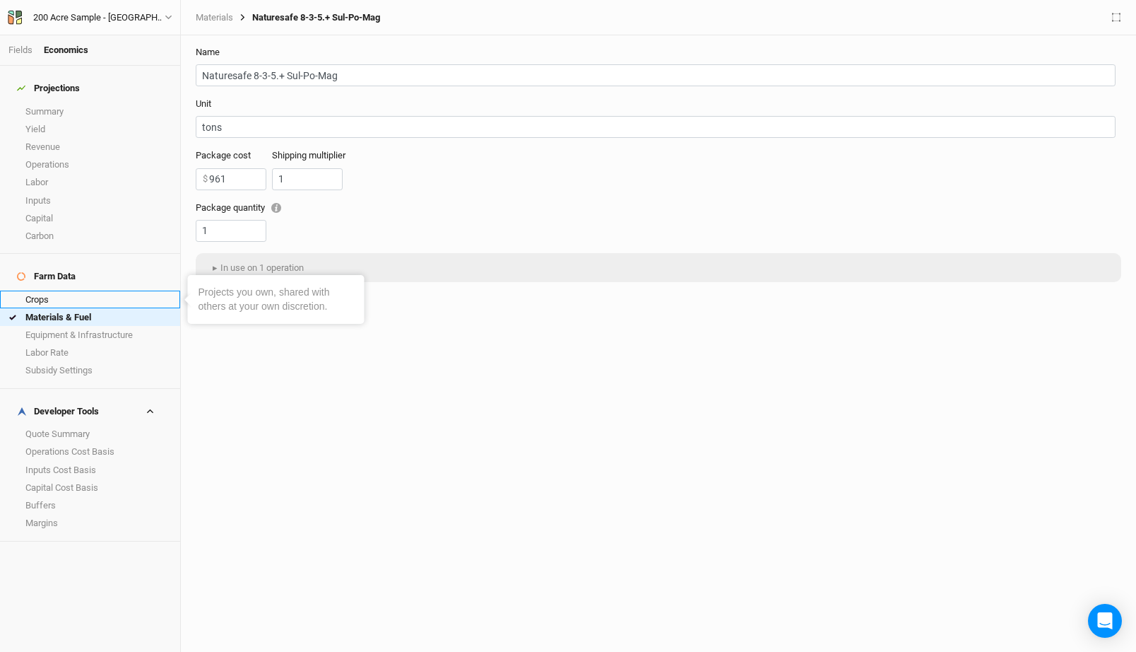
click at [77, 290] on link "Crops" at bounding box center [90, 299] width 180 height 18
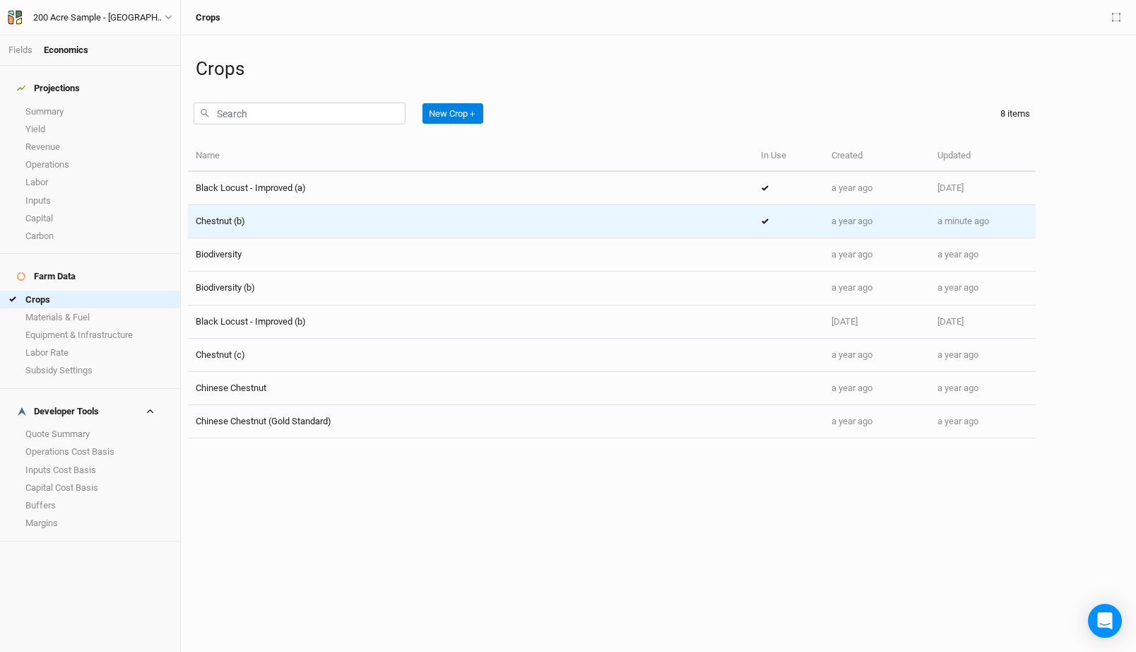
click at [435, 223] on div "Chestnut (b)" at bounding box center [471, 221] width 550 height 13
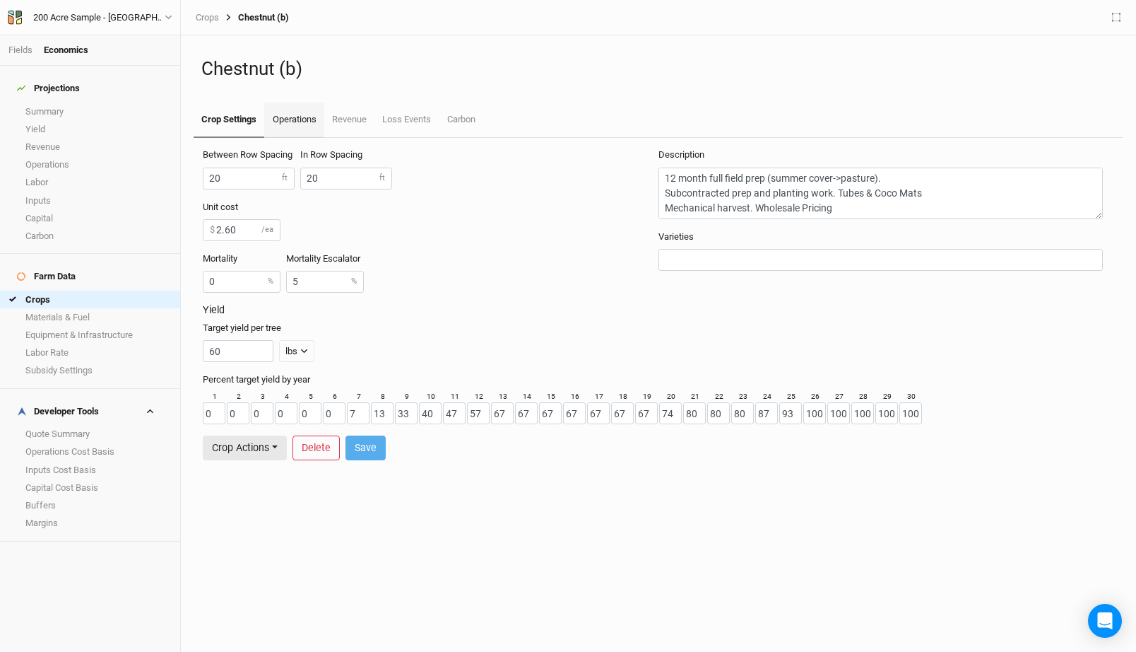
click at [274, 119] on link "Operations" at bounding box center [293, 119] width 59 height 35
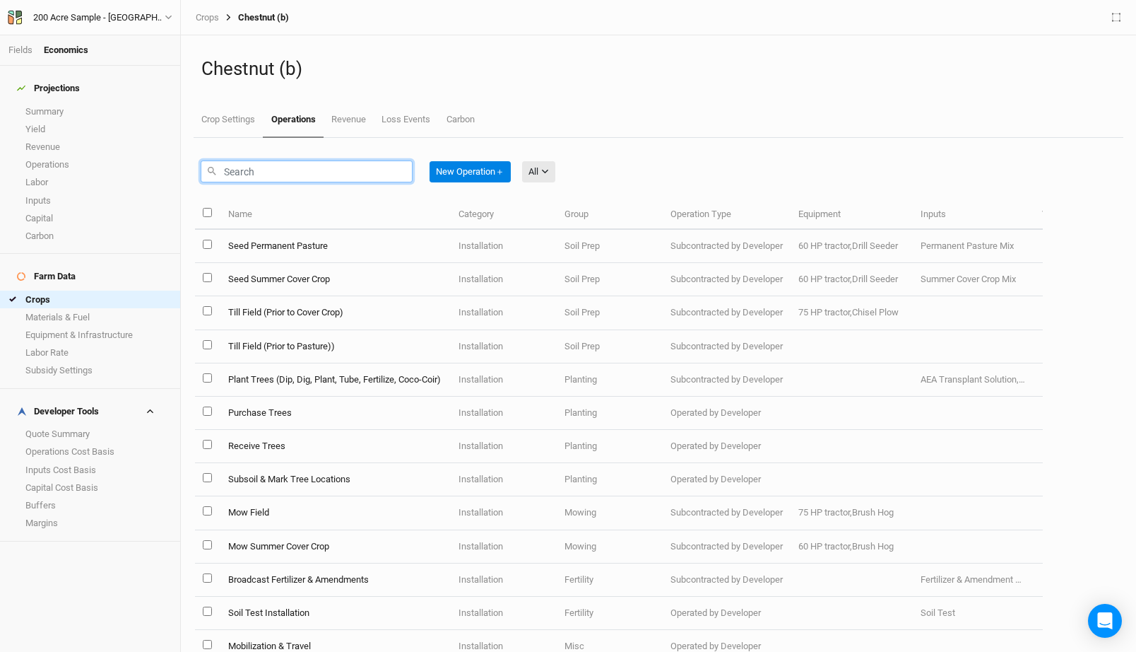
click at [297, 176] on input "text" at bounding box center [307, 171] width 212 height 22
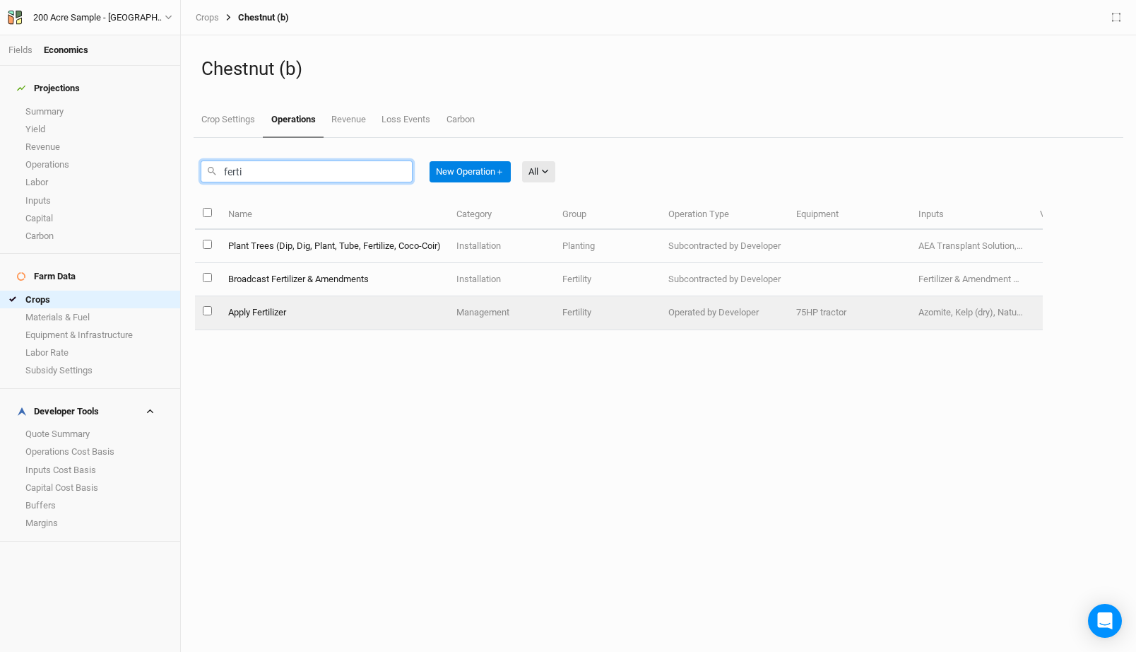
type input "ferti"
click at [274, 314] on td "Apply Fertilizer" at bounding box center [334, 312] width 228 height 33
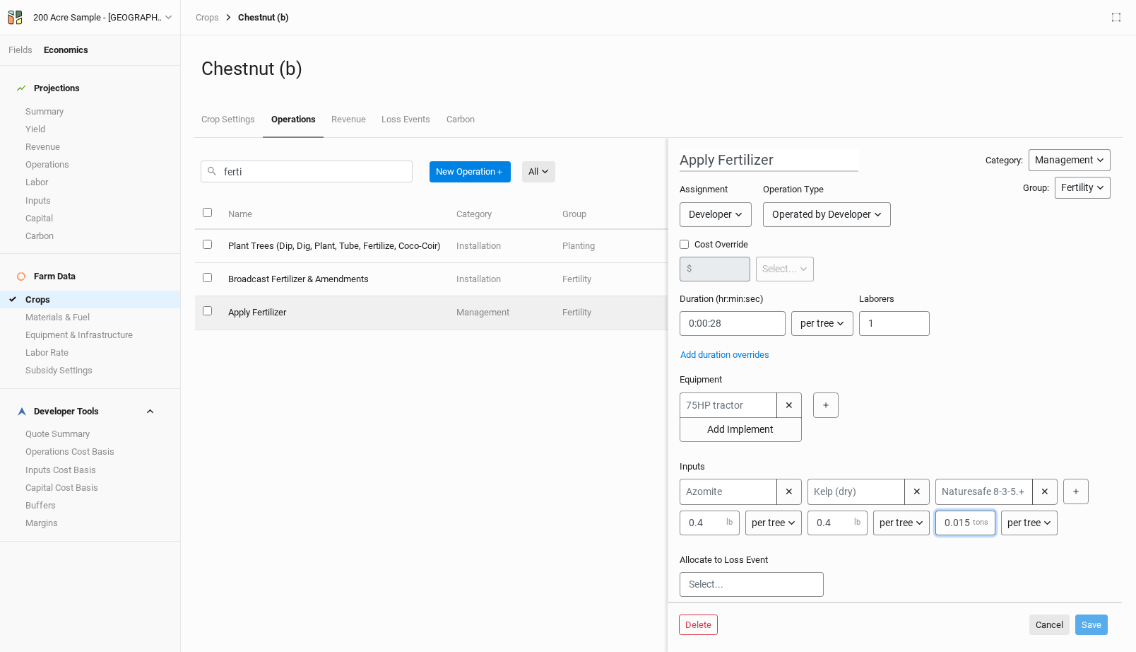
click at [965, 524] on input "0.015" at bounding box center [966, 522] width 60 height 25
click at [970, 522] on input "0.015" at bounding box center [966, 522] width 60 height 25
type input "0.001"
click at [1096, 623] on button "Save" at bounding box center [1092, 624] width 33 height 21
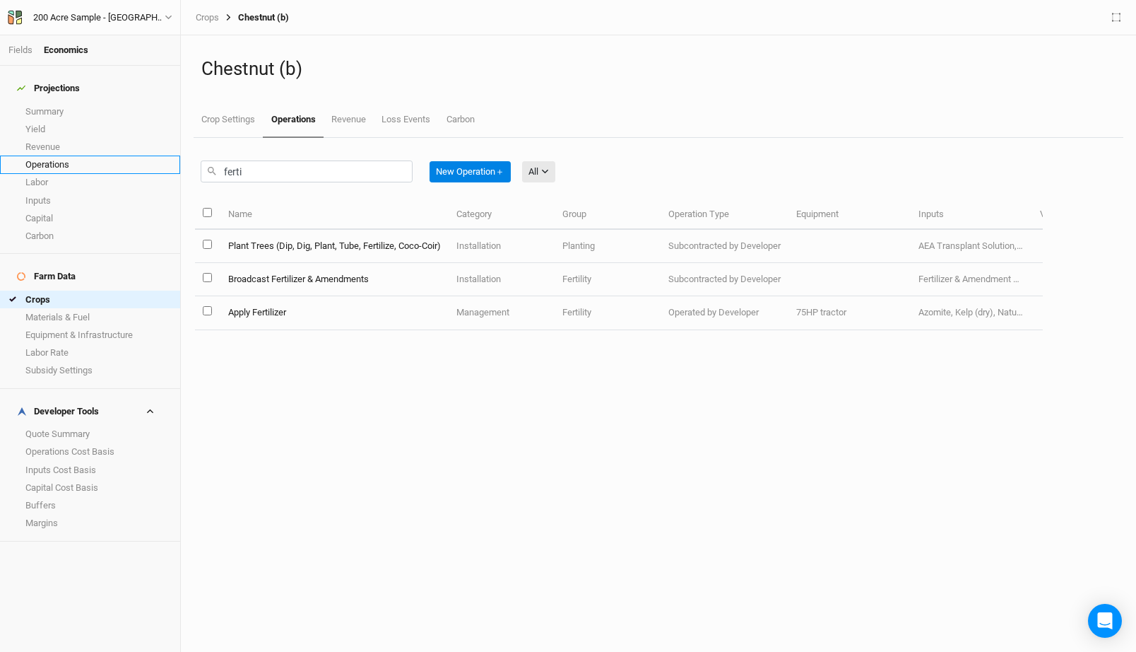
click at [66, 155] on link "Operations" at bounding box center [90, 164] width 180 height 18
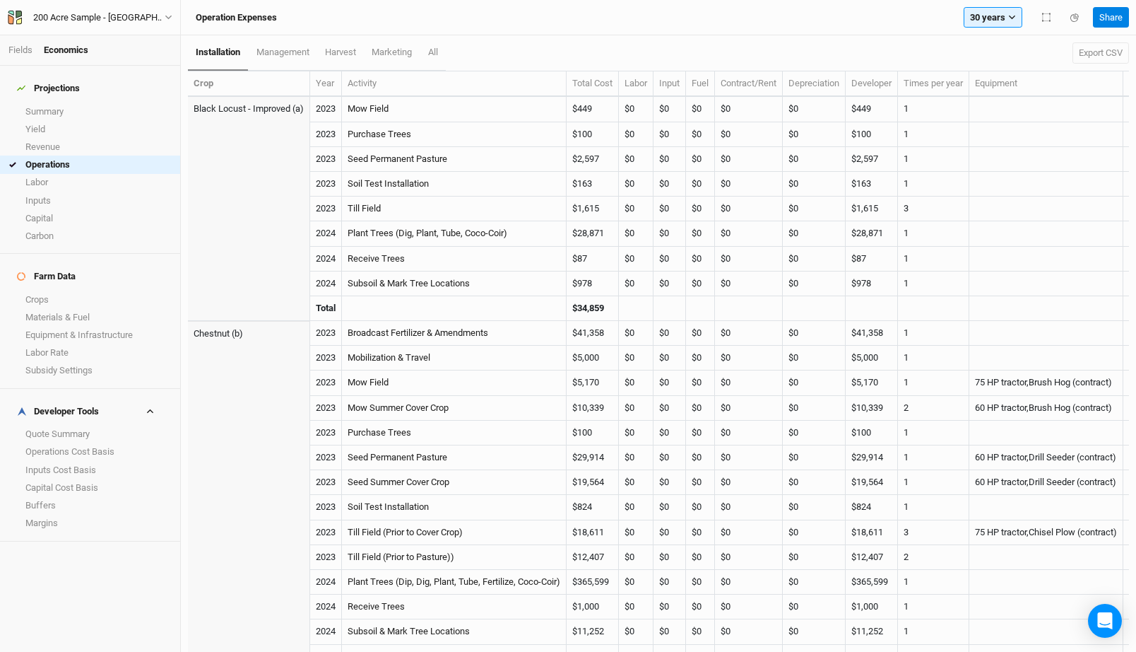
scroll to position [17, 0]
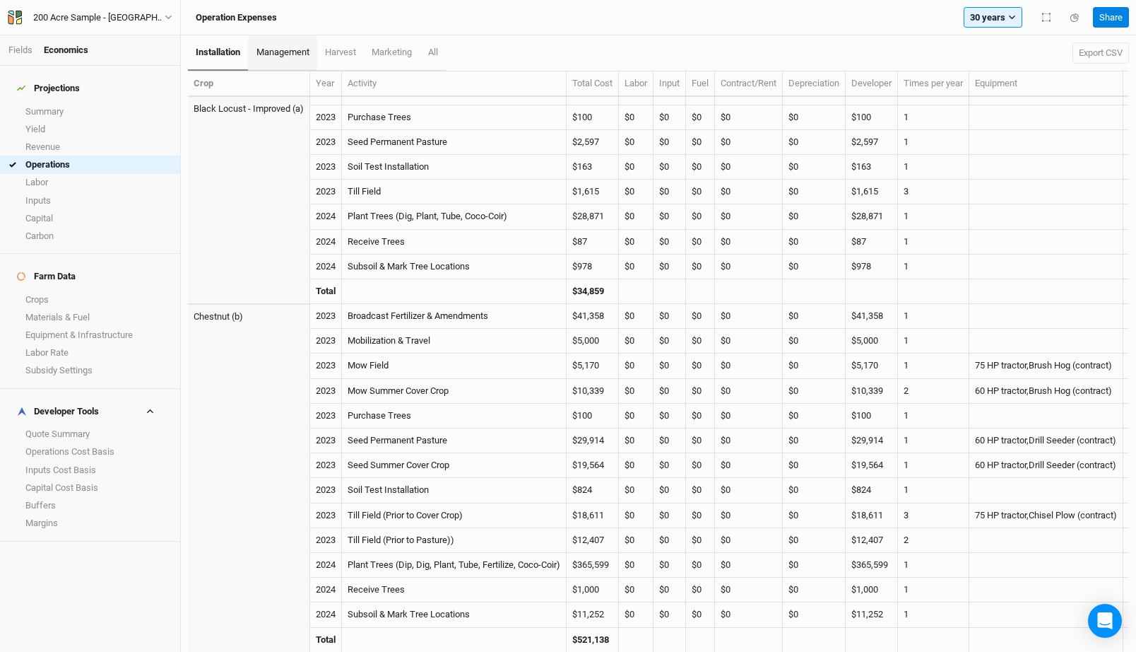
click at [280, 53] on span "management" at bounding box center [283, 52] width 53 height 11
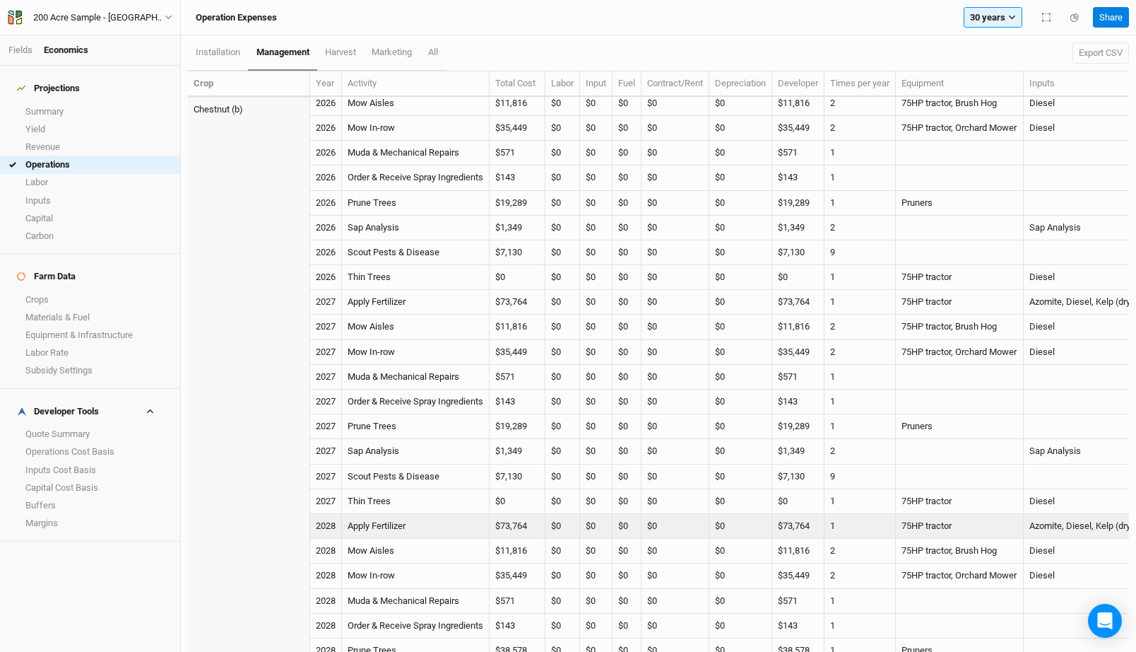
scroll to position [1256, 0]
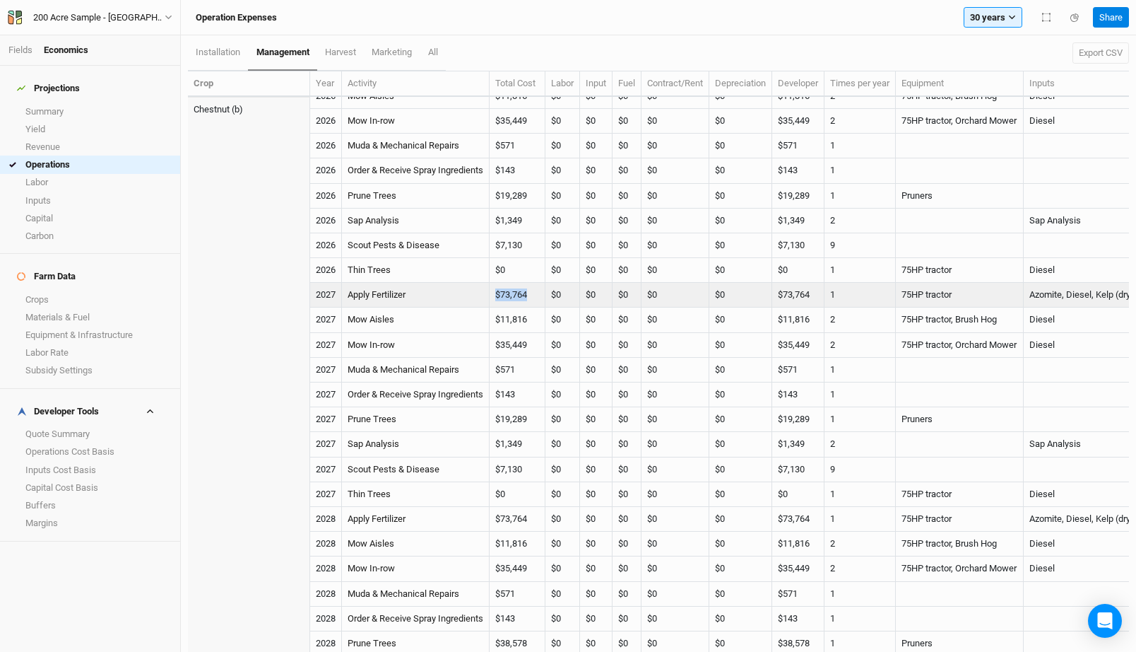
drag, startPoint x: 538, startPoint y: 294, endPoint x: 497, endPoint y: 294, distance: 41.0
click at [497, 294] on td "$73,764" at bounding box center [518, 295] width 56 height 25
copy td "$73,764"
click at [384, 294] on link "Apply Fertilizer" at bounding box center [377, 294] width 58 height 11
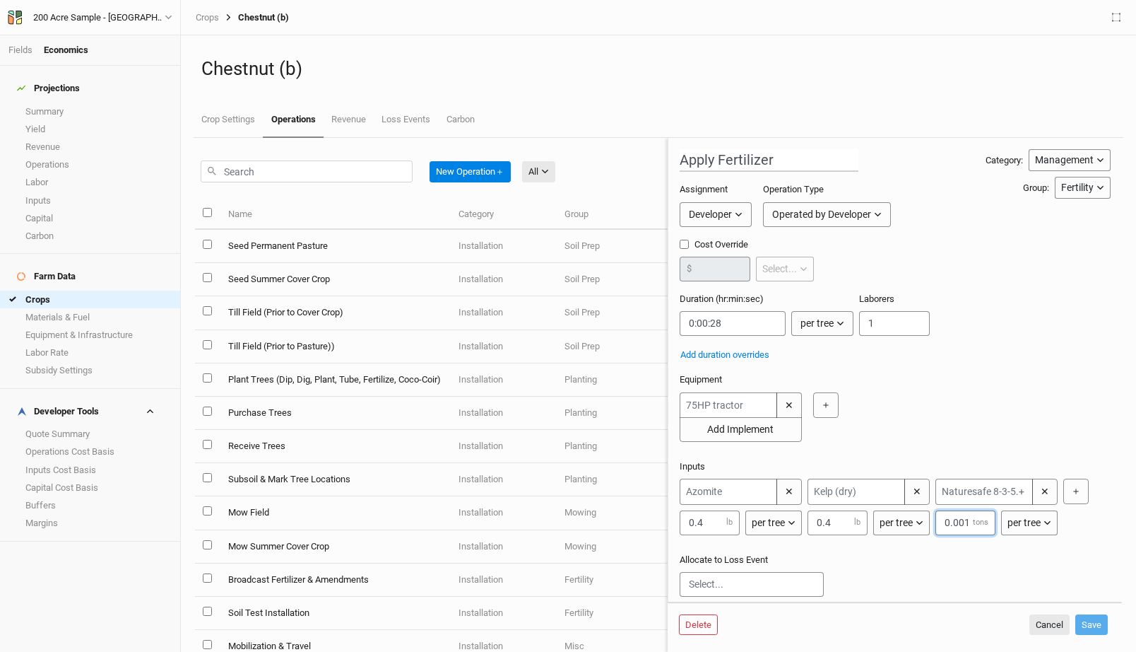
click at [968, 522] on input "0.001" at bounding box center [966, 522] width 60 height 25
click at [985, 483] on input "text" at bounding box center [985, 491] width 98 height 26
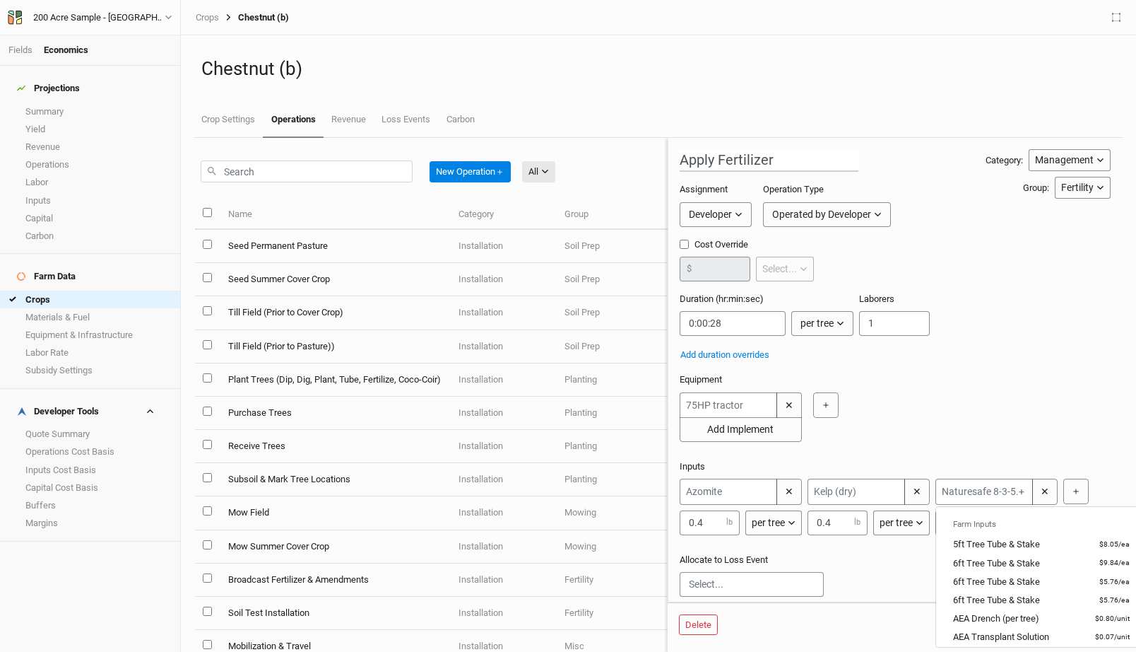
click at [975, 449] on div "Apply Fertilizer Category: Management Installation Management Harvest Marketing…" at bounding box center [895, 420] width 431 height 543
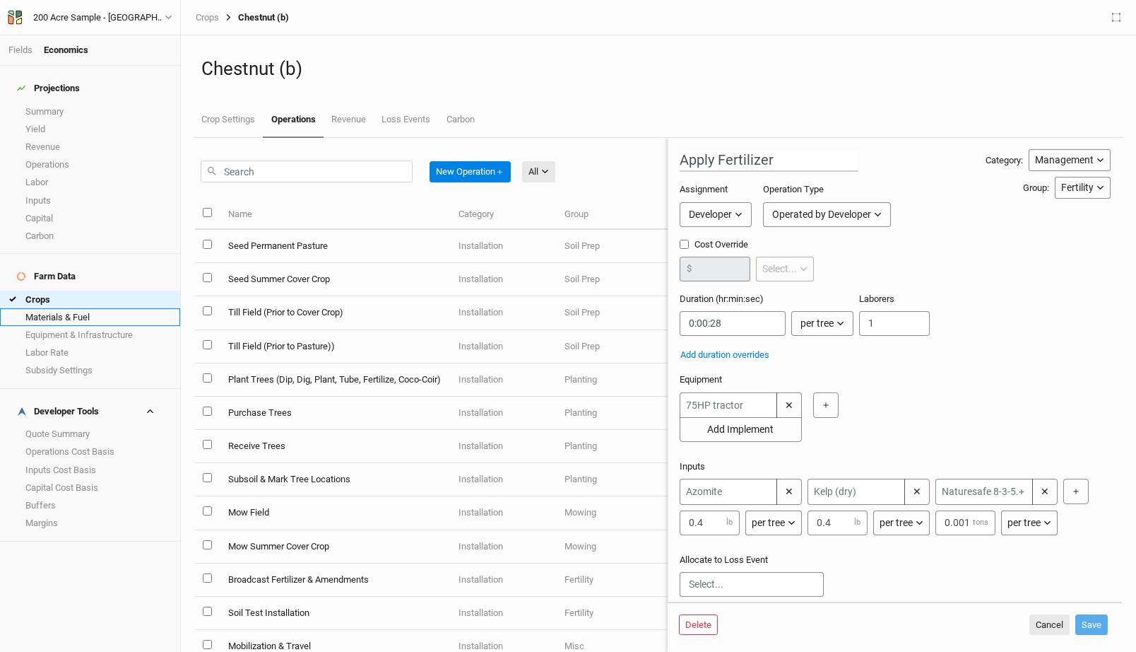
click at [78, 308] on link "Materials & Fuel" at bounding box center [90, 317] width 180 height 18
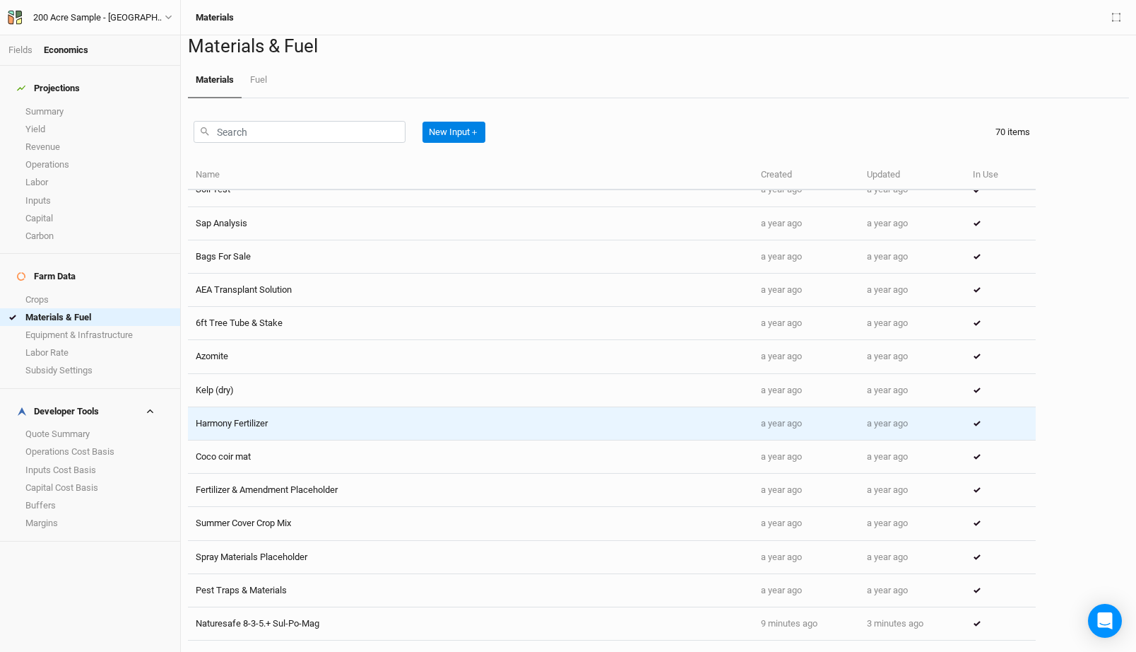
scroll to position [1912, 0]
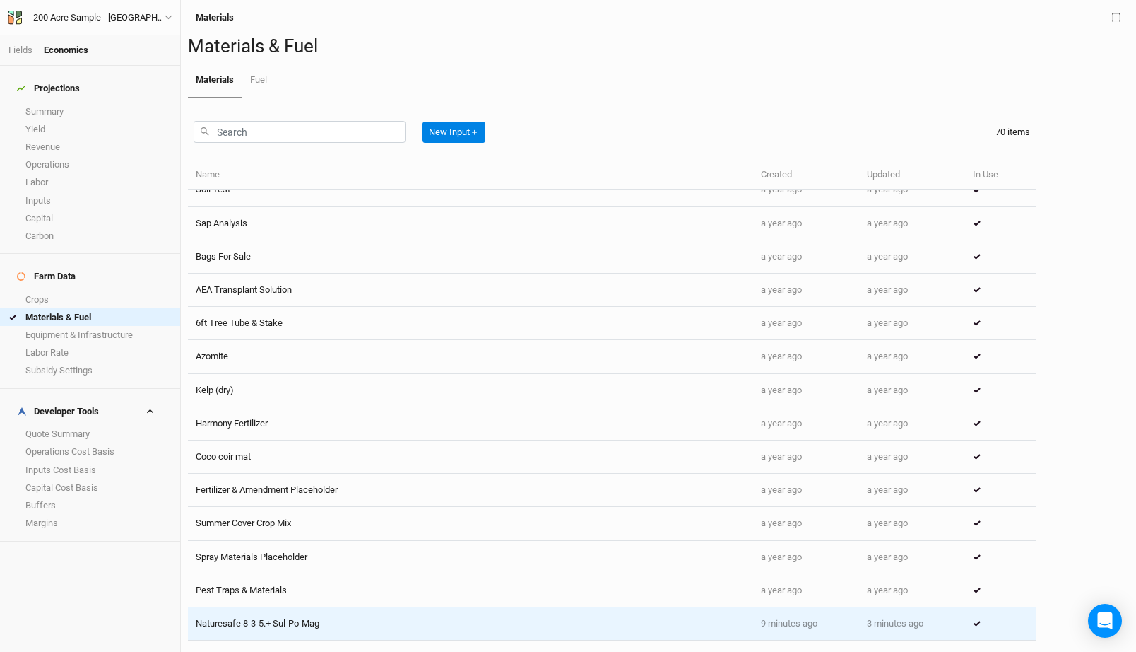
click at [292, 610] on td "Naturesafe 8-3-5.+ Sul-Po-Mag" at bounding box center [470, 623] width 565 height 33
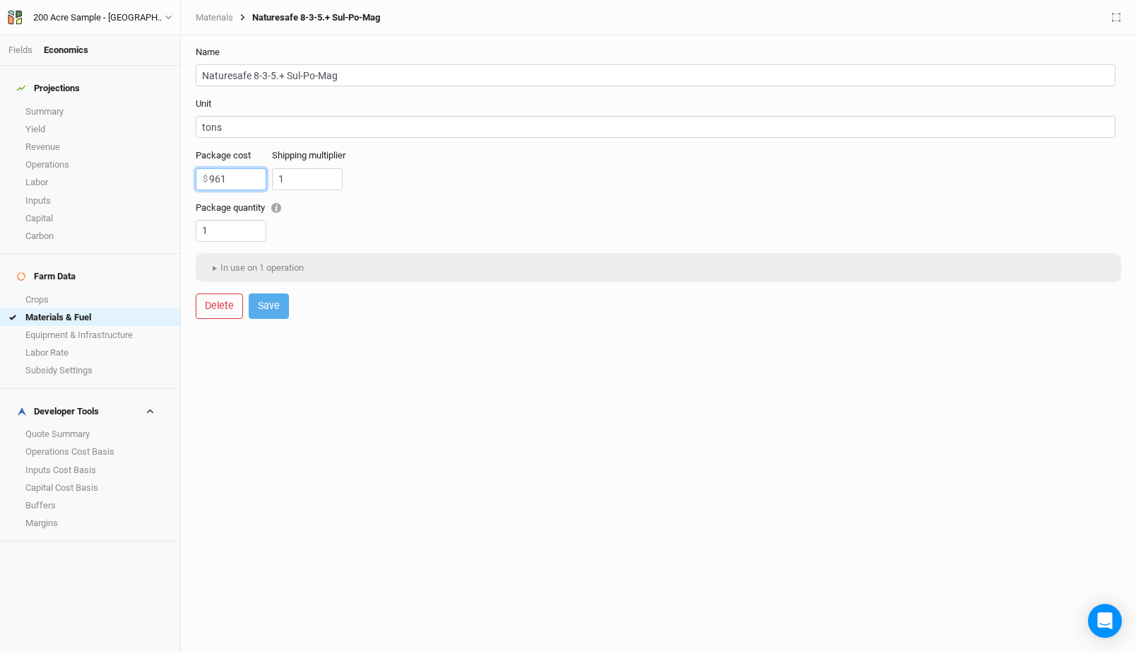
click at [232, 175] on input "961" at bounding box center [231, 179] width 71 height 22
type input "916"
click at [273, 312] on button "Save" at bounding box center [269, 305] width 40 height 25
click at [213, 268] on span "▸" at bounding box center [214, 268] width 11 height 14
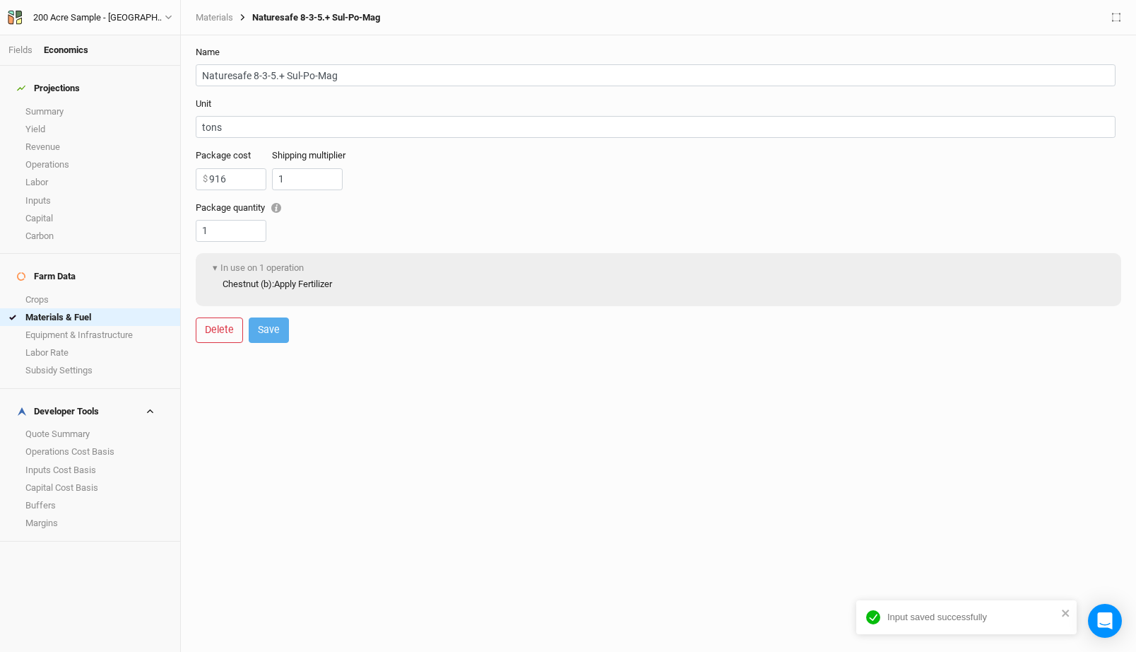
click at [293, 284] on link "Chestnut (b) : Apply Fertilizer" at bounding box center [278, 283] width 110 height 11
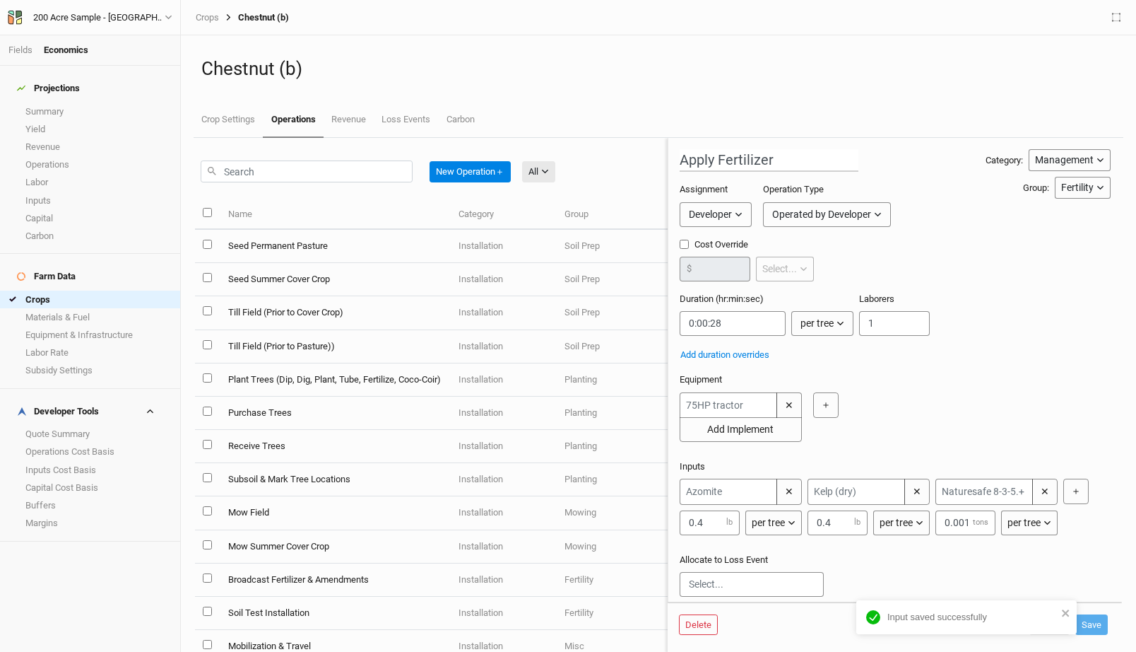
scroll to position [102, 0]
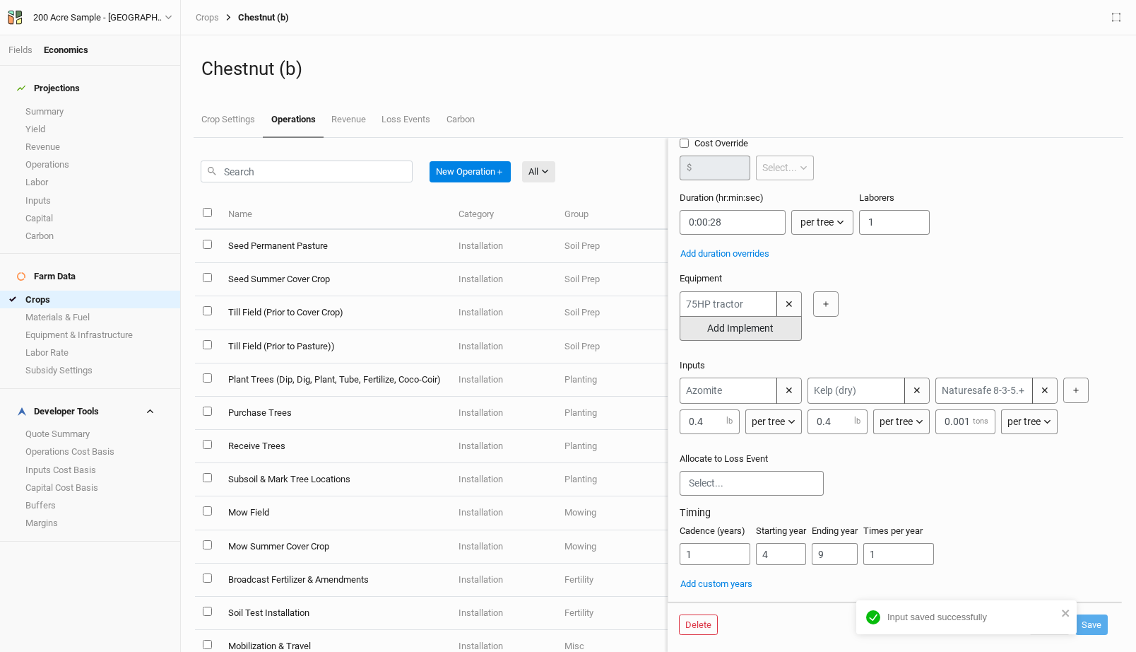
click at [733, 328] on button "Add Implement" at bounding box center [741, 328] width 122 height 25
click at [724, 331] on input "text" at bounding box center [729, 329] width 98 height 26
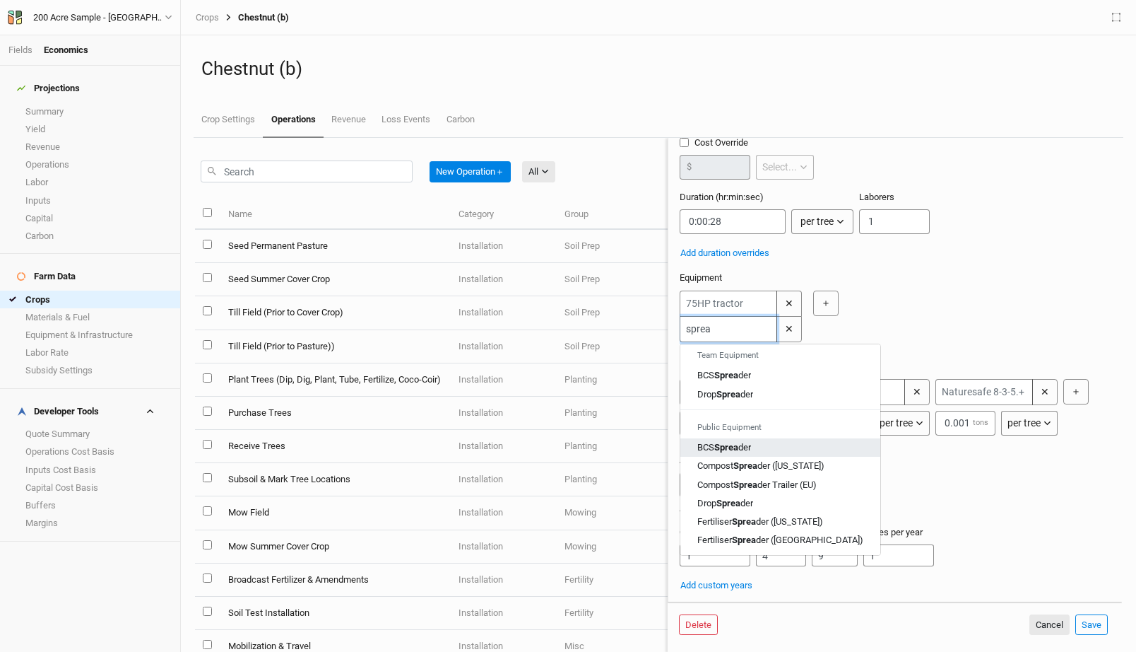
scroll to position [0, 0]
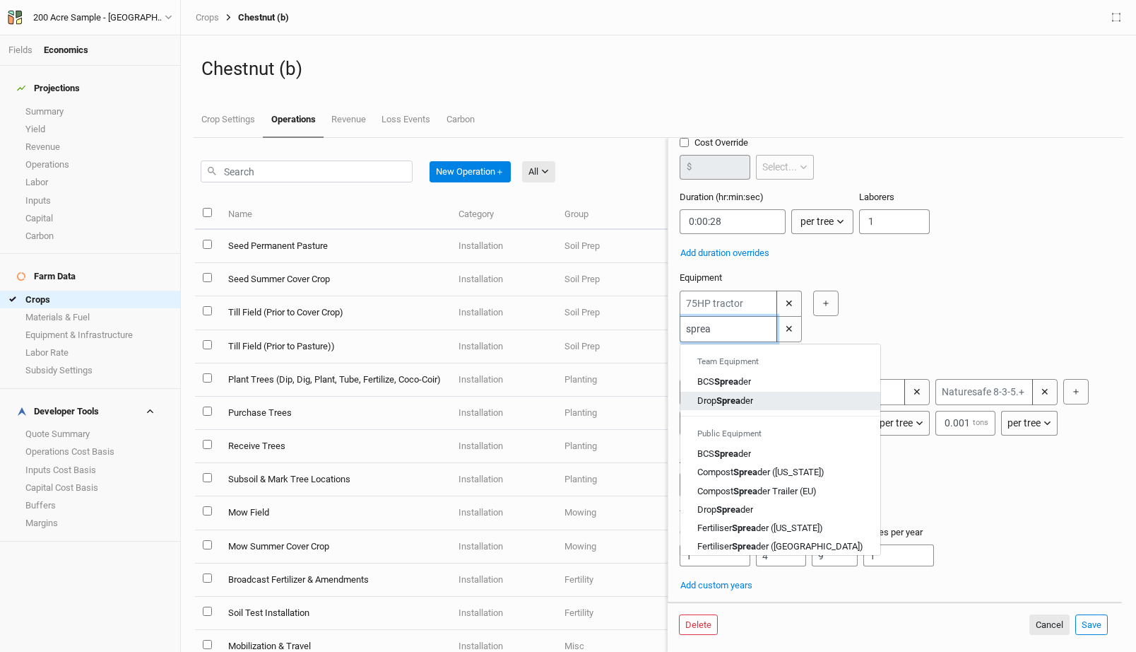
click at [746, 399] on div "Drop Sprea der" at bounding box center [725, 400] width 56 height 13
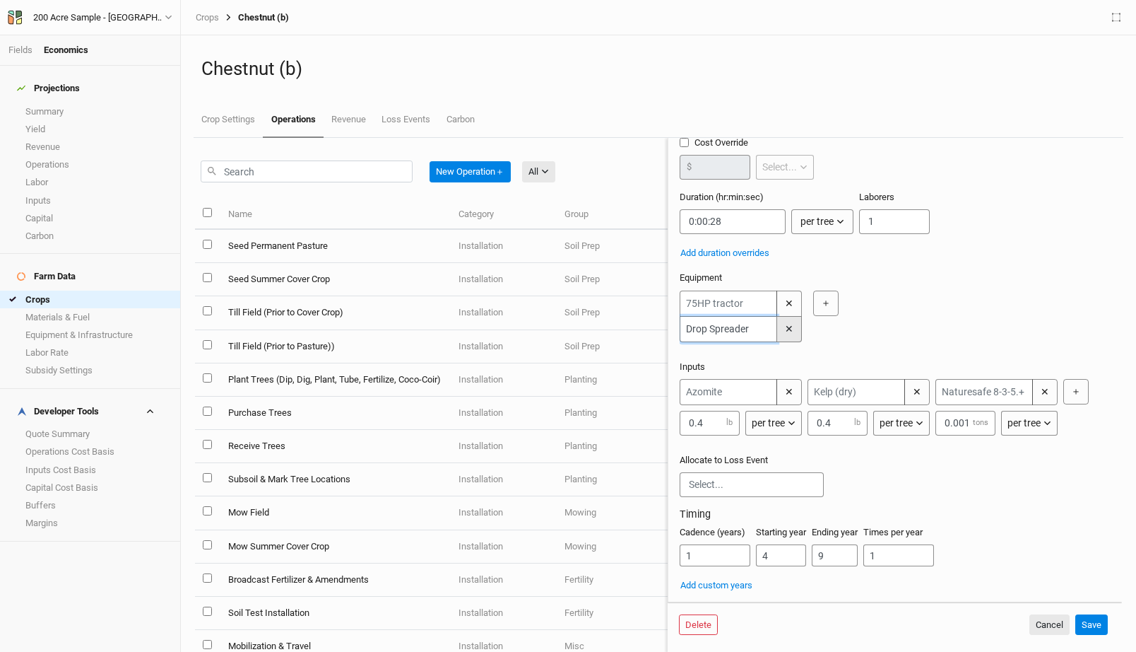
type input "Drop Spreader"
click at [784, 331] on button "✕" at bounding box center [789, 329] width 25 height 26
click at [1090, 627] on button "Save" at bounding box center [1092, 624] width 33 height 21
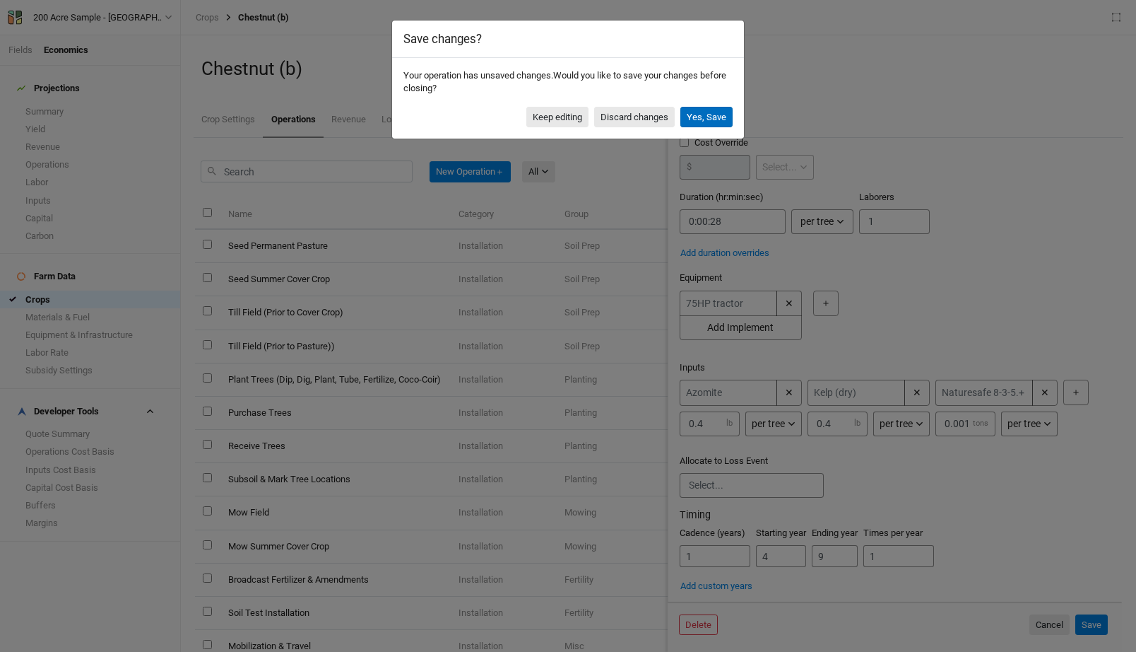
click at [700, 118] on button "Yes, Save" at bounding box center [707, 117] width 52 height 21
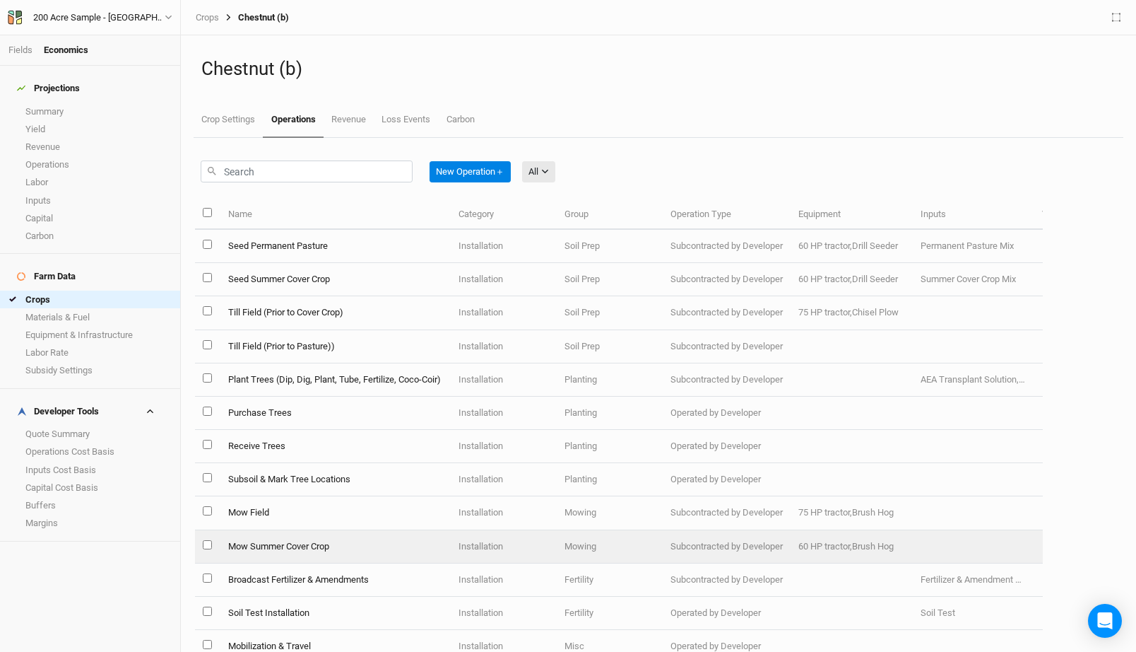
scroll to position [9, 0]
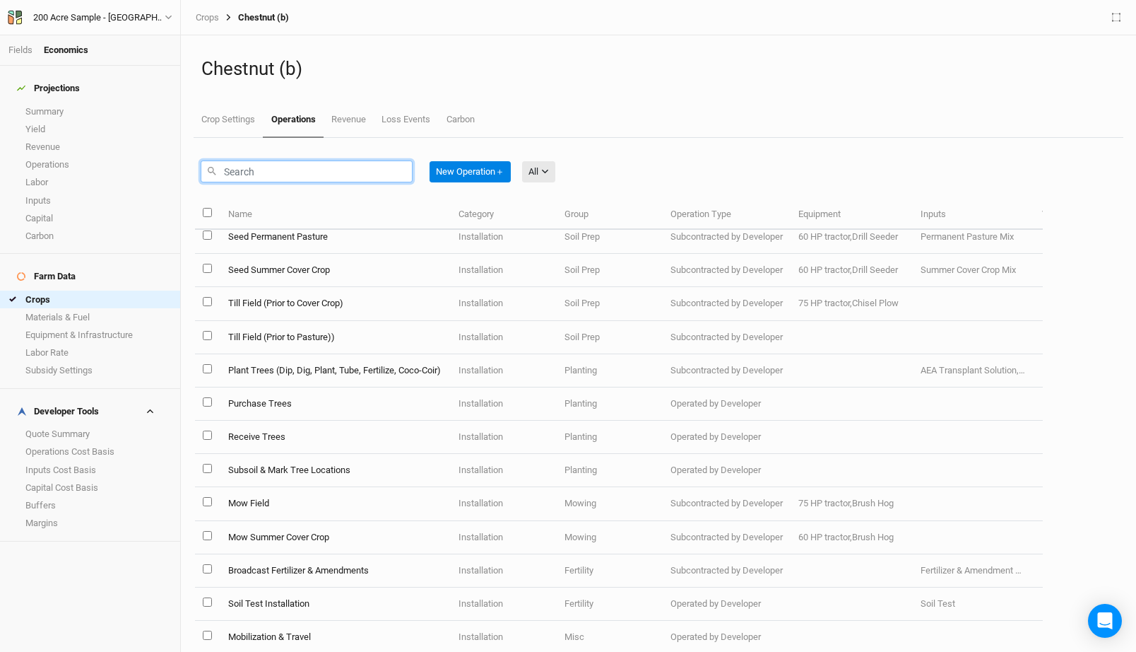
click at [235, 166] on input "text" at bounding box center [307, 171] width 212 height 22
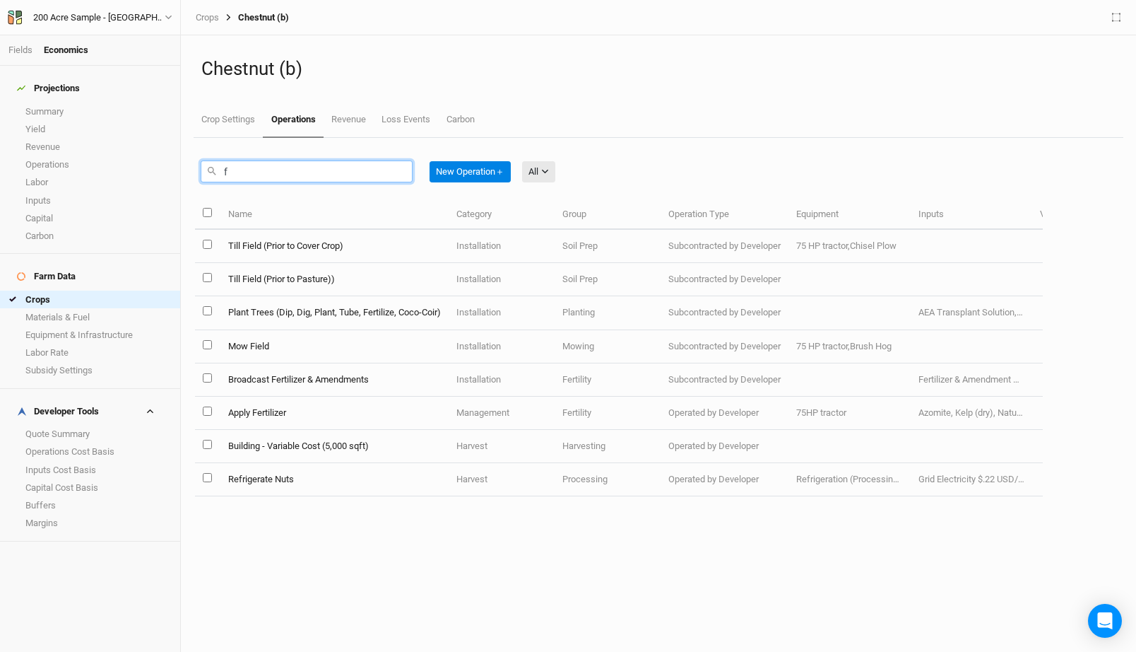
scroll to position [0, 0]
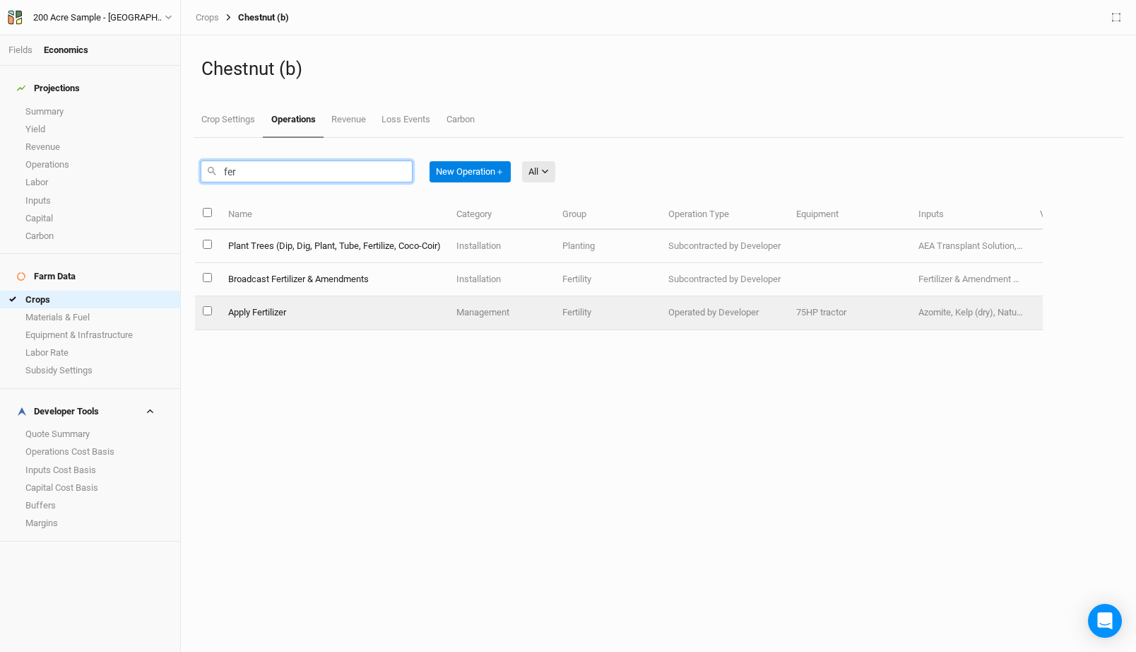
type input "fer"
click at [254, 307] on td "Apply Fertilizer" at bounding box center [334, 312] width 228 height 33
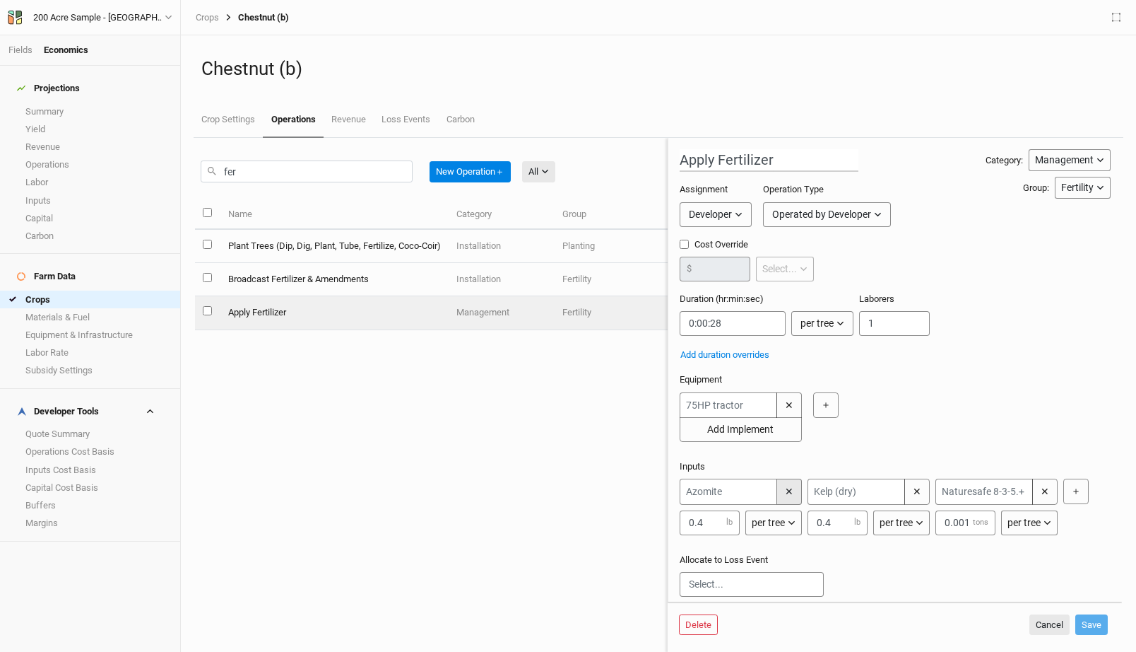
click at [784, 495] on button "✕" at bounding box center [789, 491] width 25 height 26
click at [790, 487] on button "✕" at bounding box center [789, 491] width 25 height 26
click at [1093, 624] on button "Save" at bounding box center [1092, 624] width 33 height 21
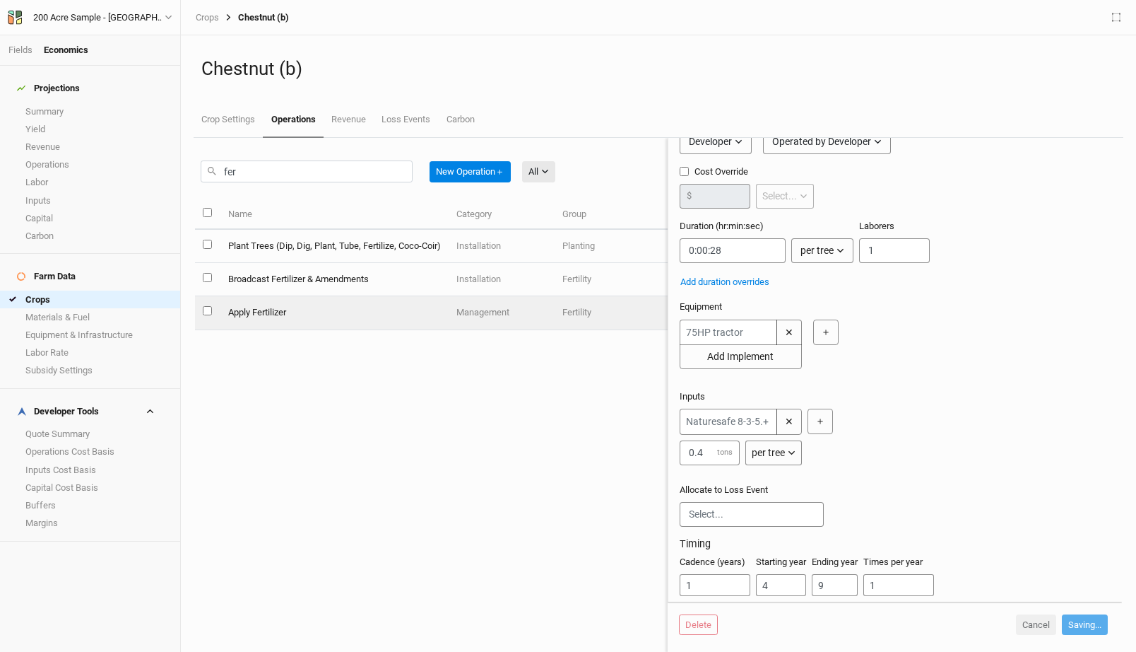
scroll to position [105, 0]
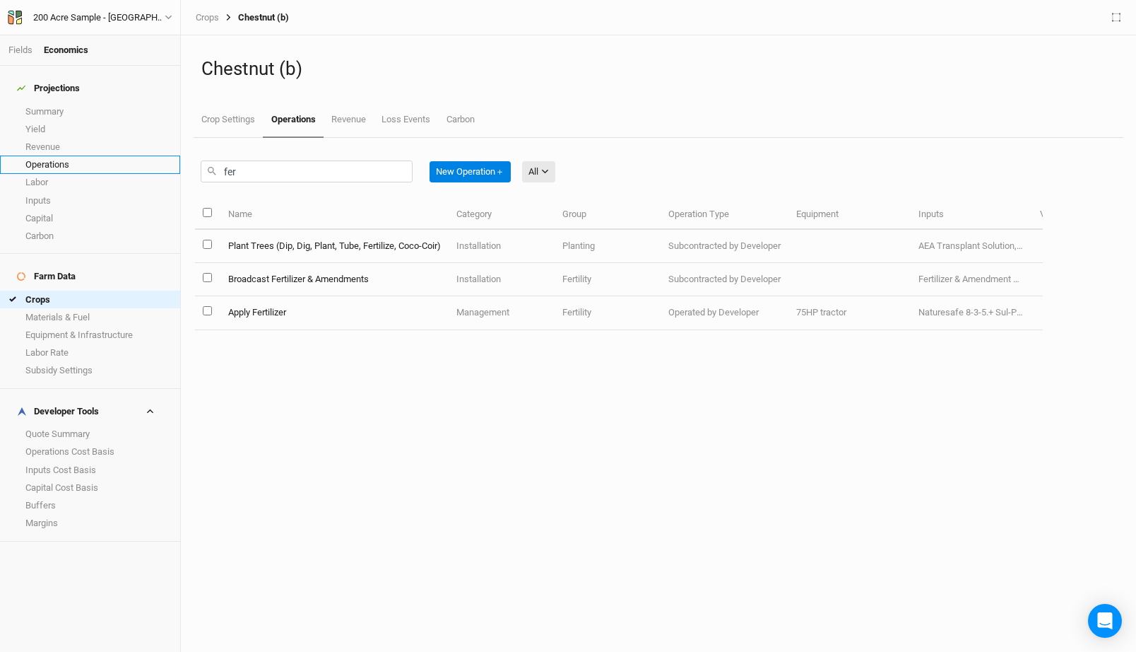
click at [57, 155] on link "Operations" at bounding box center [90, 164] width 180 height 18
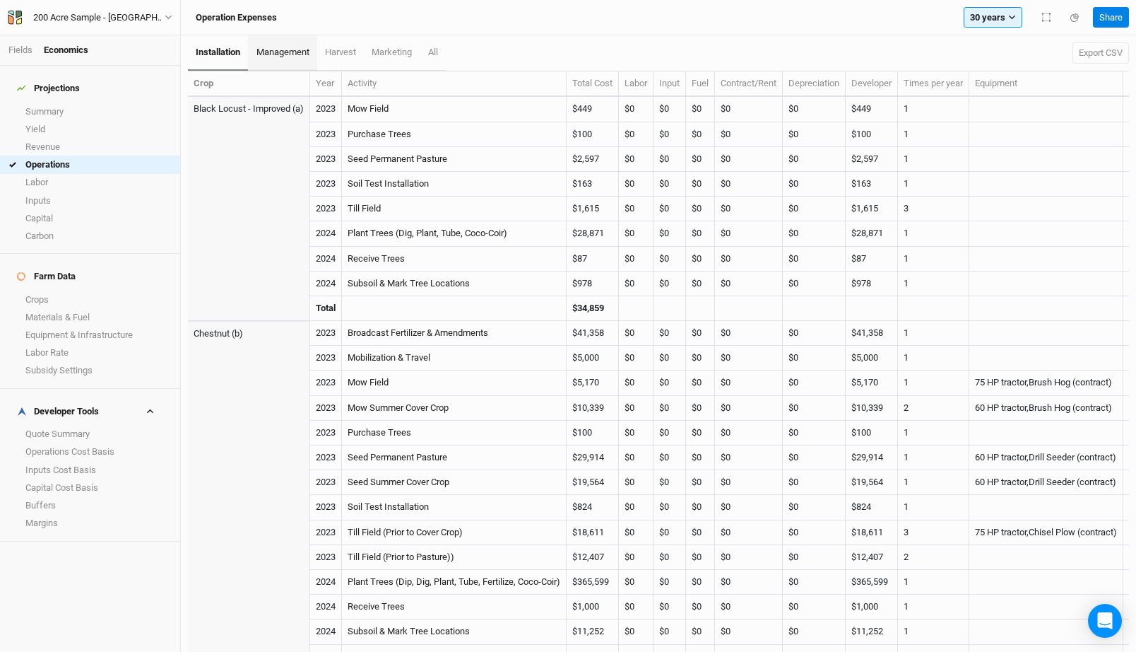
click at [273, 49] on span "management" at bounding box center [283, 52] width 53 height 11
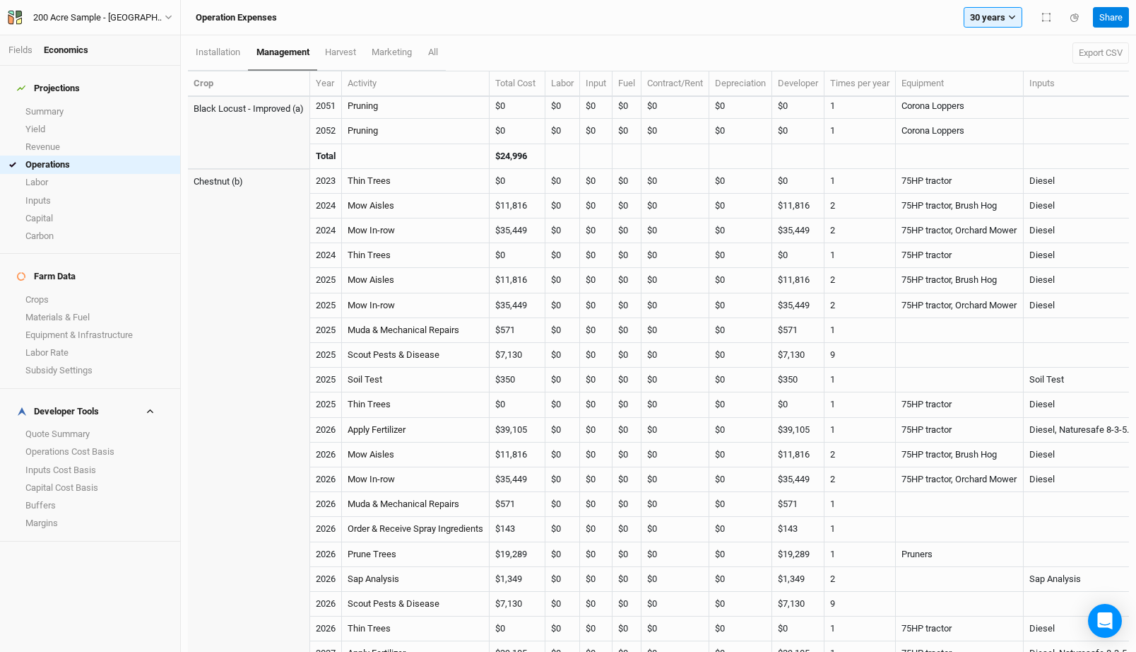
scroll to position [979, 0]
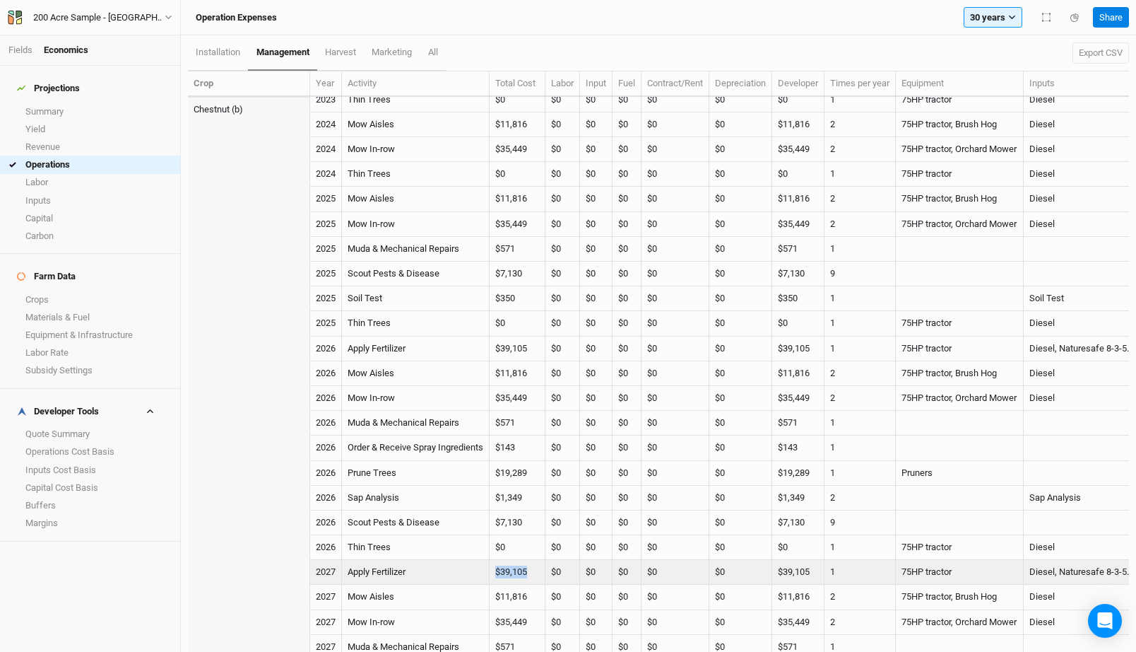
drag, startPoint x: 541, startPoint y: 572, endPoint x: 500, endPoint y: 572, distance: 41.7
click at [500, 572] on td "$39,105" at bounding box center [518, 572] width 56 height 25
copy td "$39,105"
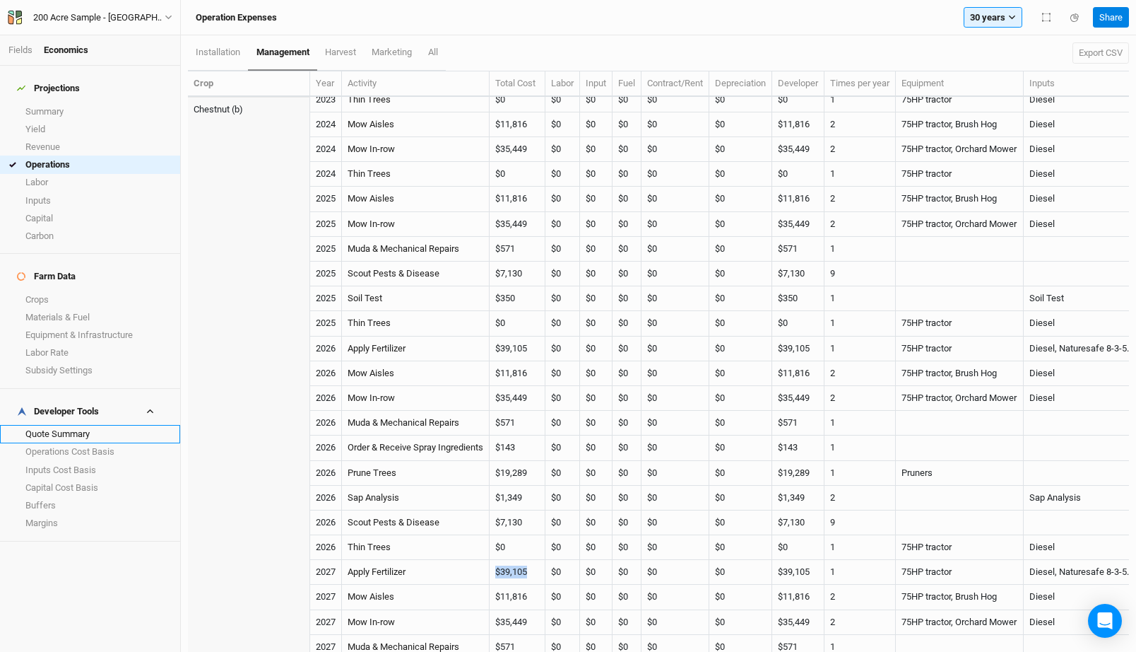
click at [84, 425] on link "Quote Summary" at bounding box center [90, 434] width 180 height 18
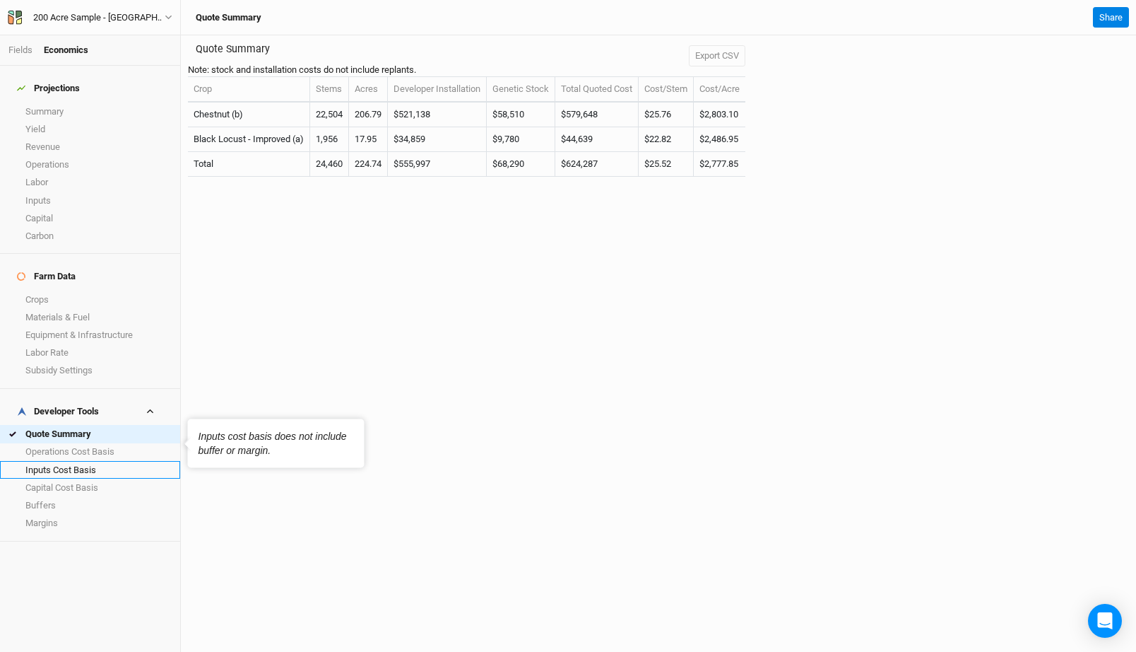
click at [99, 461] on link "Inputs Cost Basis" at bounding box center [90, 470] width 180 height 18
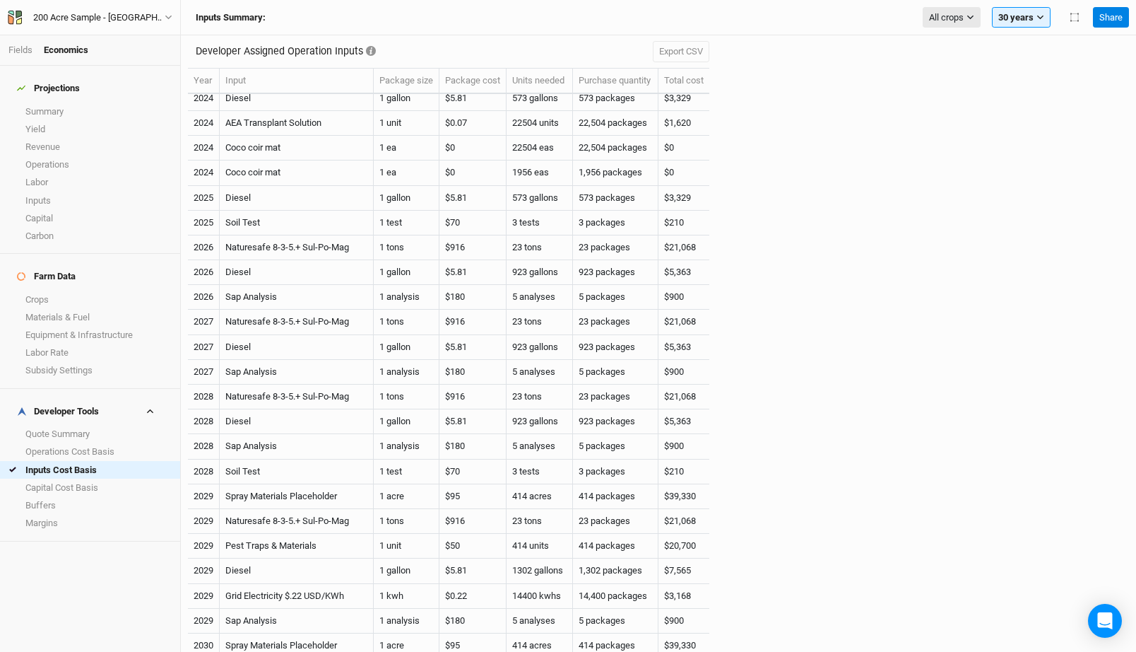
scroll to position [227, 0]
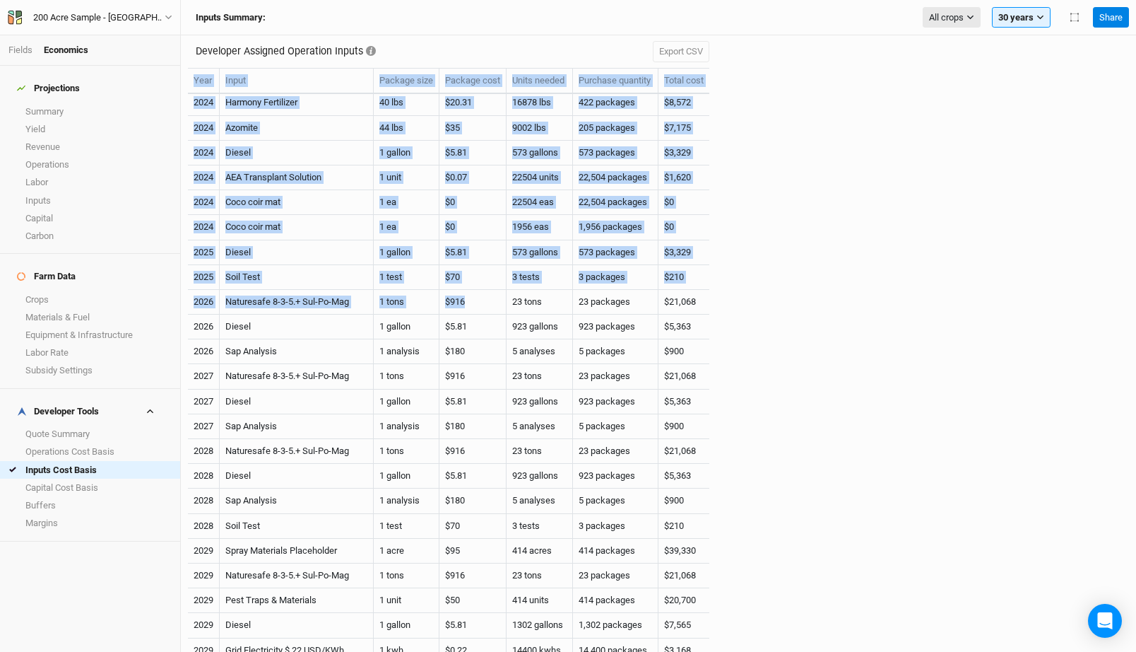
drag, startPoint x: 485, startPoint y: 306, endPoint x: 776, endPoint y: 298, distance: 291.3
click at [775, 298] on div "Developer Assigned Operation Inputs Export CSV Year Input Package size Package …" at bounding box center [658, 343] width 941 height 616
click at [695, 304] on td "$21,068" at bounding box center [684, 302] width 51 height 25
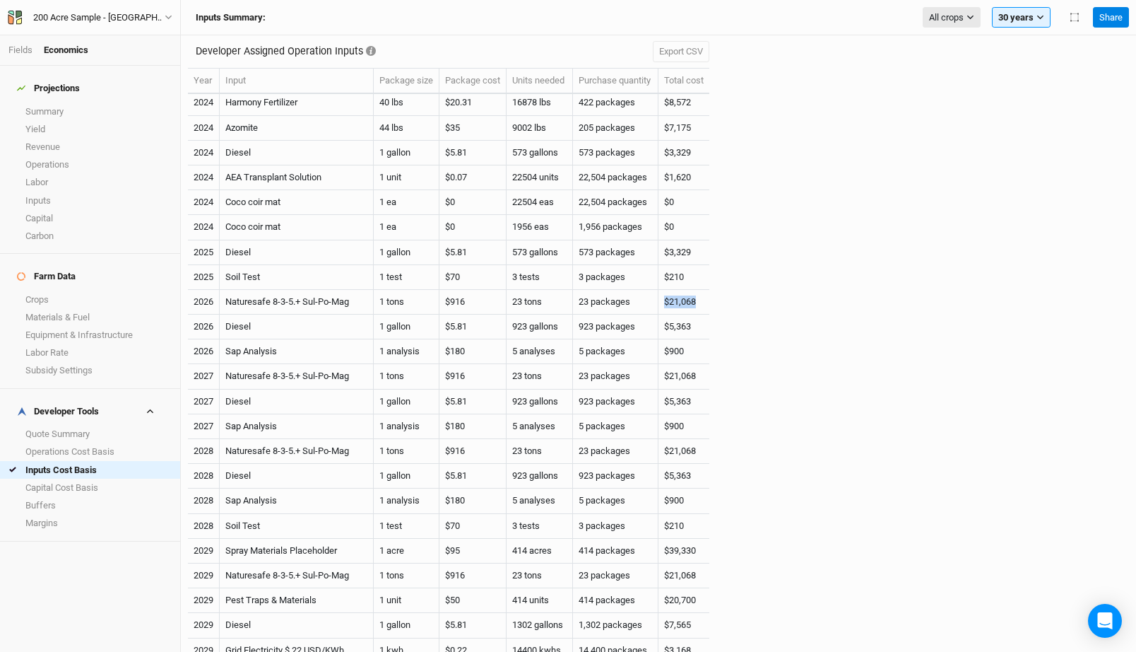
drag, startPoint x: 710, startPoint y: 298, endPoint x: 671, endPoint y: 298, distance: 39.6
click at [671, 298] on td "$21,068" at bounding box center [684, 302] width 51 height 25
copy td "$21,068"
click at [694, 304] on td "$21,068" at bounding box center [684, 302] width 51 height 25
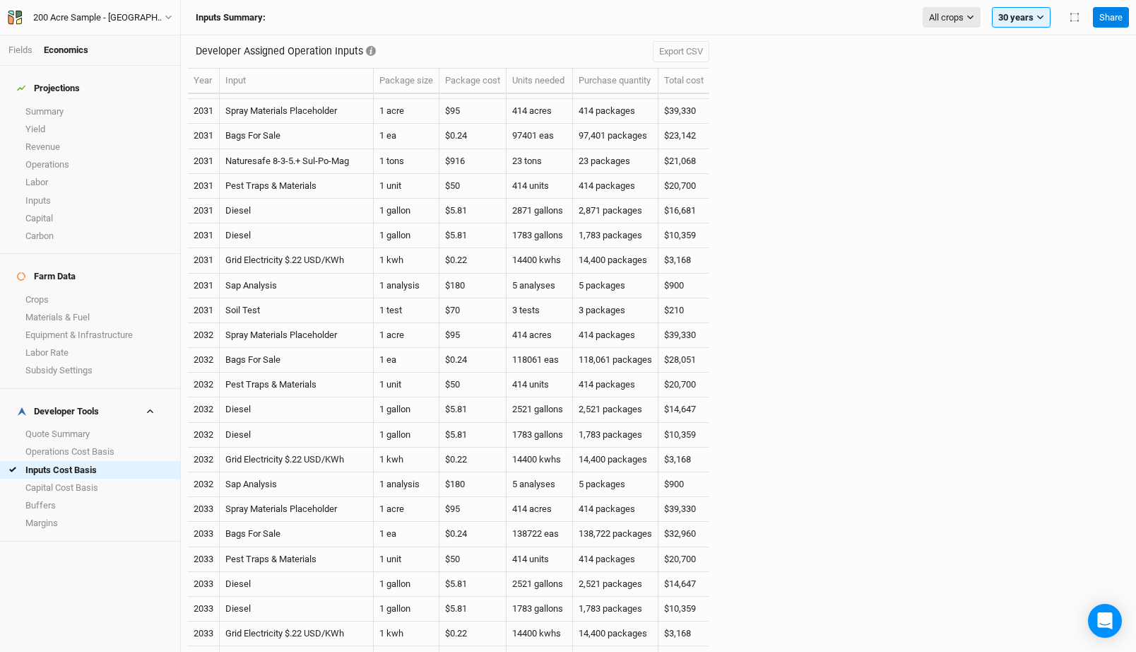
scroll to position [0, 0]
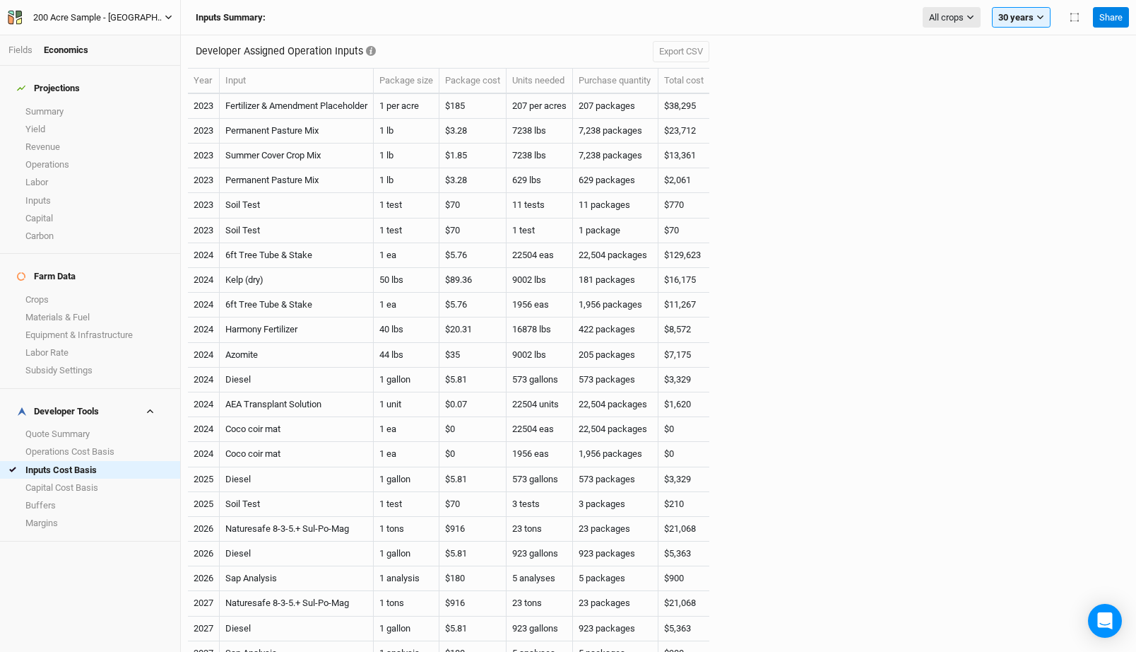
click at [64, 10] on button "200 Acre Sample - [GEOGRAPHIC_DATA]" at bounding box center [90, 18] width 166 height 16
click at [69, 27] on div "Back Project Settings User settings Imperial Metric Keyboard Shortcuts Log out" at bounding box center [117, 102] width 113 height 151
click at [79, 37] on button "Back" at bounding box center [117, 39] width 112 height 18
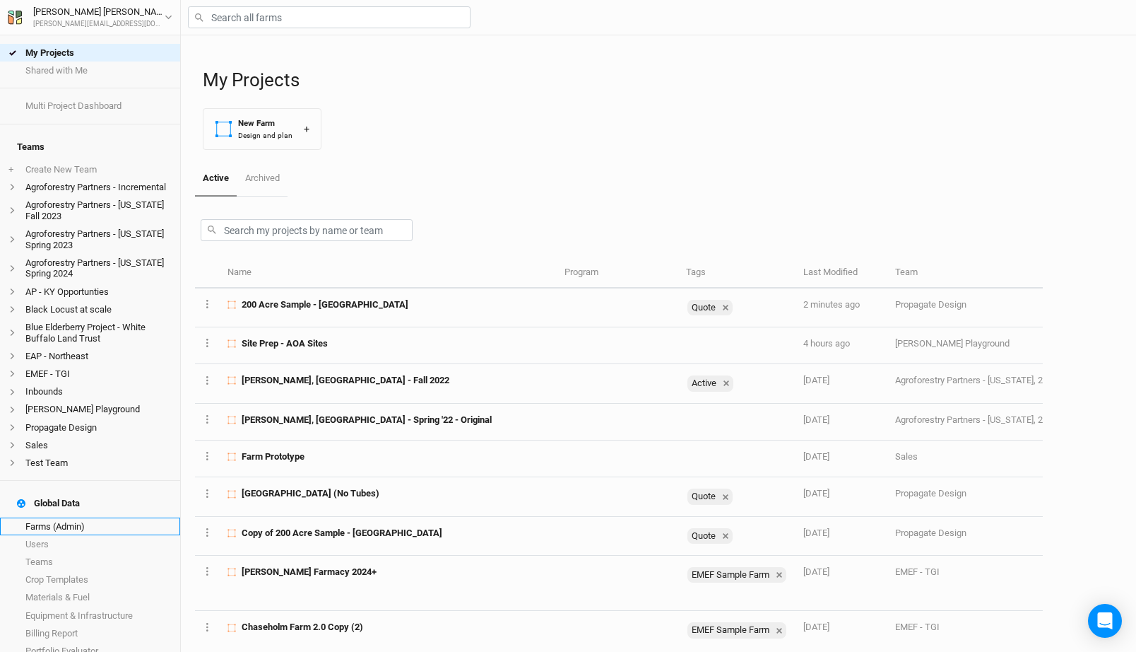
click at [69, 517] on link "Farms (Admin)" at bounding box center [90, 526] width 180 height 18
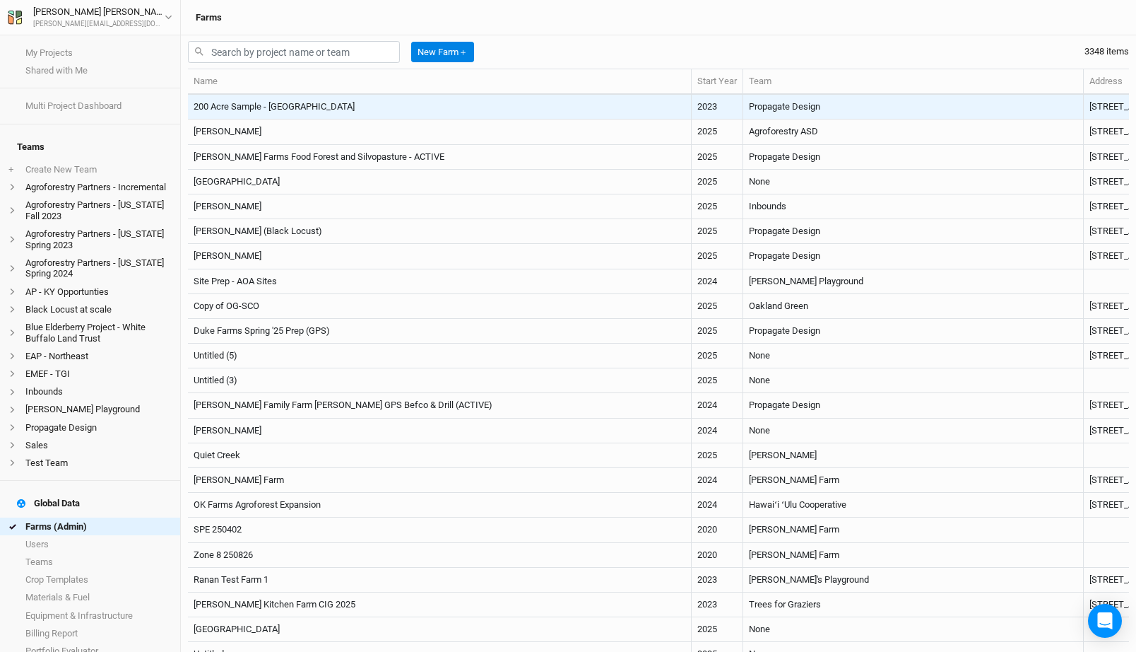
click at [321, 105] on td "200 Acre Sample - [GEOGRAPHIC_DATA]" at bounding box center [440, 107] width 504 height 25
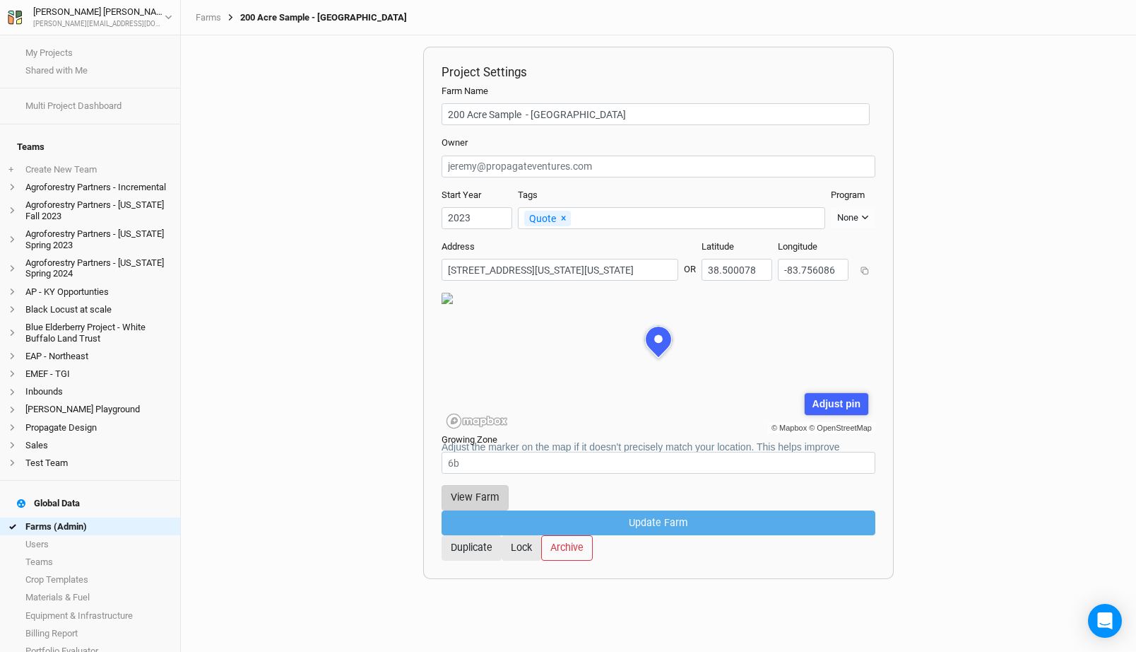
scroll to position [71, 217]
click at [72, 571] on link "Crop Templates" at bounding box center [90, 580] width 180 height 18
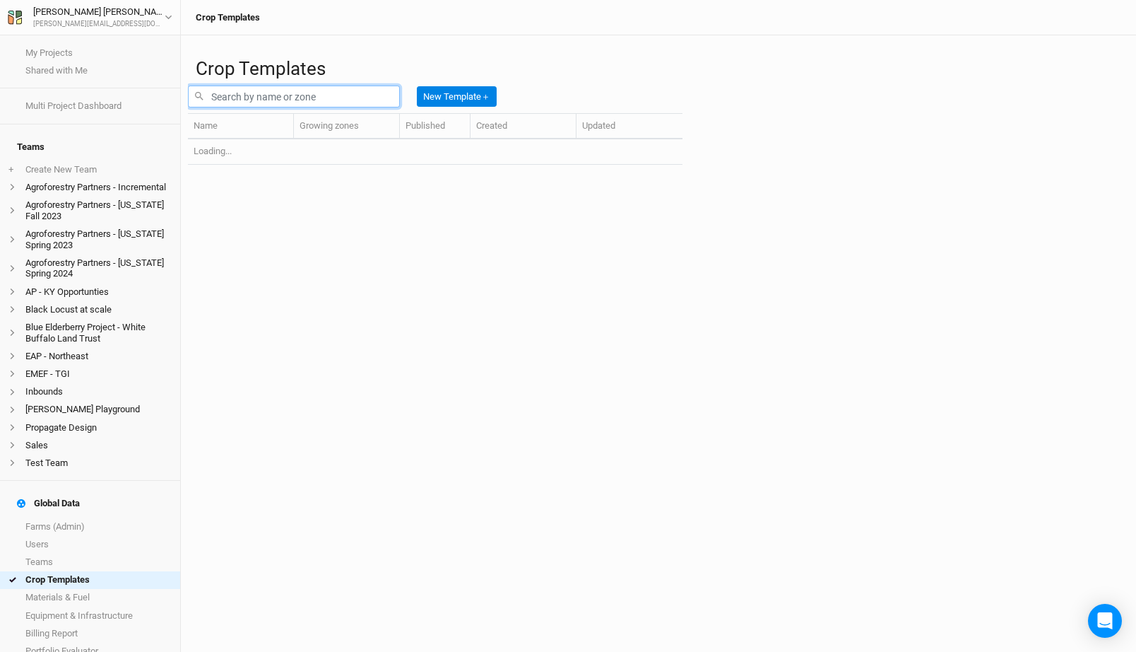
click at [325, 107] on input "text" at bounding box center [294, 97] width 212 height 22
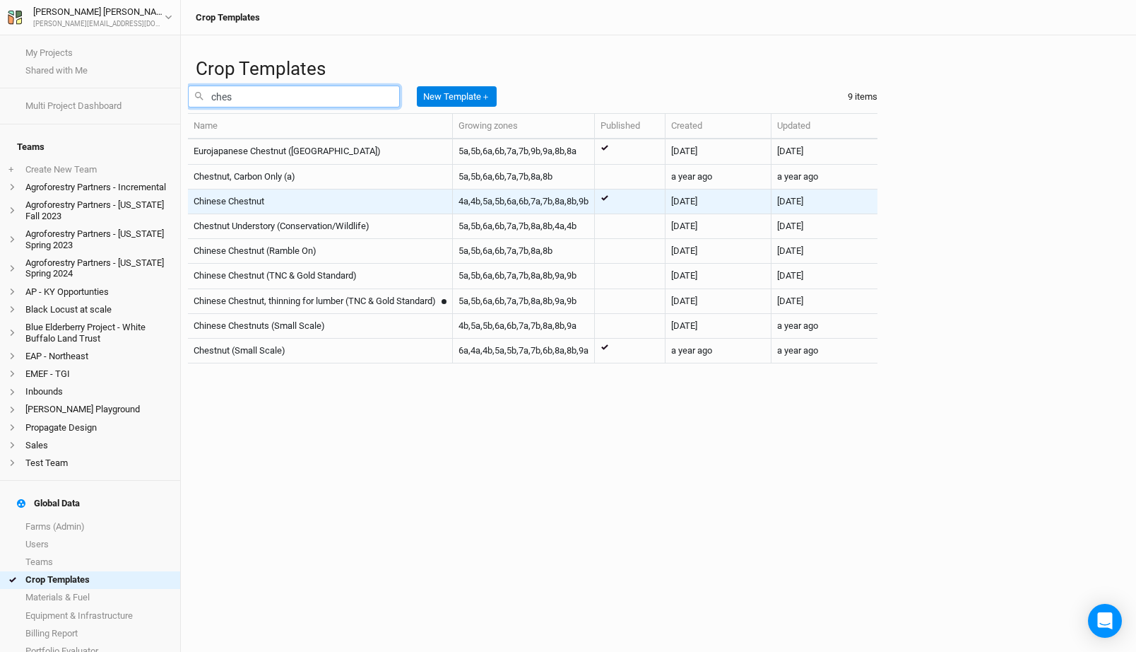
type input "ches"
click at [406, 208] on div "Chinese Chestnut" at bounding box center [320, 201] width 253 height 13
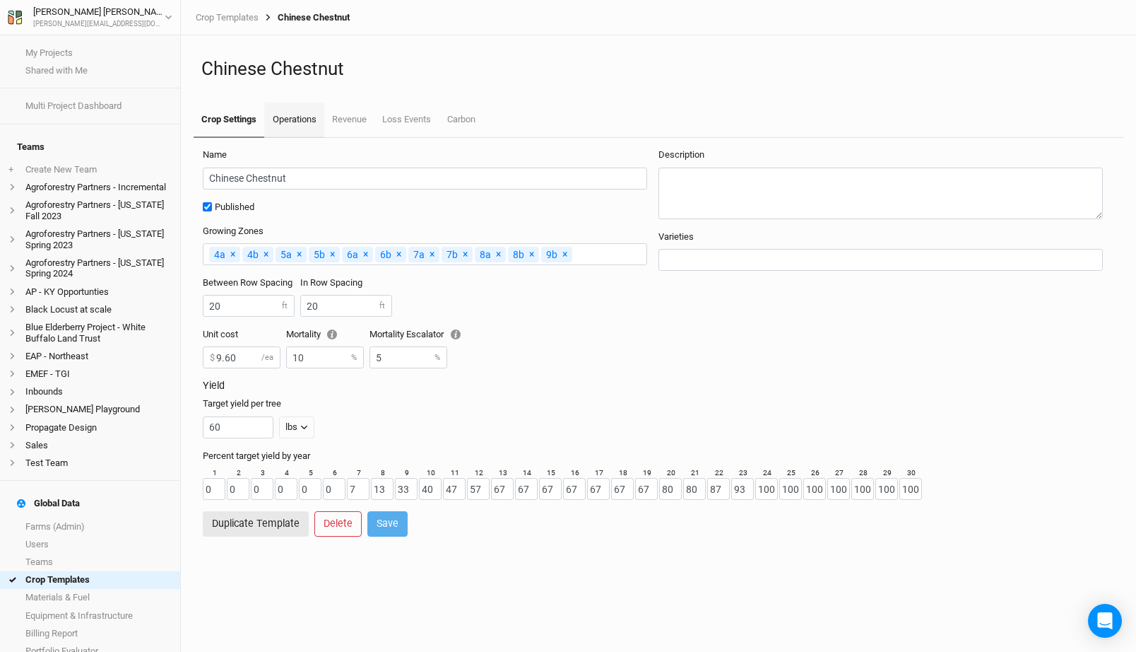
click at [275, 123] on link "Operations" at bounding box center [293, 119] width 59 height 35
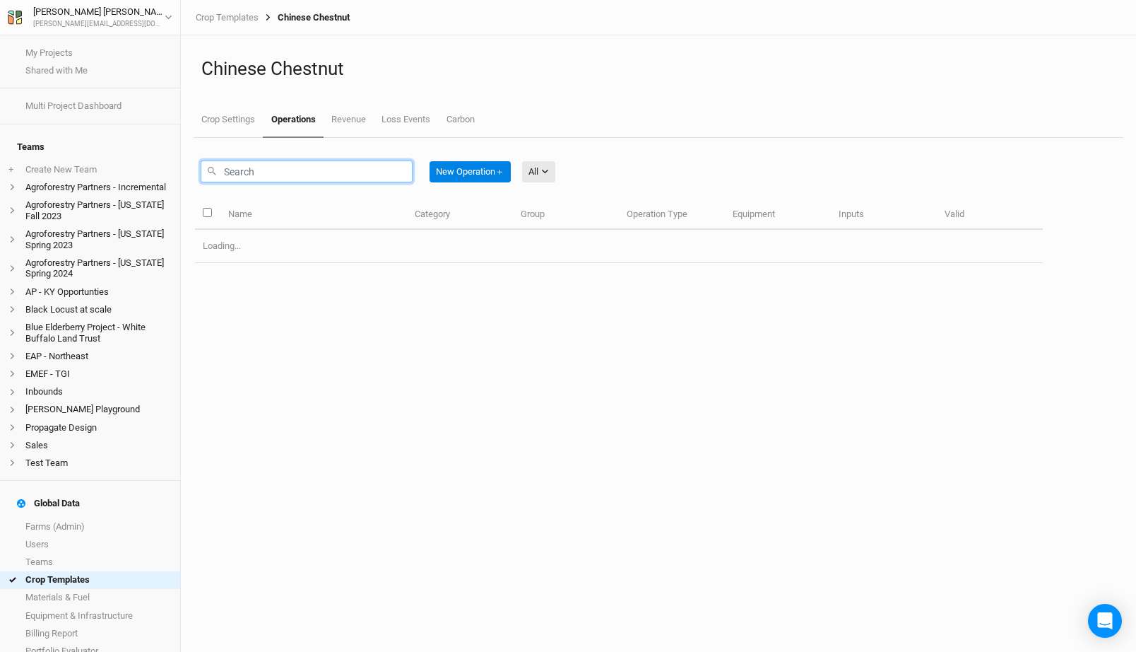
click at [284, 175] on input "text" at bounding box center [307, 171] width 212 height 22
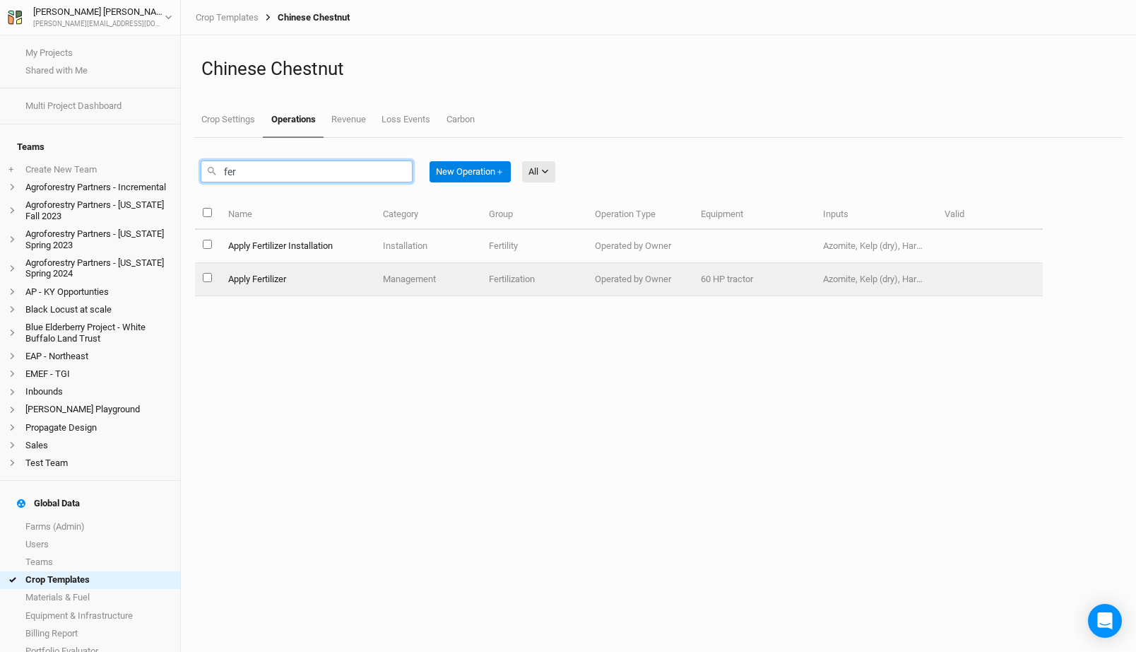
type input "fer"
click at [334, 281] on td "Apply Fertilizer" at bounding box center [297, 279] width 155 height 33
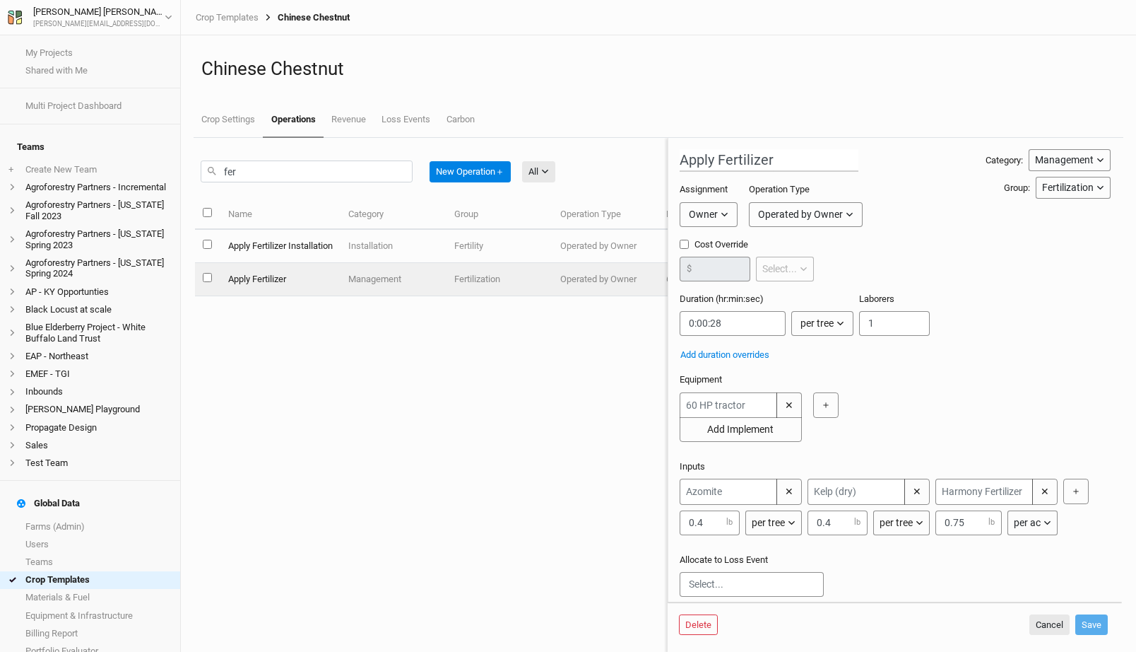
click at [1025, 522] on div "per ac" at bounding box center [1027, 522] width 27 height 15
click at [1044, 562] on span "per tree" at bounding box center [1045, 566] width 40 height 16
click at [1102, 623] on button "Save" at bounding box center [1092, 624] width 33 height 21
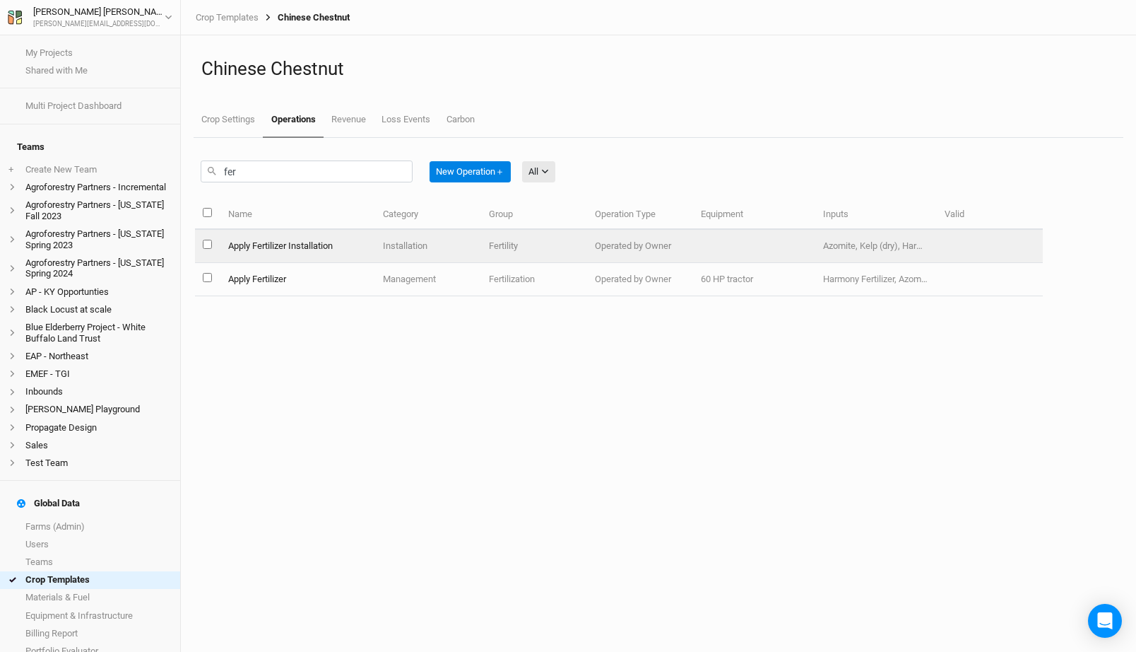
click at [473, 235] on td "Installation" at bounding box center [428, 246] width 106 height 33
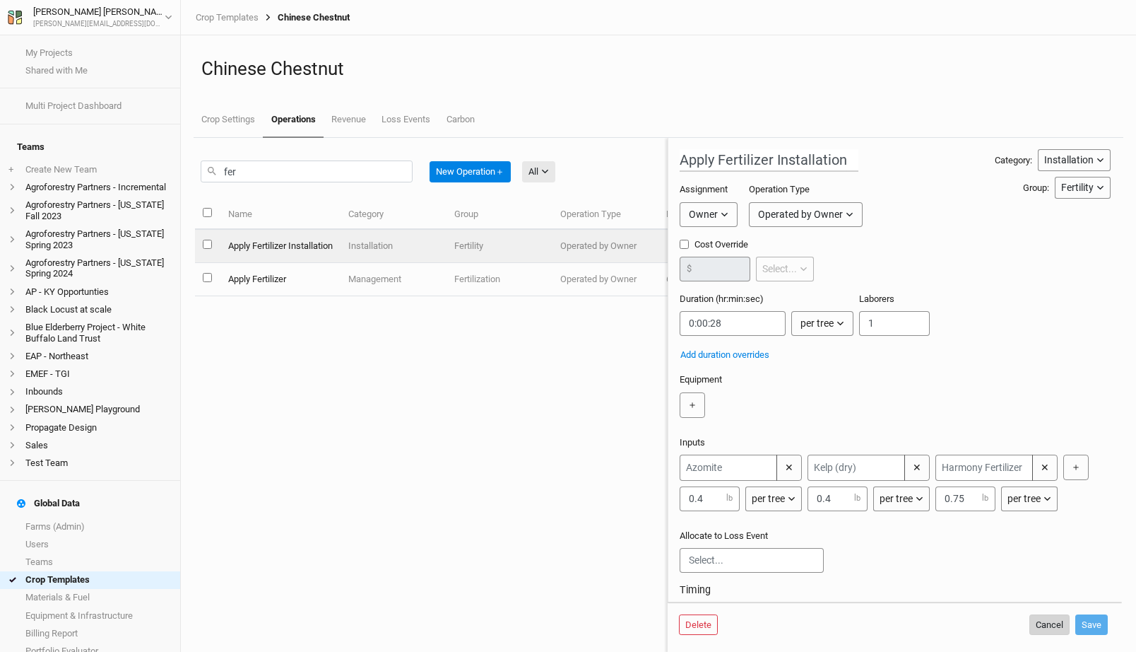
click at [1054, 625] on button "Cancel" at bounding box center [1050, 624] width 40 height 21
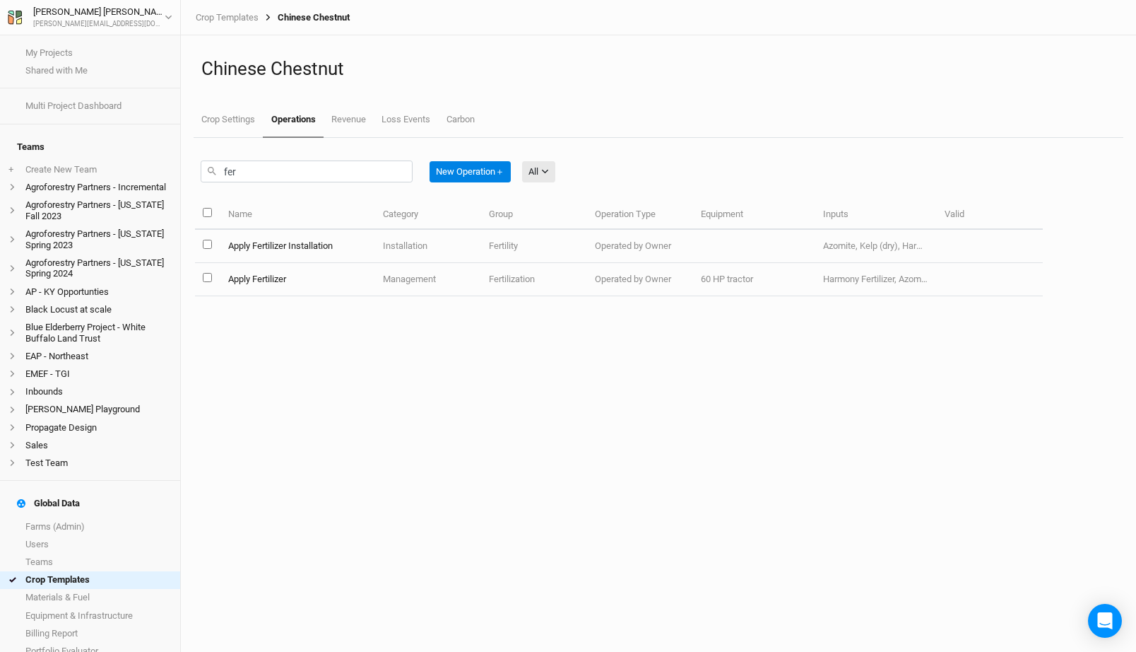
click at [296, 123] on link "Operations" at bounding box center [293, 119] width 60 height 35
click at [230, 9] on div "Crop Templates Chinese Chestnut" at bounding box center [658, 17] width 955 height 35
click at [230, 18] on link "Crop Templates" at bounding box center [227, 17] width 63 height 11
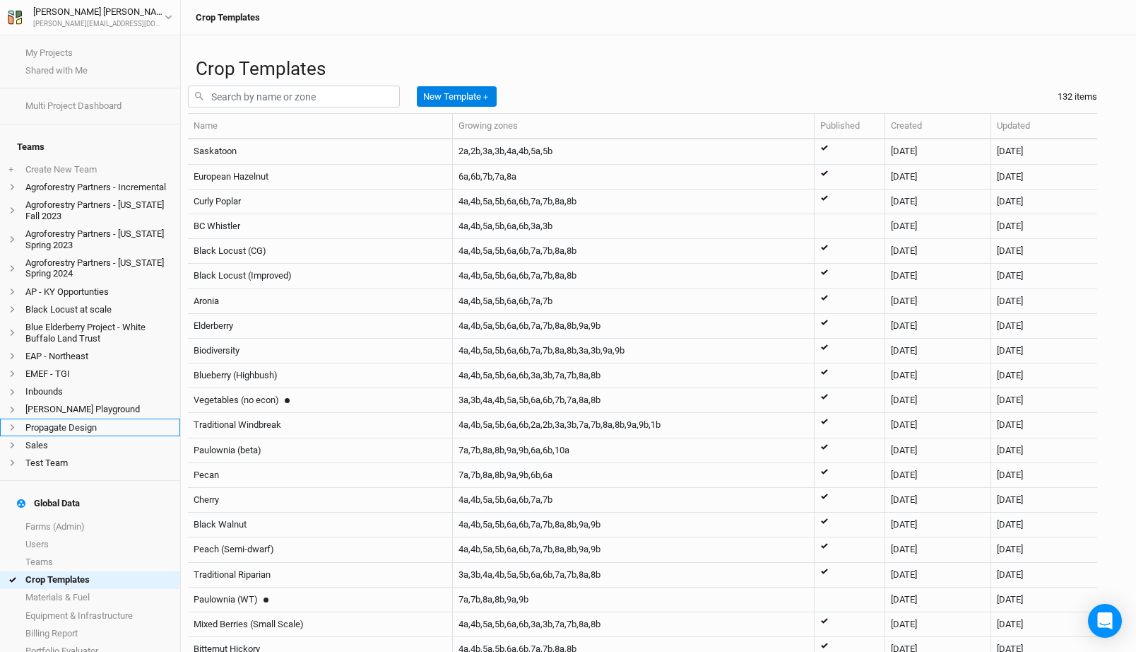
click at [78, 420] on li "Propagate Design" at bounding box center [90, 427] width 180 height 18
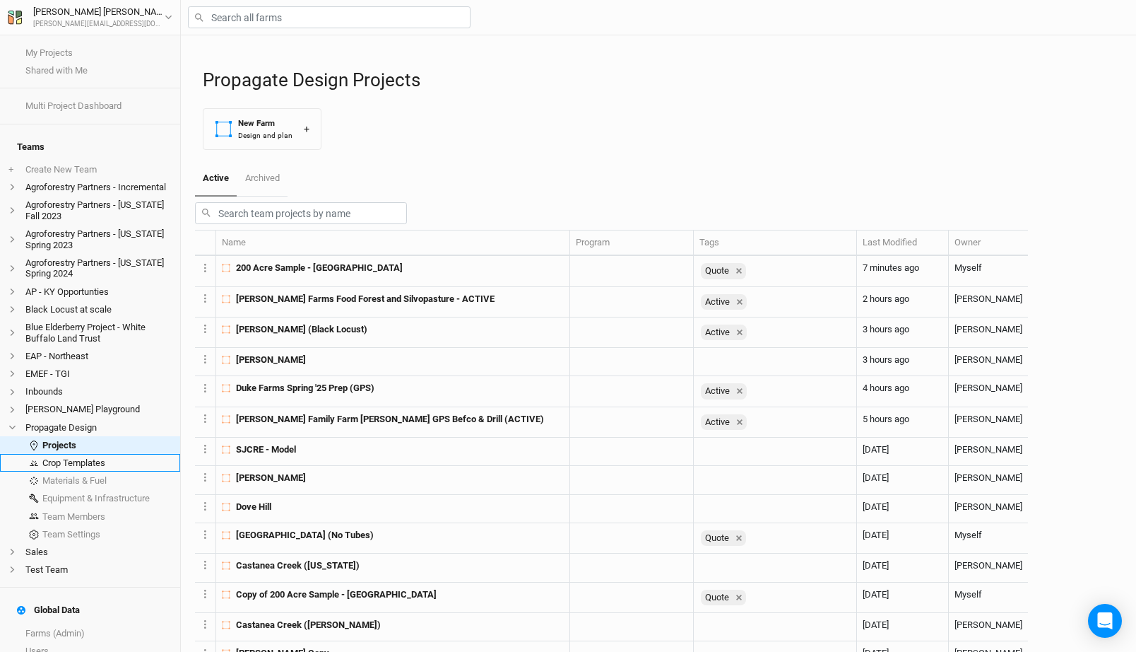
click at [105, 455] on link "Crop Templates" at bounding box center [90, 463] width 180 height 18
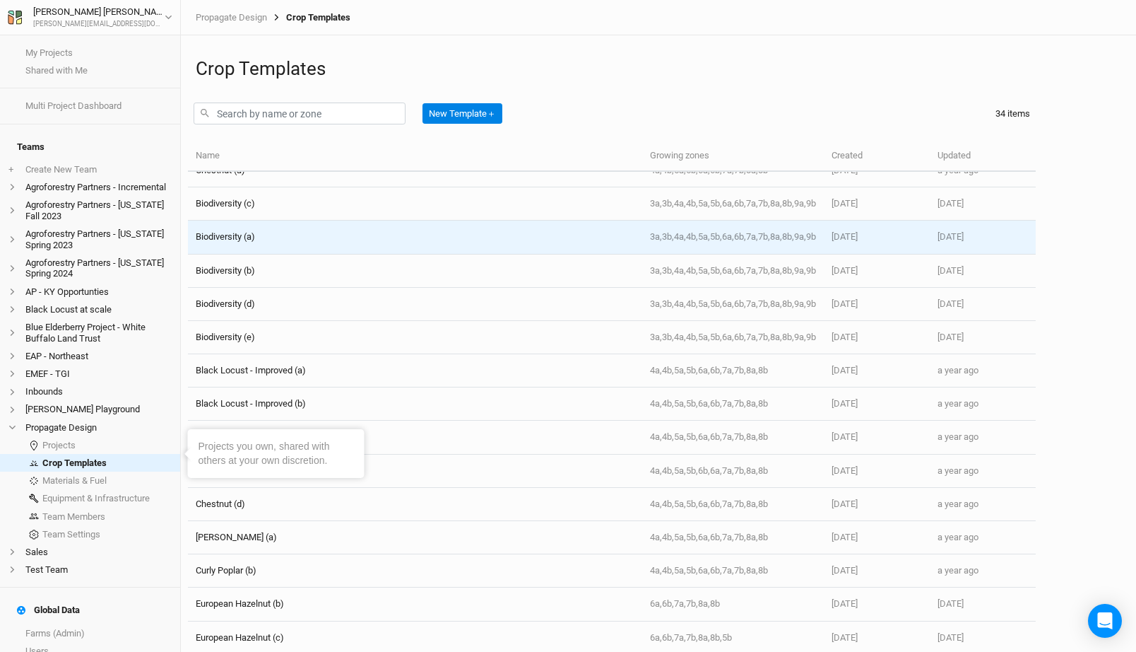
scroll to position [54, 0]
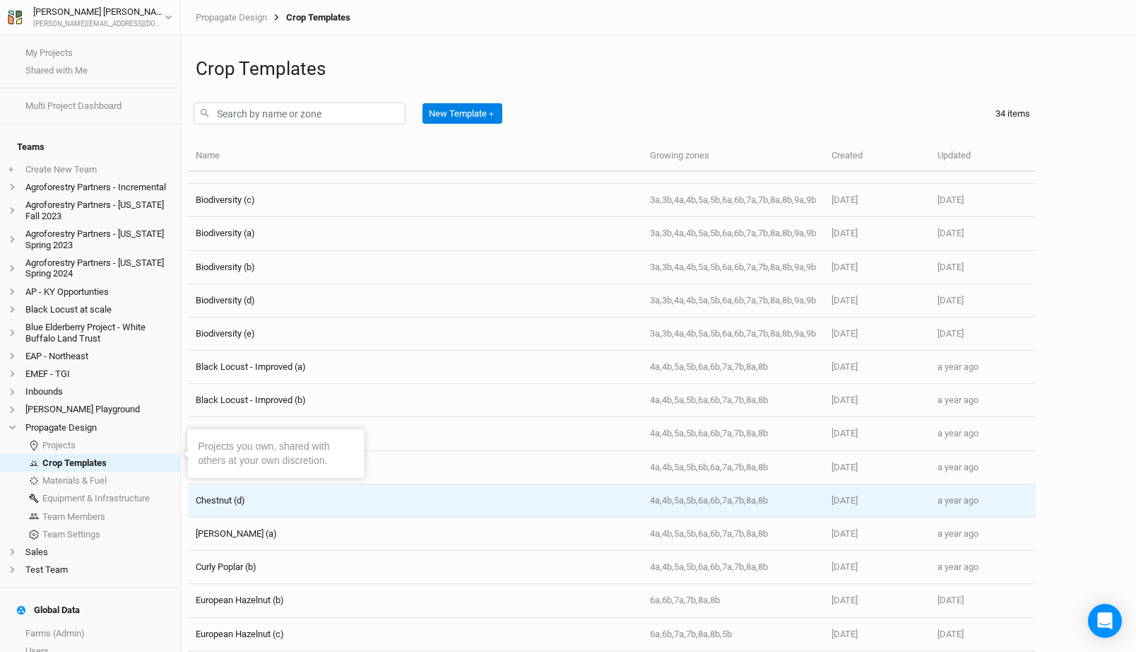
click at [256, 497] on div "Chestnut (d)" at bounding box center [415, 500] width 438 height 13
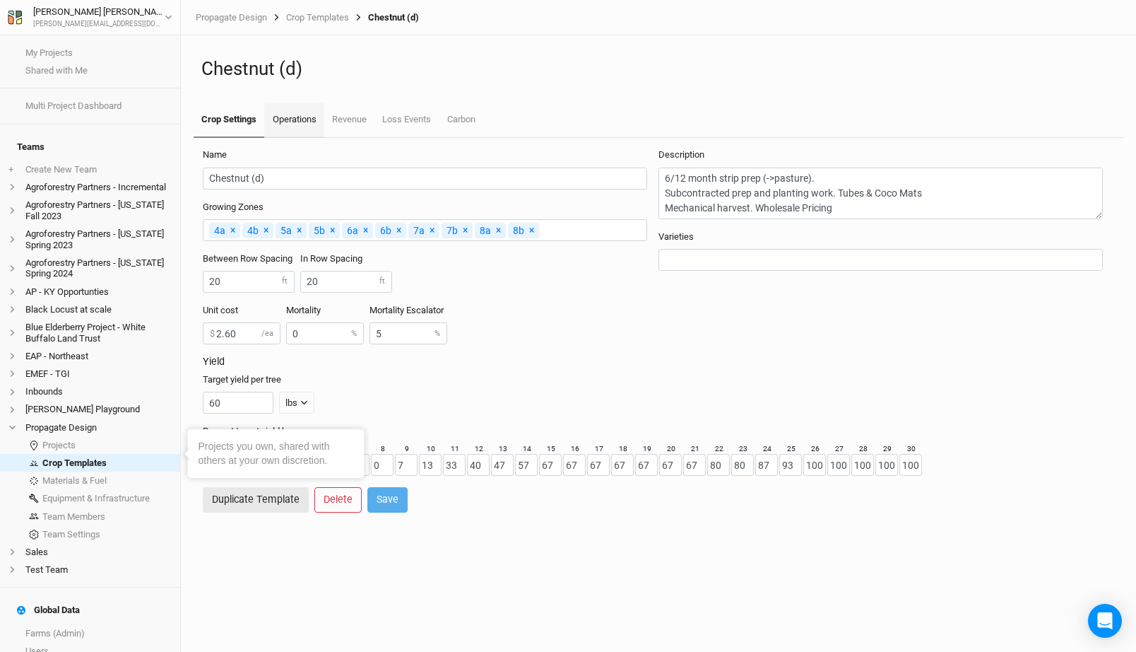
click at [311, 131] on link "Operations" at bounding box center [293, 119] width 59 height 35
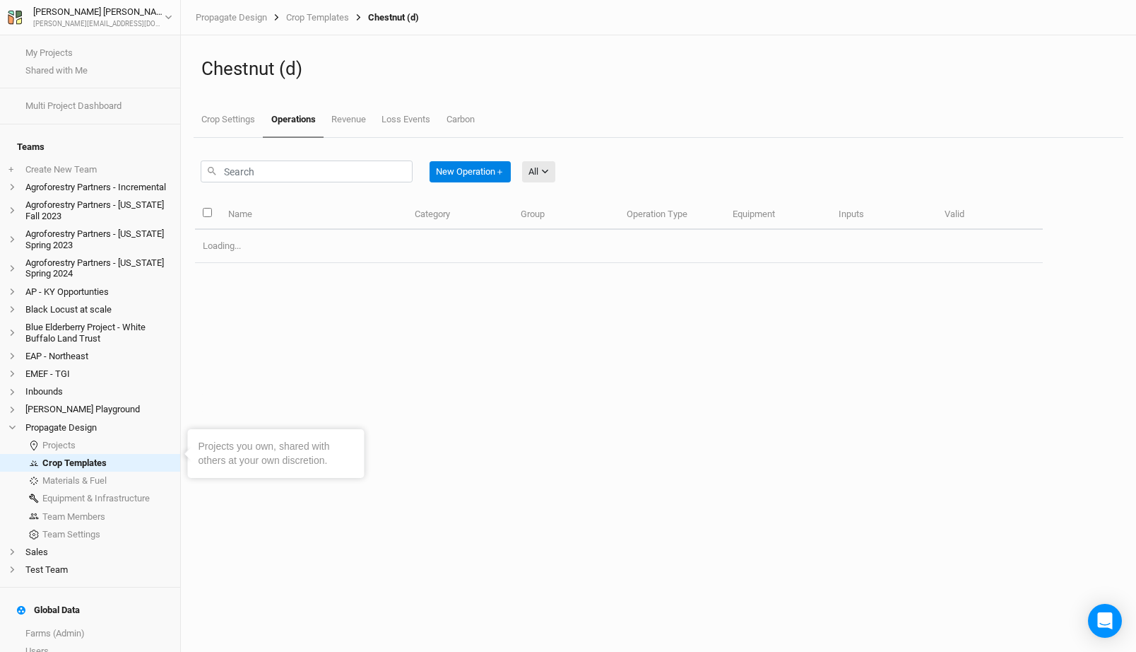
click at [299, 185] on div "New Operation ＋ All" at bounding box center [378, 171] width 355 height 33
click at [299, 176] on input "text" at bounding box center [307, 171] width 212 height 22
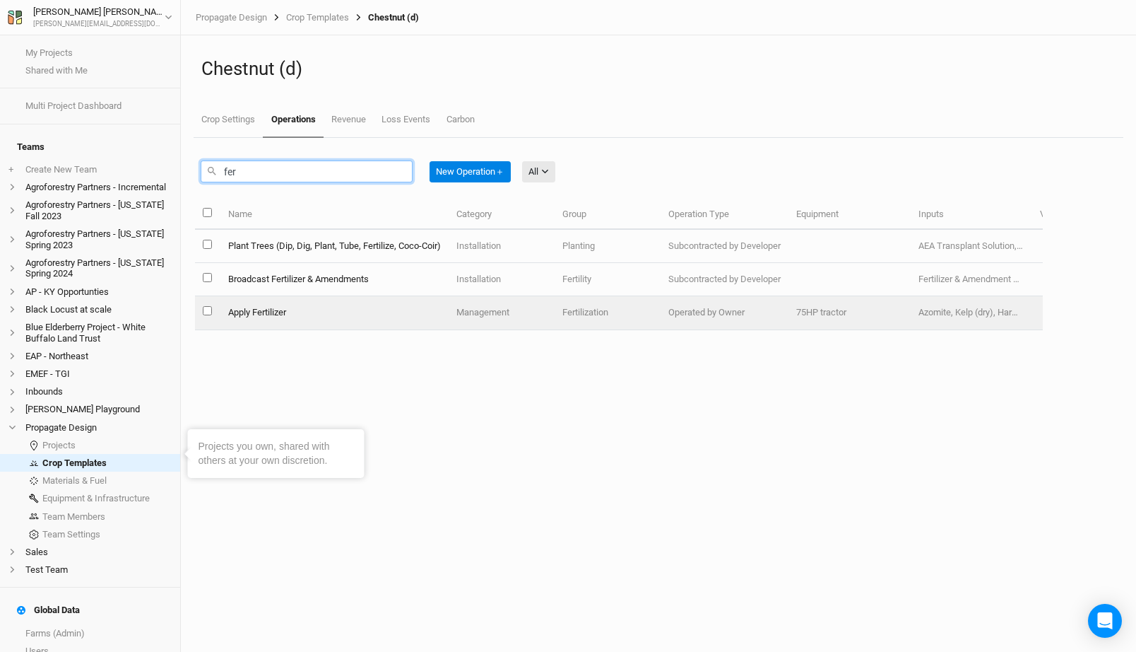
type input "fer"
click at [332, 303] on td "Apply Fertilizer" at bounding box center [334, 312] width 228 height 33
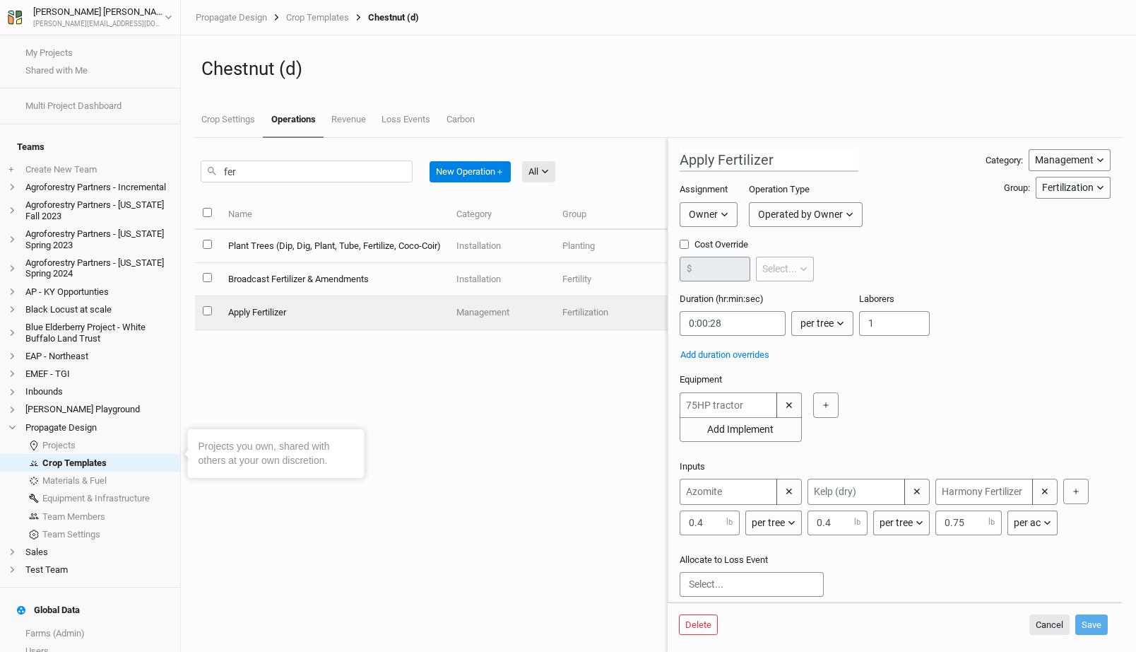
click at [1030, 518] on div "per ac" at bounding box center [1027, 522] width 27 height 15
click at [1035, 562] on span "per tree" at bounding box center [1045, 566] width 40 height 16
click at [1095, 620] on button "Save" at bounding box center [1092, 624] width 33 height 21
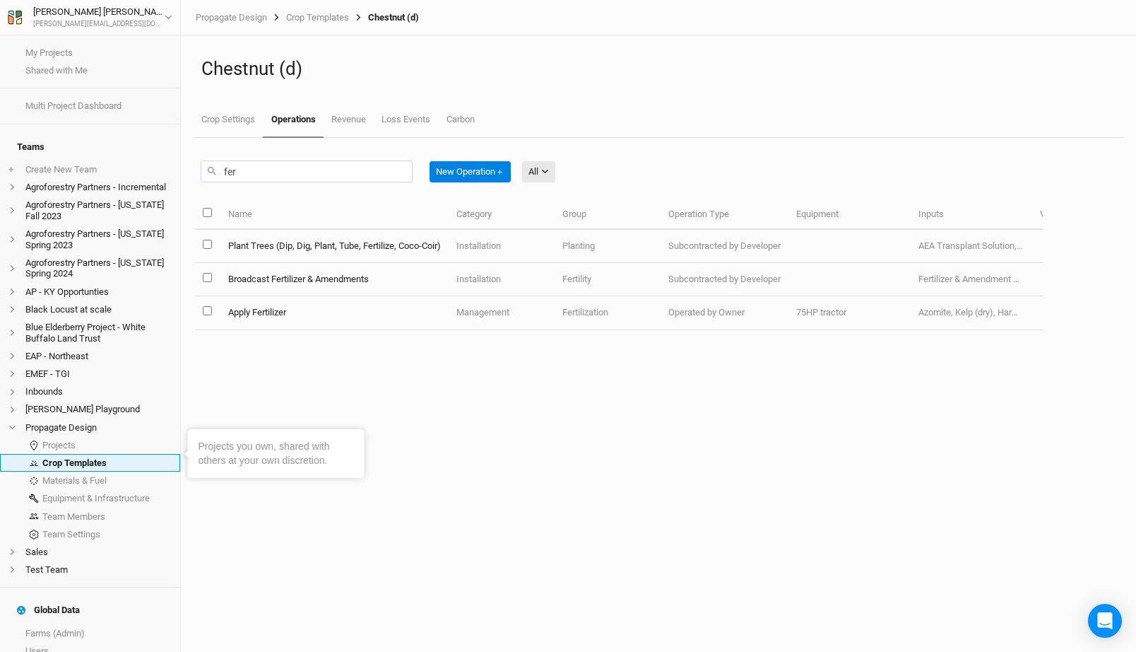
click at [105, 454] on link "Crop Templates" at bounding box center [90, 463] width 180 height 18
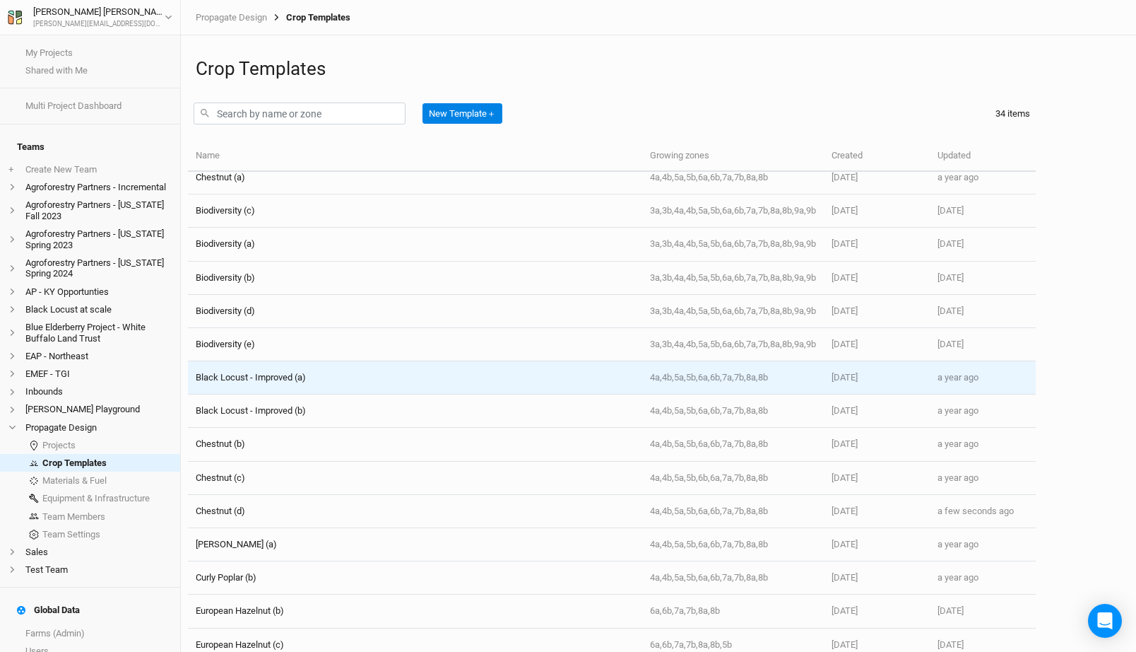
scroll to position [59, 0]
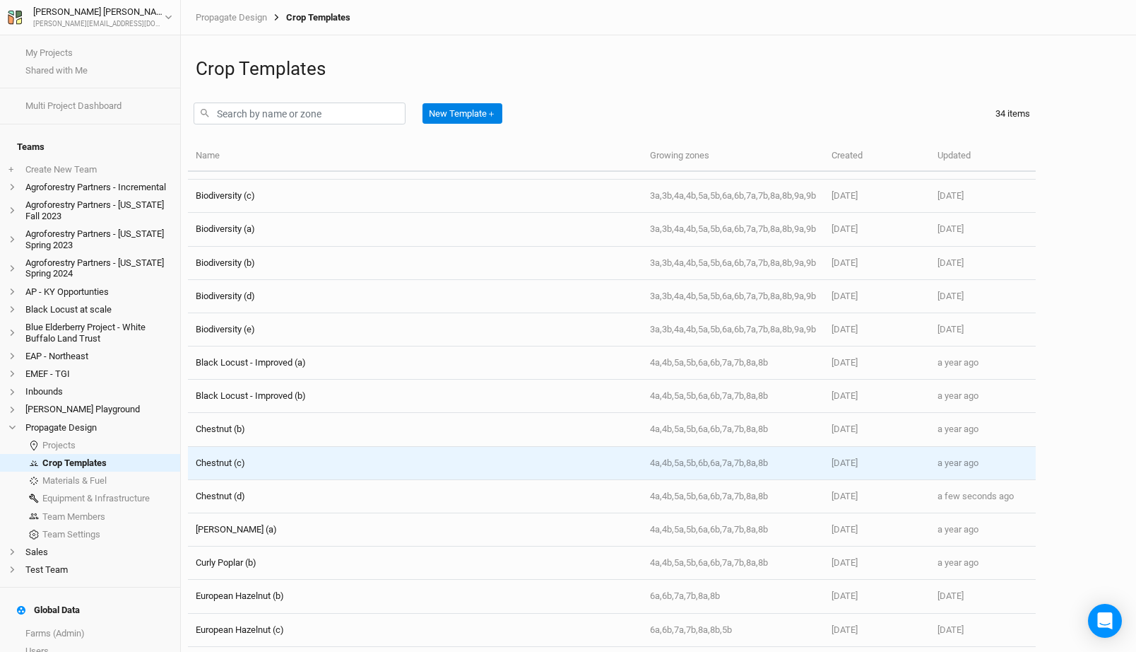
click at [235, 457] on div "Chestnut (c)" at bounding box center [220, 463] width 49 height 13
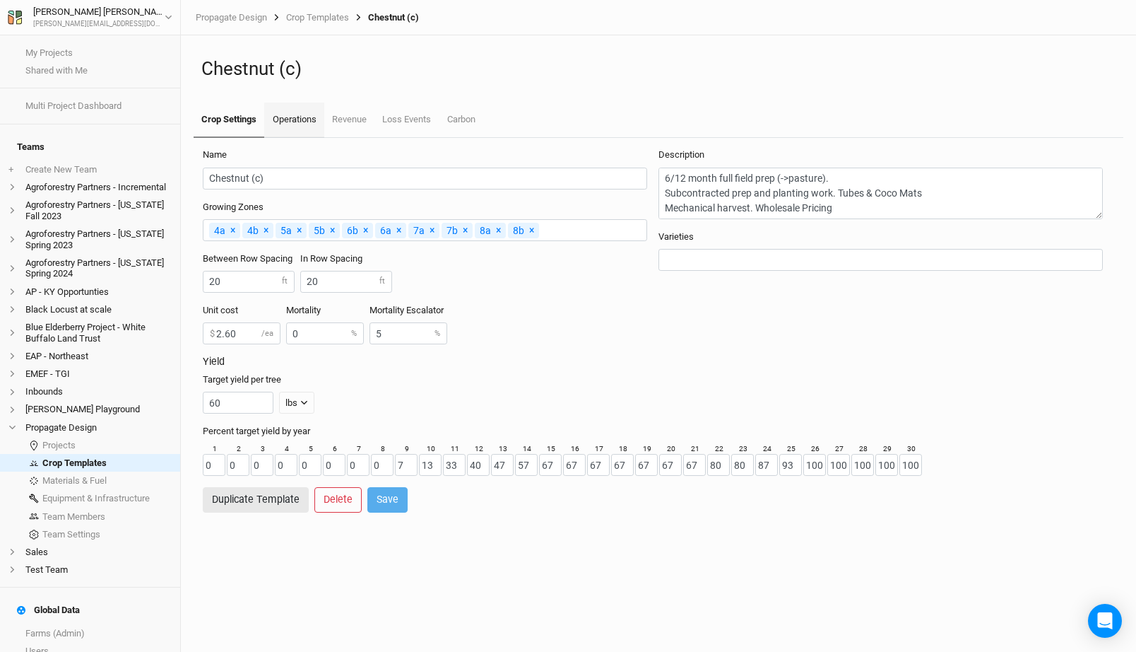
click at [295, 128] on link "Operations" at bounding box center [293, 119] width 59 height 35
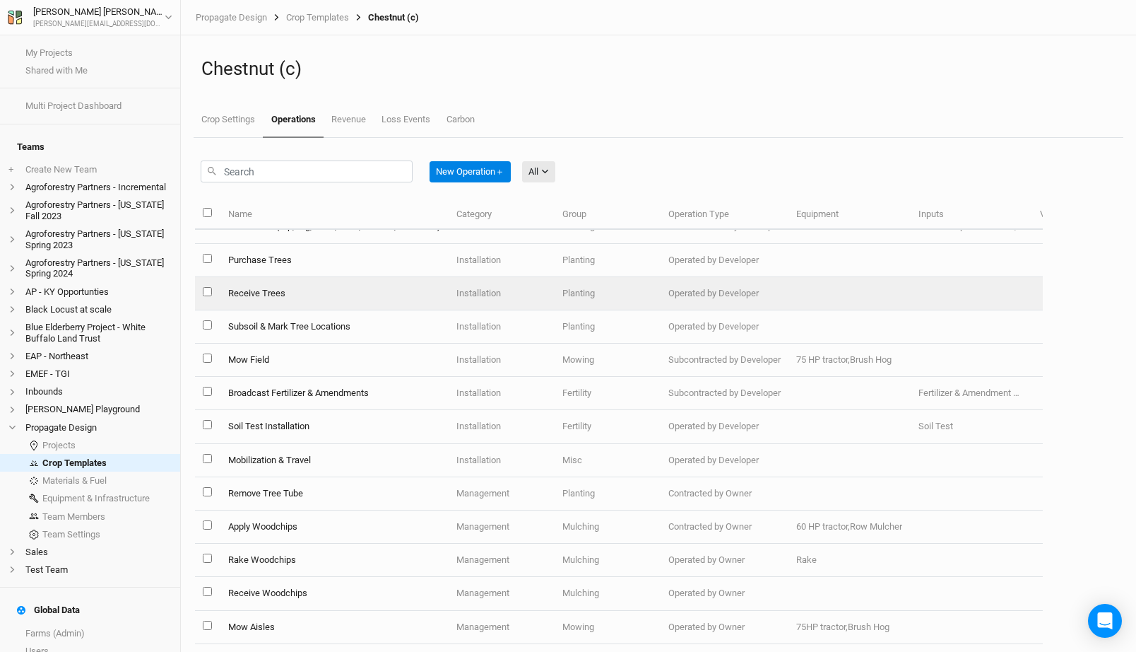
scroll to position [89, 0]
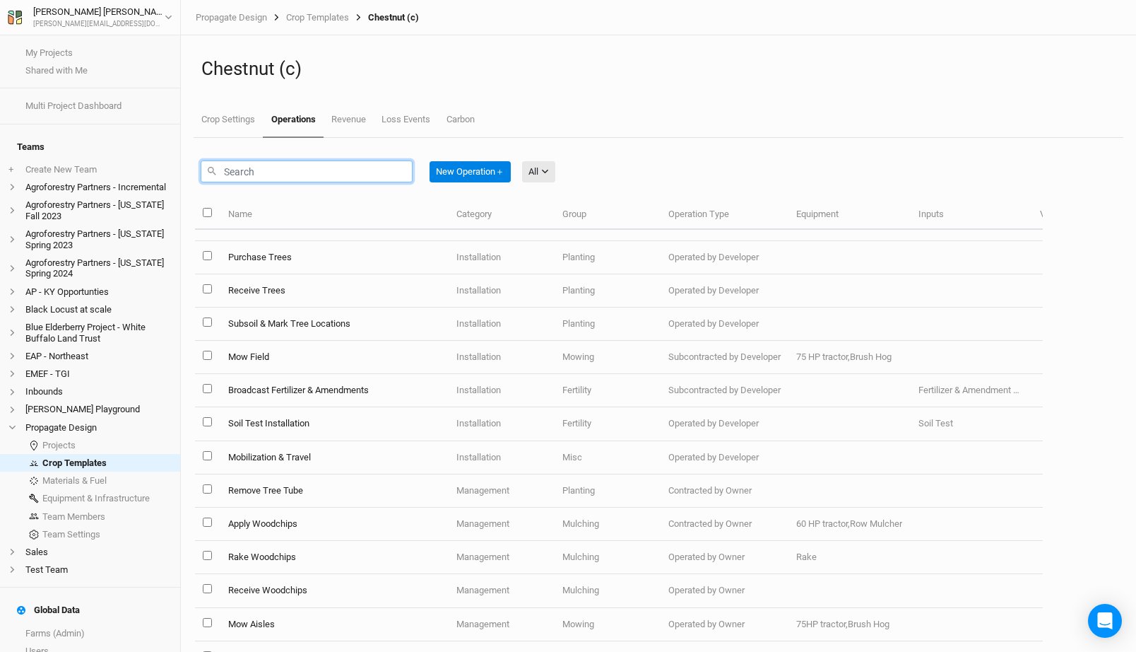
click at [268, 165] on input "text" at bounding box center [307, 171] width 212 height 22
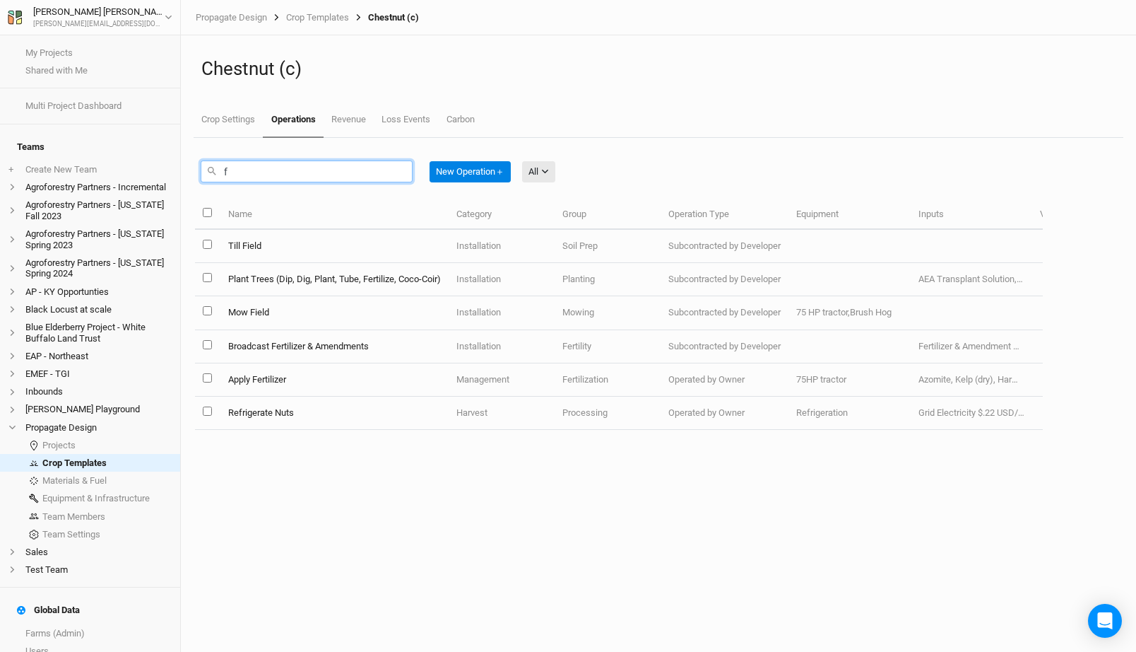
scroll to position [0, 0]
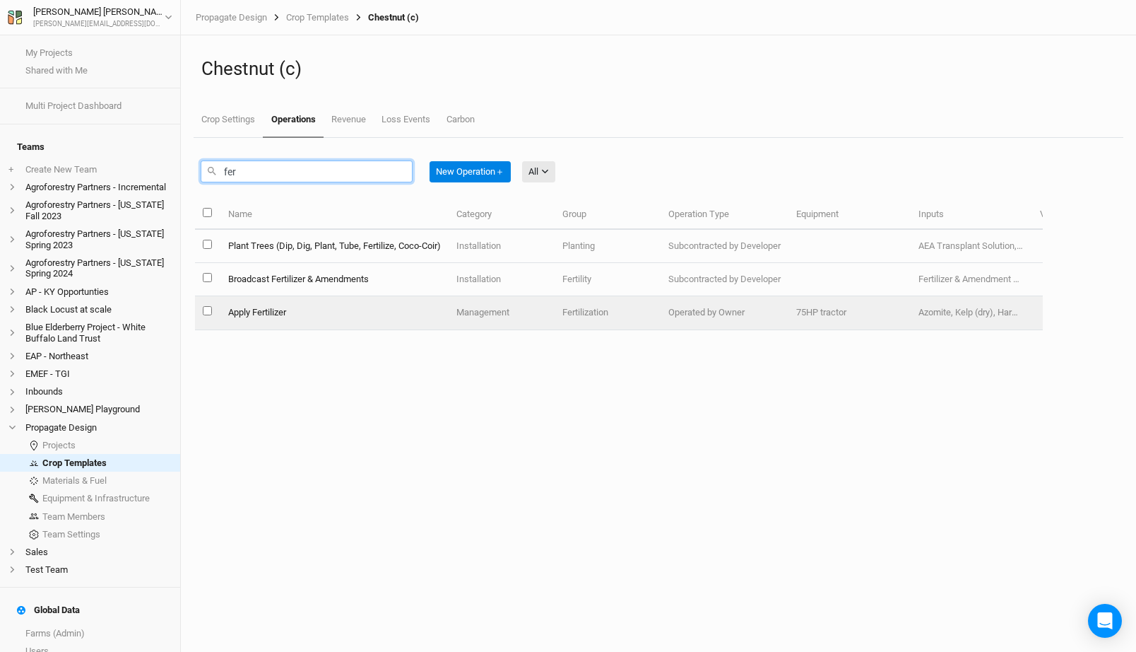
type input "fer"
click at [311, 303] on td "Apply Fertilizer" at bounding box center [334, 312] width 228 height 33
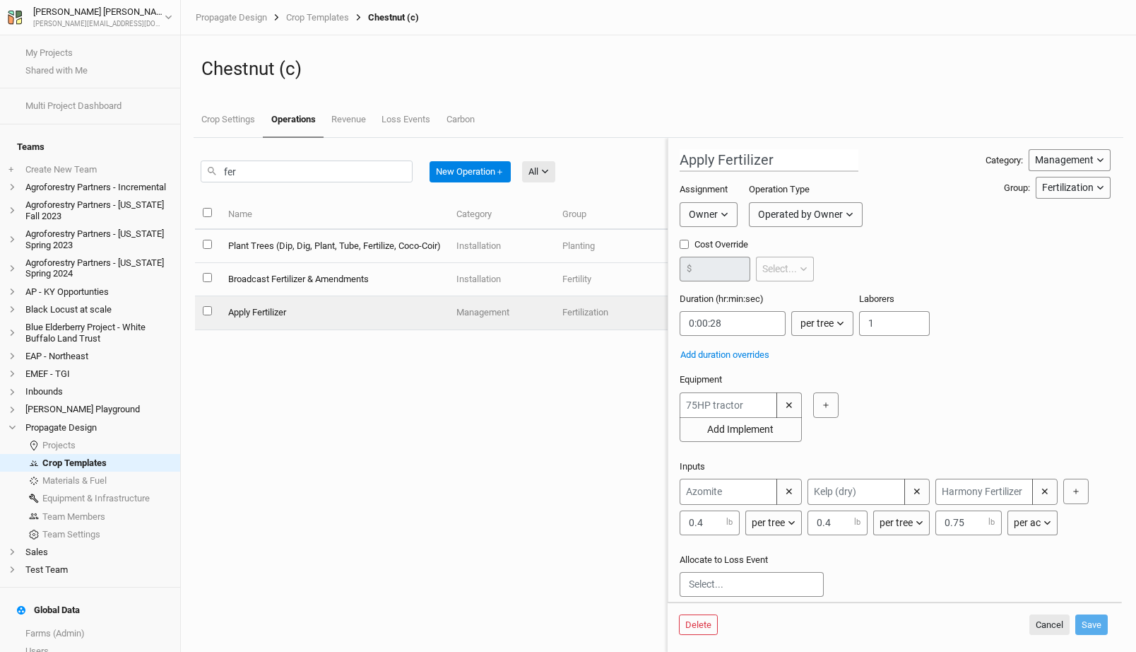
click at [1065, 529] on div "＋" at bounding box center [1076, 506] width 25 height 57
click at [1059, 529] on div "✕ 0.4 lb per tree per ac per tree per row ft per lbs per event ✕ 0.4 lb per tre…" at bounding box center [892, 506] width 425 height 57
click at [1042, 524] on button "per ac" at bounding box center [1033, 522] width 50 height 25
click at [1047, 571] on span "per tree" at bounding box center [1045, 566] width 40 height 16
click at [1093, 618] on button "Save" at bounding box center [1092, 624] width 33 height 21
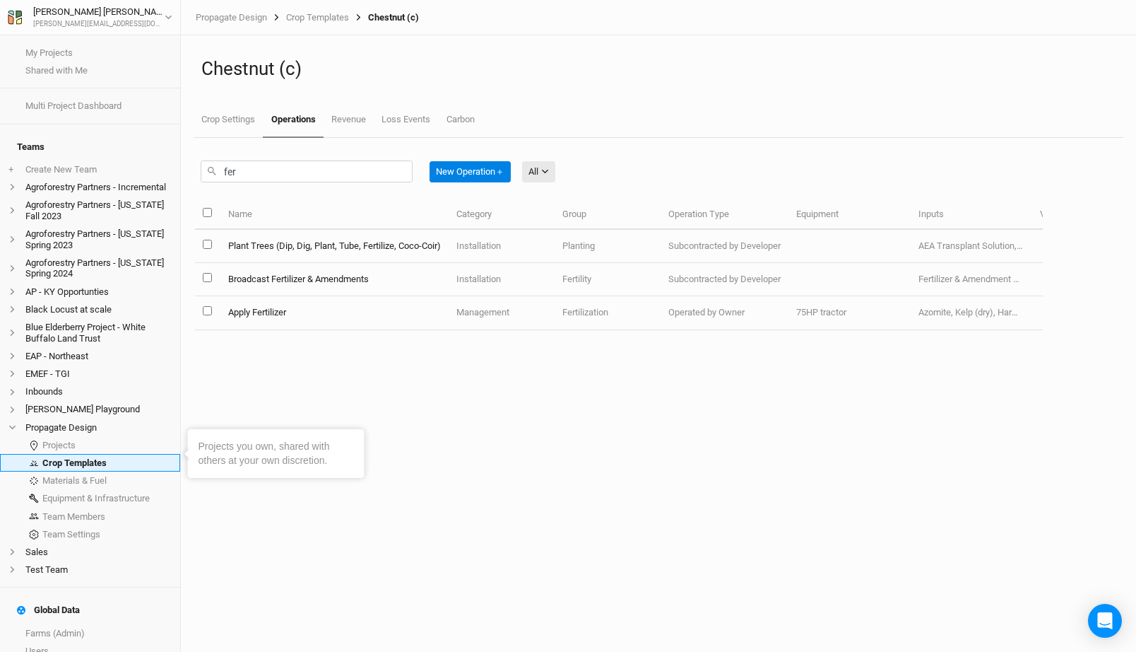
click at [79, 454] on link "Crop Templates" at bounding box center [90, 463] width 180 height 18
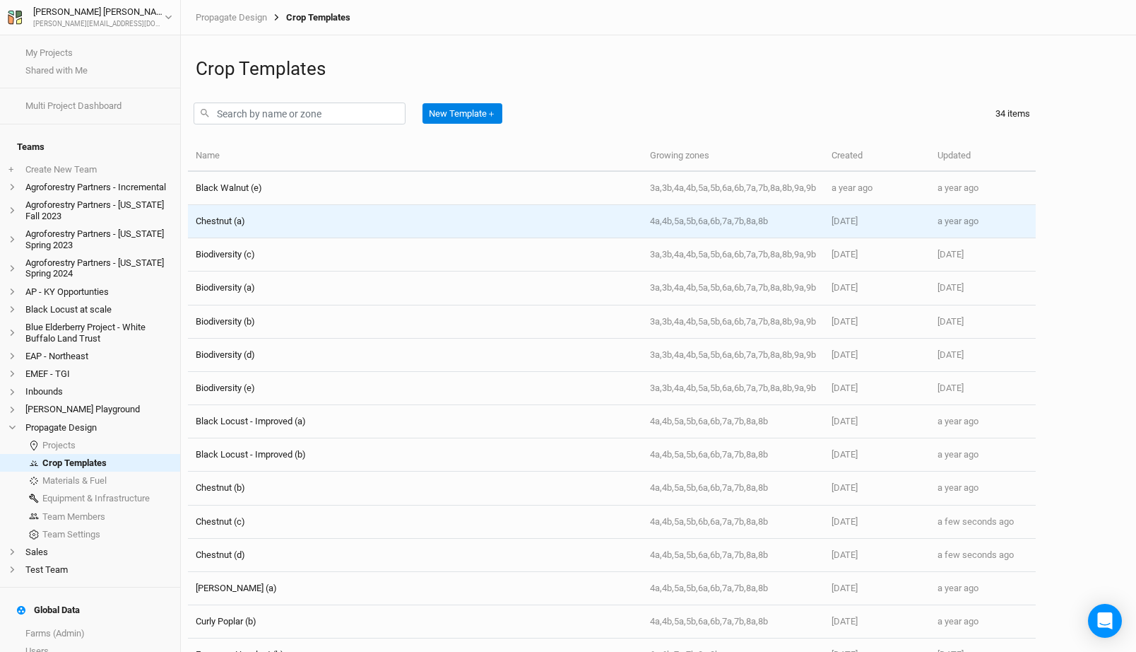
click at [302, 220] on div "Chestnut (a)" at bounding box center [415, 221] width 438 height 13
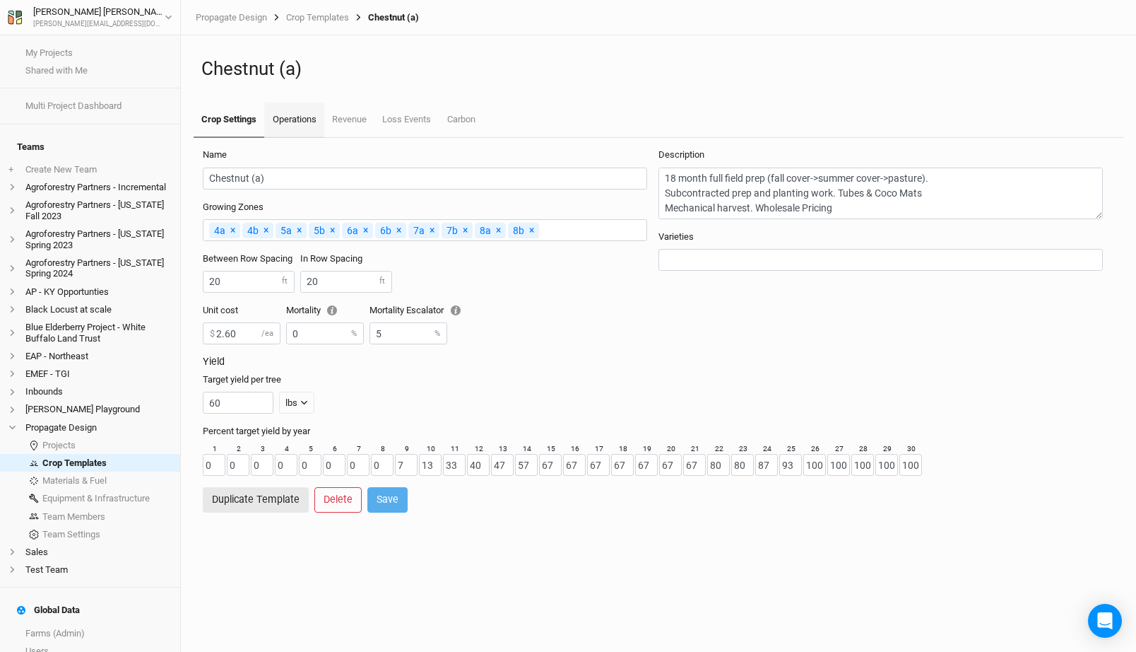
click at [300, 134] on link "Operations" at bounding box center [293, 119] width 59 height 35
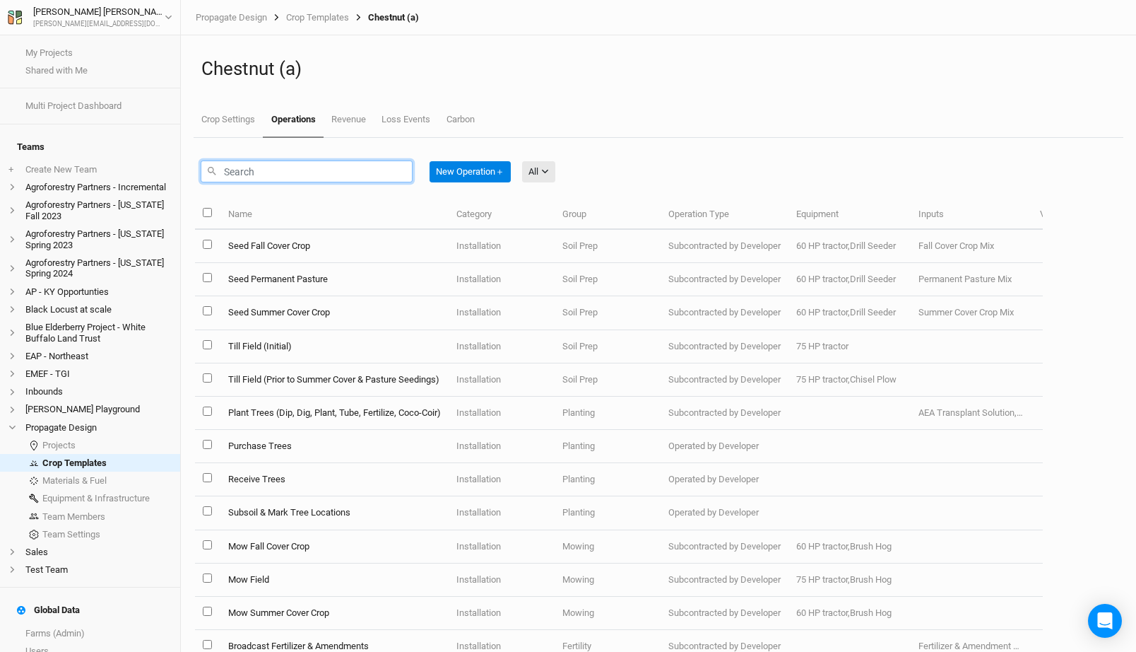
click at [330, 178] on input "text" at bounding box center [307, 171] width 212 height 22
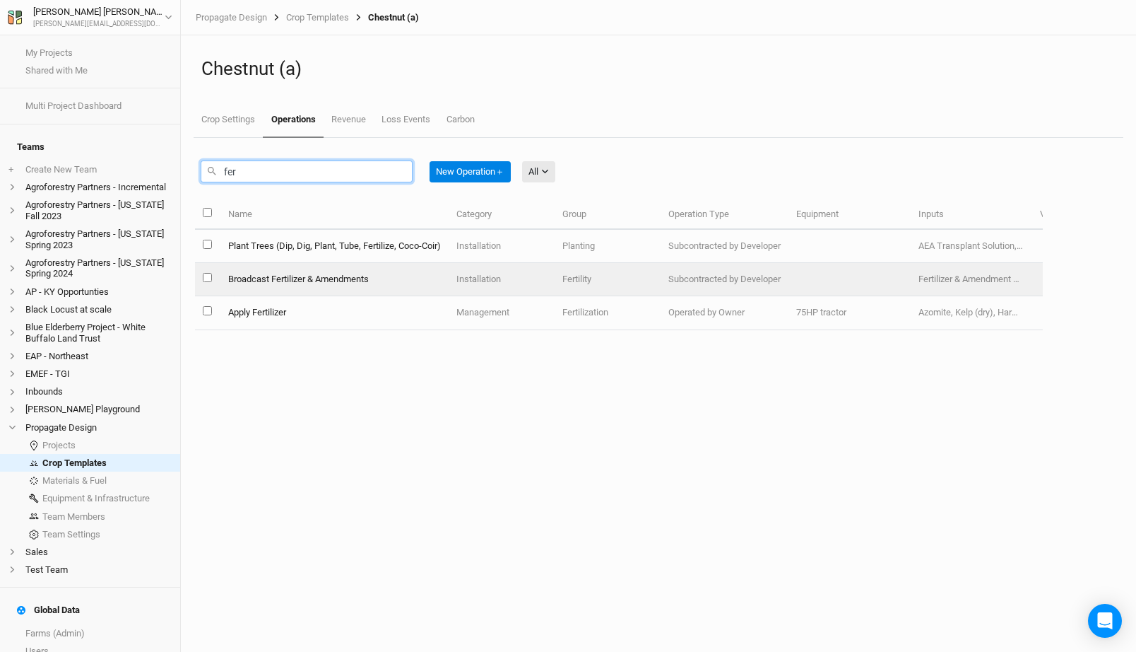
type input "fer"
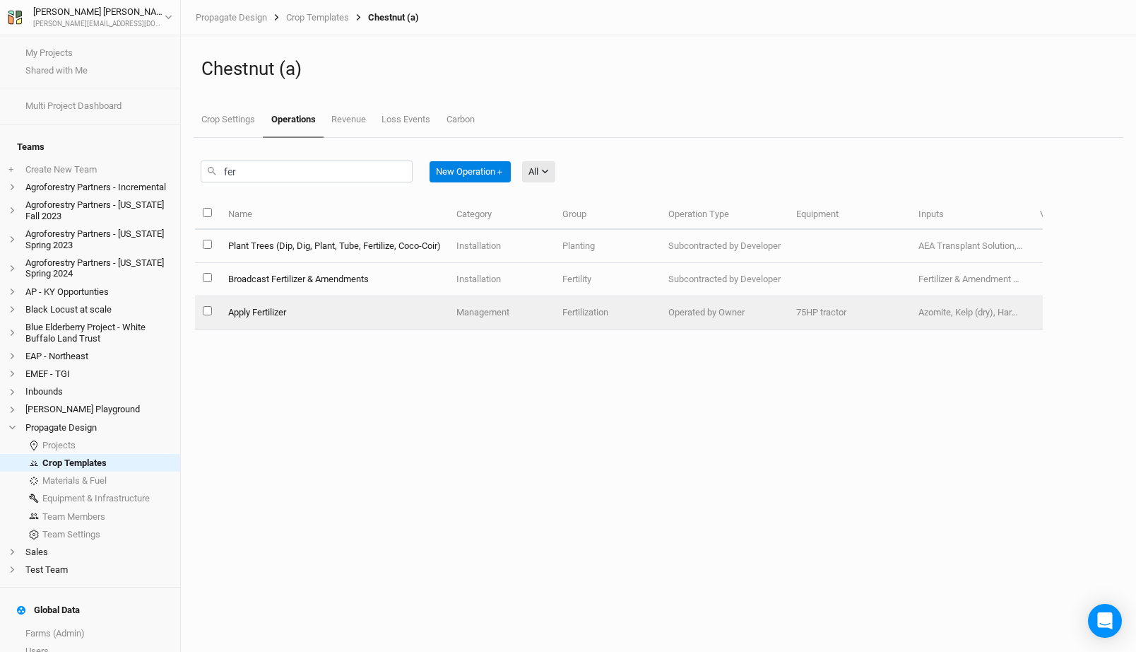
click at [337, 310] on td "Apply Fertilizer" at bounding box center [334, 312] width 228 height 33
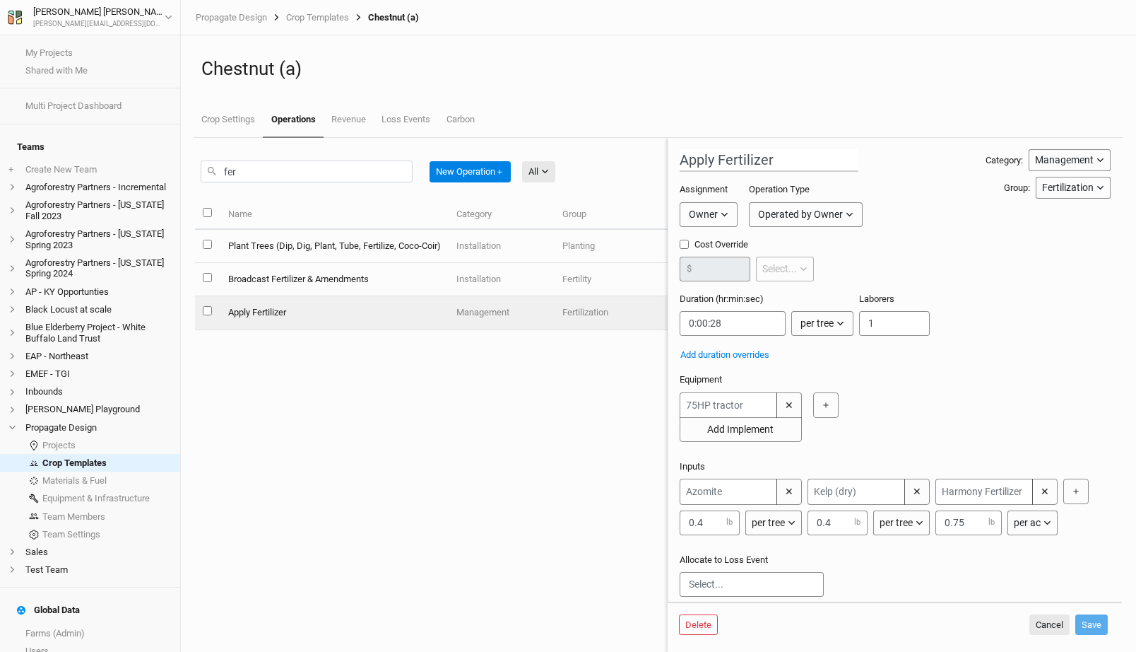
click at [1022, 519] on div "per ac" at bounding box center [1027, 522] width 27 height 15
click at [1032, 560] on span "per tree" at bounding box center [1045, 566] width 40 height 16
click at [1102, 625] on button "Save" at bounding box center [1092, 624] width 33 height 21
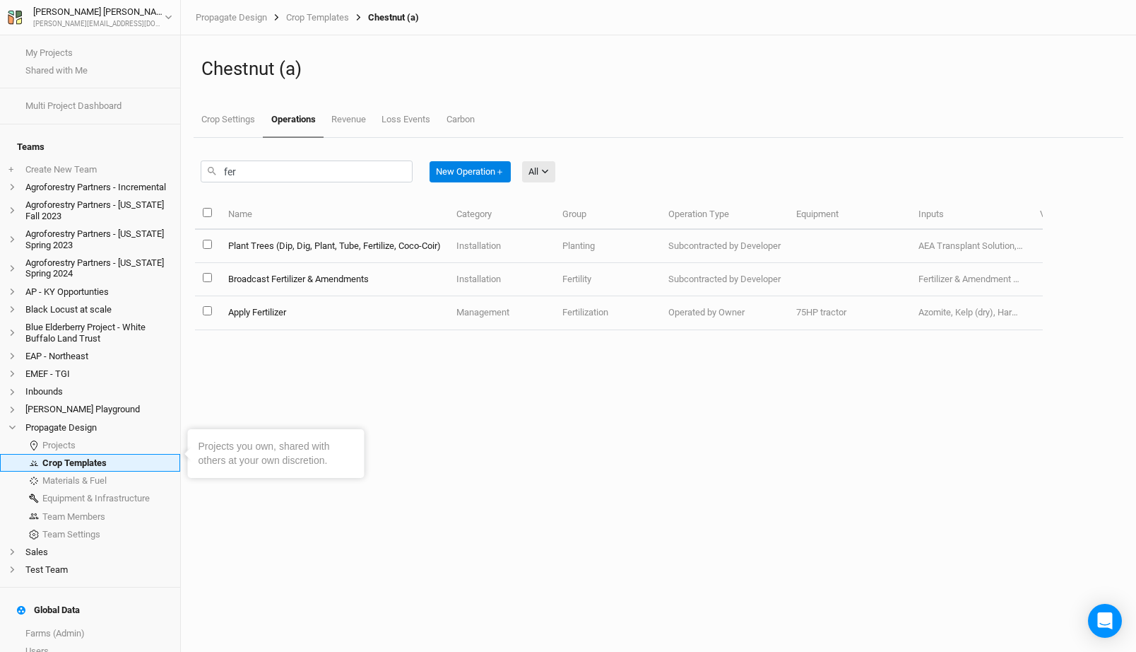
click at [94, 457] on link "Crop Templates" at bounding box center [90, 463] width 180 height 18
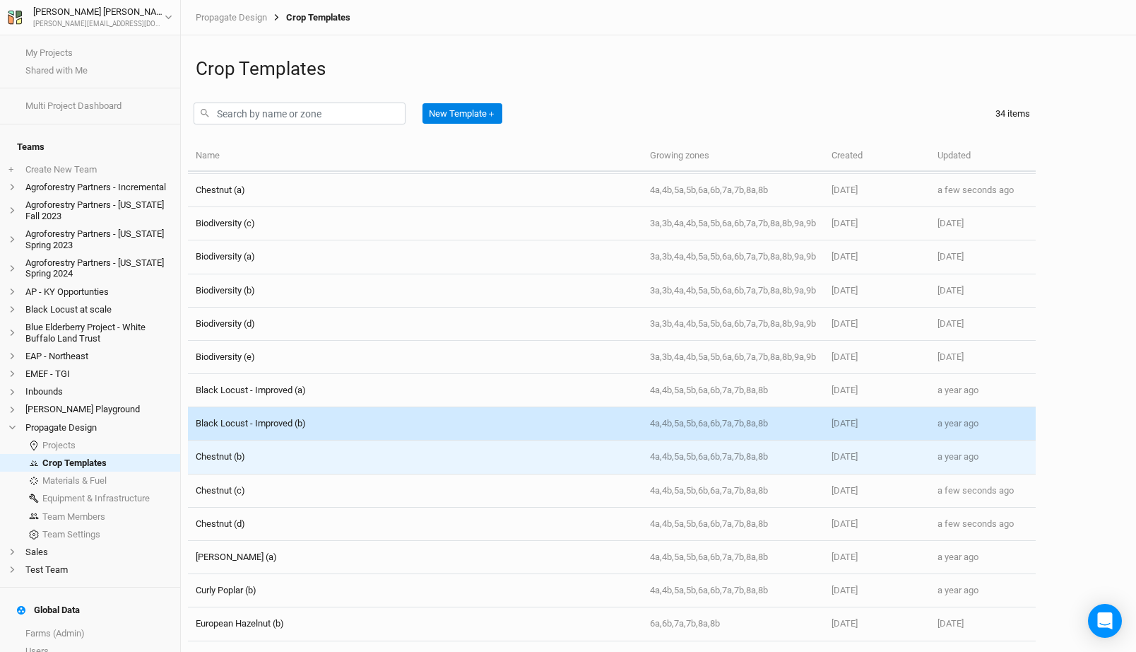
scroll to position [33, 0]
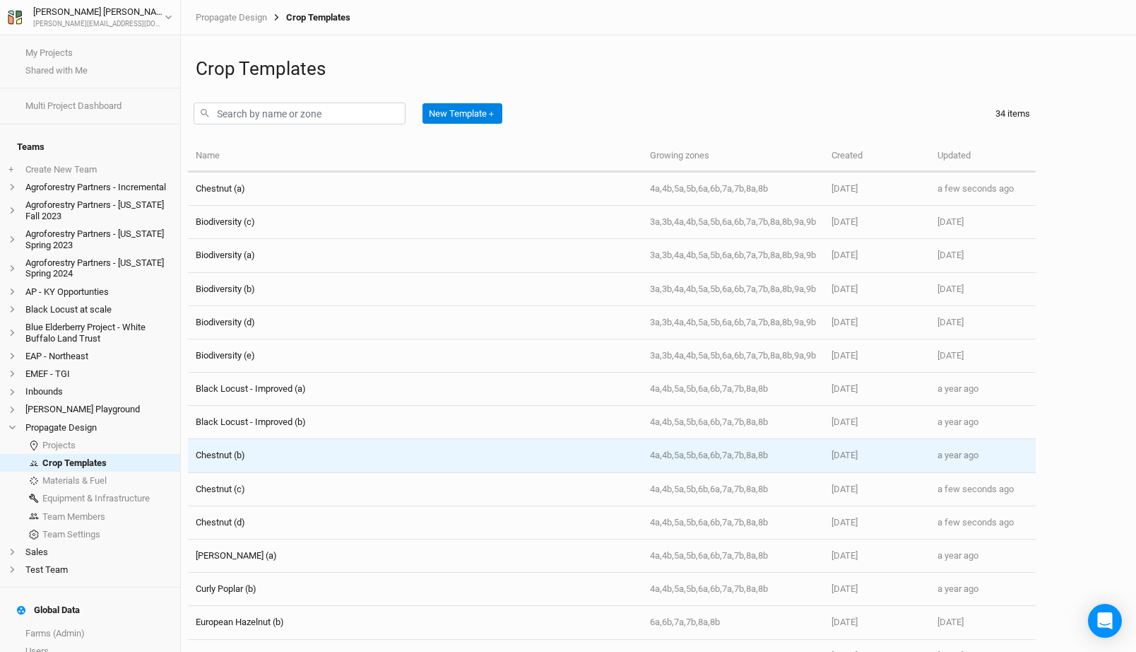
click at [285, 456] on div "Chestnut (b)" at bounding box center [415, 455] width 438 height 13
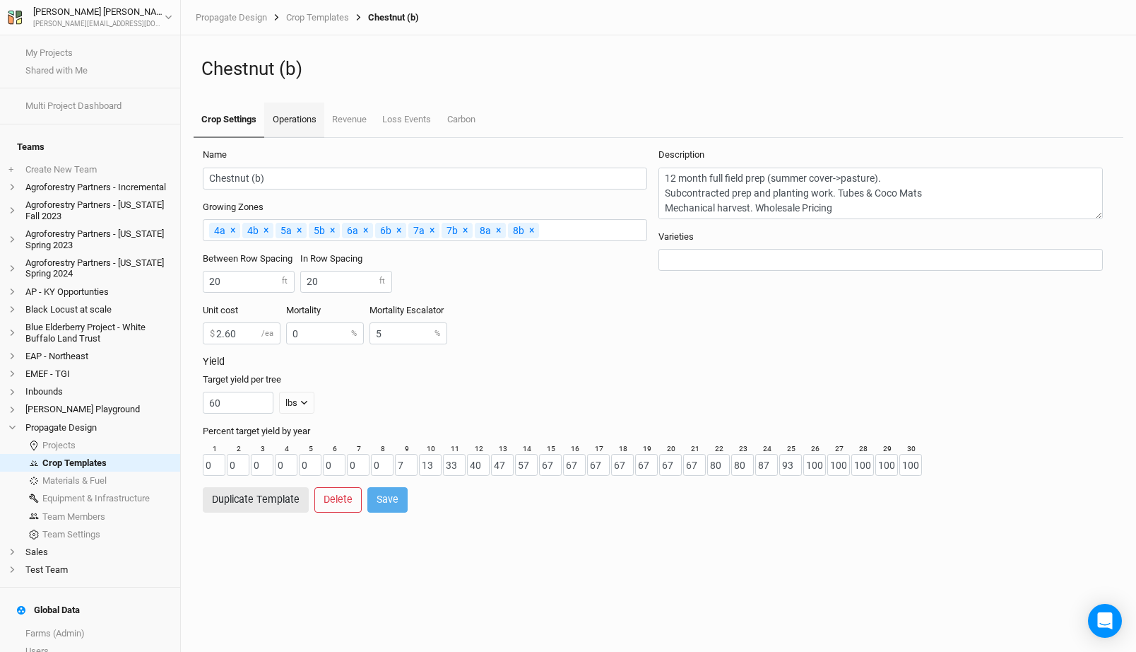
click at [284, 110] on link "Operations" at bounding box center [293, 119] width 59 height 35
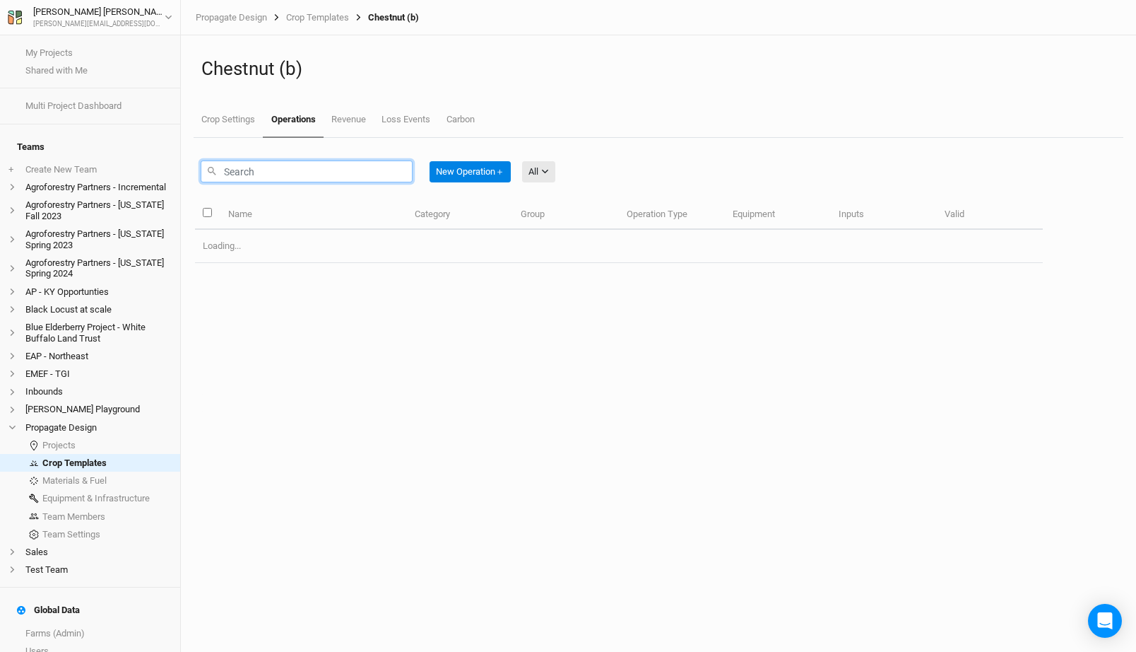
click at [290, 178] on input "text" at bounding box center [307, 171] width 212 height 22
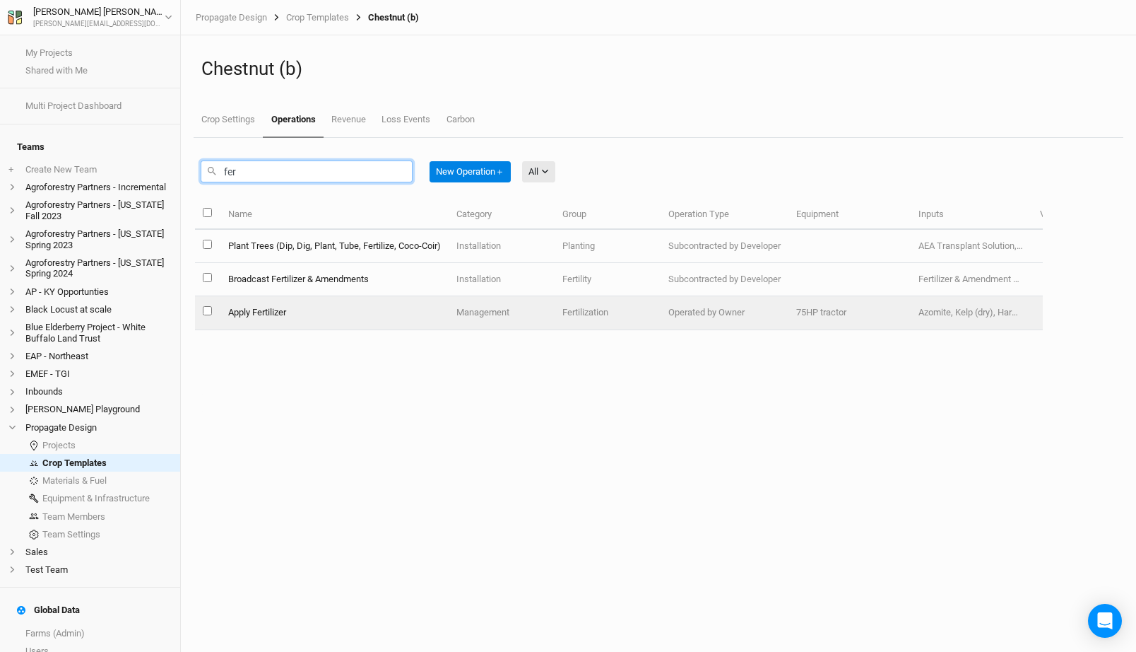
type input "fer"
click at [315, 314] on td "Apply Fertilizer" at bounding box center [334, 312] width 228 height 33
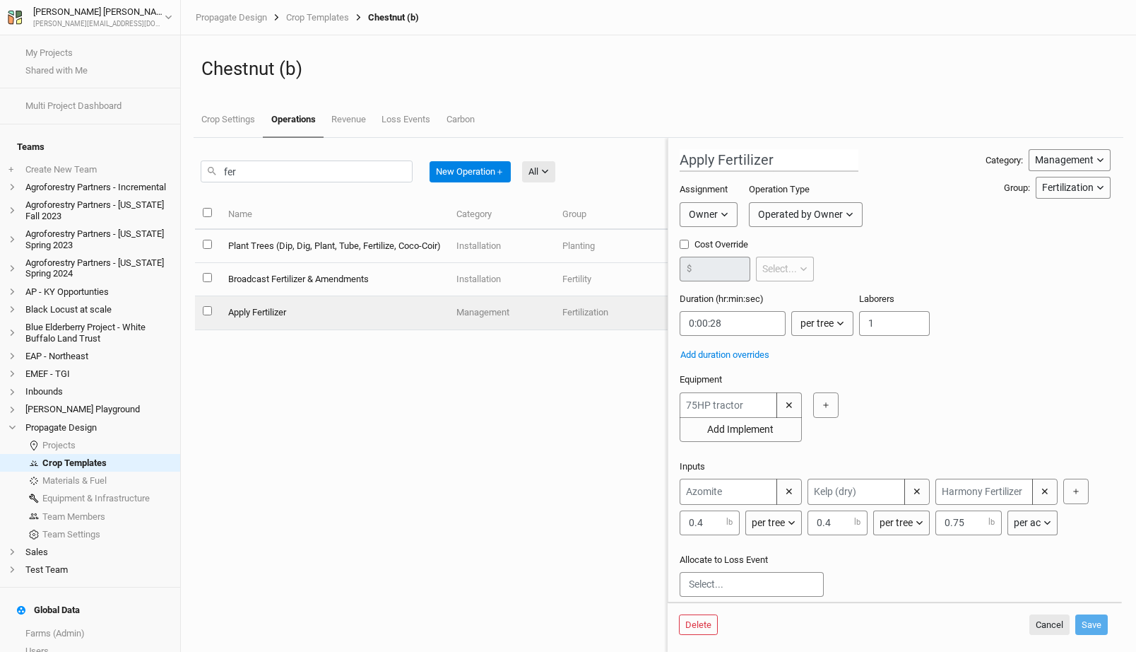
click at [1024, 519] on div "per ac" at bounding box center [1027, 522] width 27 height 15
click at [1043, 571] on span "per tree" at bounding box center [1045, 566] width 40 height 16
click at [1088, 616] on button "Save" at bounding box center [1092, 624] width 33 height 21
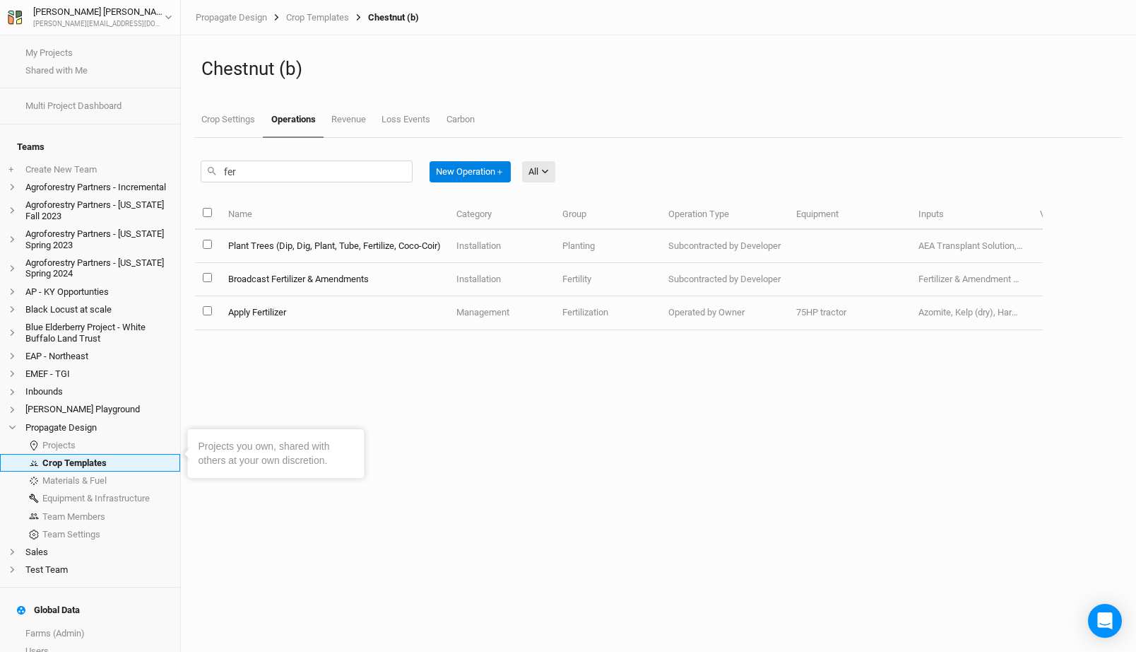
click at [81, 454] on link "Crop Templates" at bounding box center [90, 463] width 180 height 18
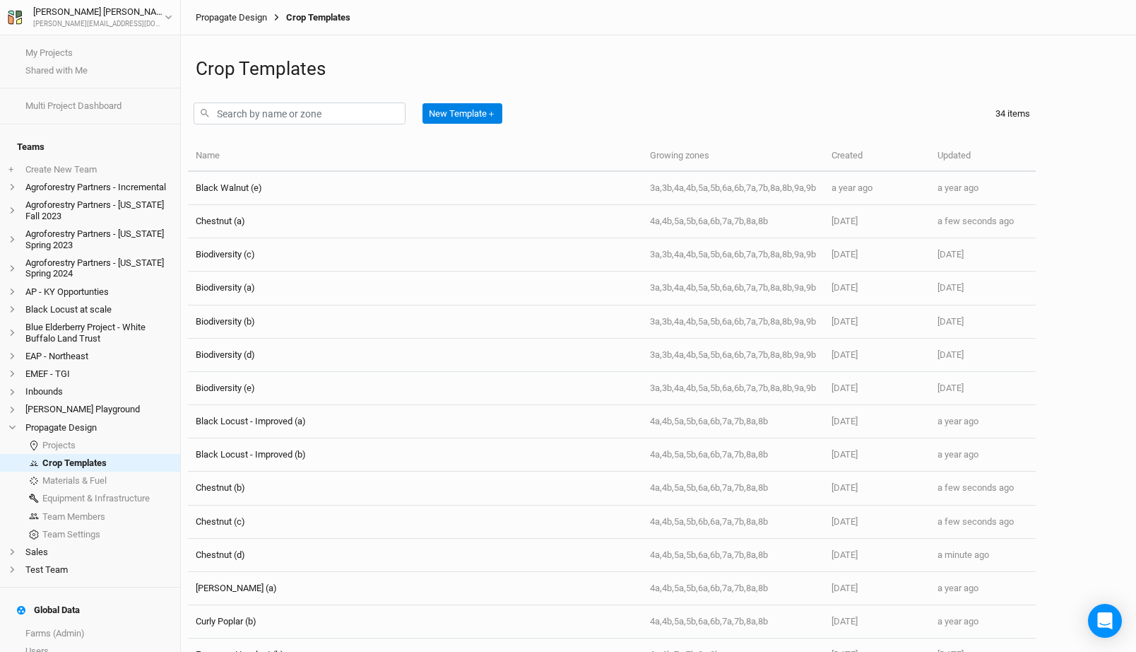
click at [239, 18] on link "Propagate Design" at bounding box center [231, 17] width 71 height 11
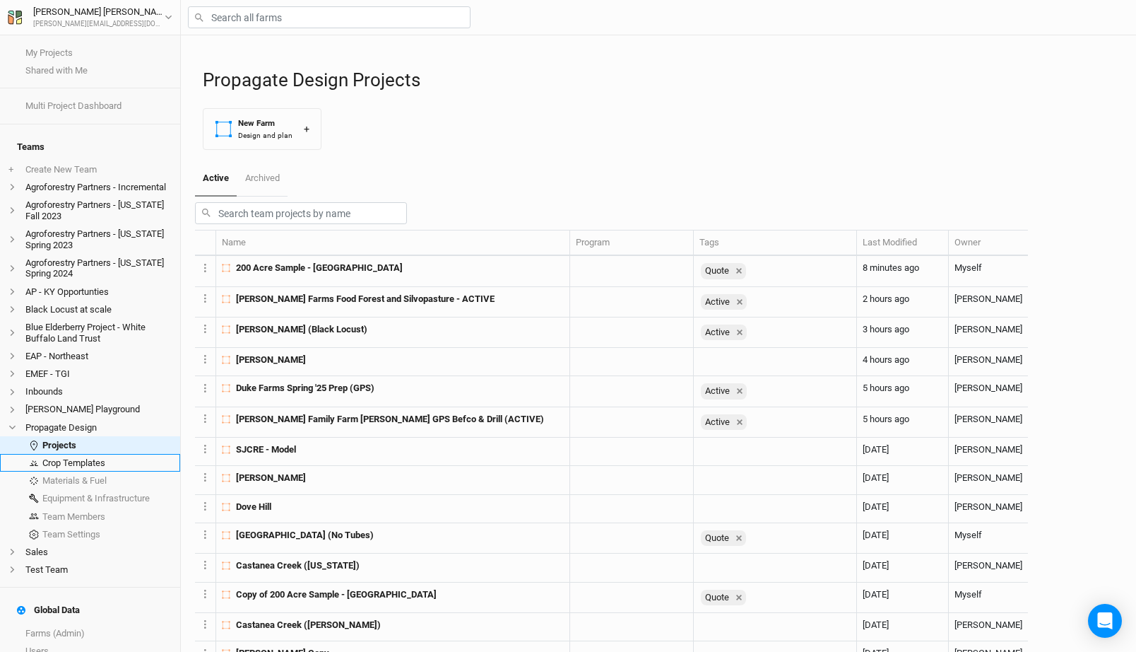
click at [70, 454] on link "Crop Templates" at bounding box center [90, 463] width 180 height 18
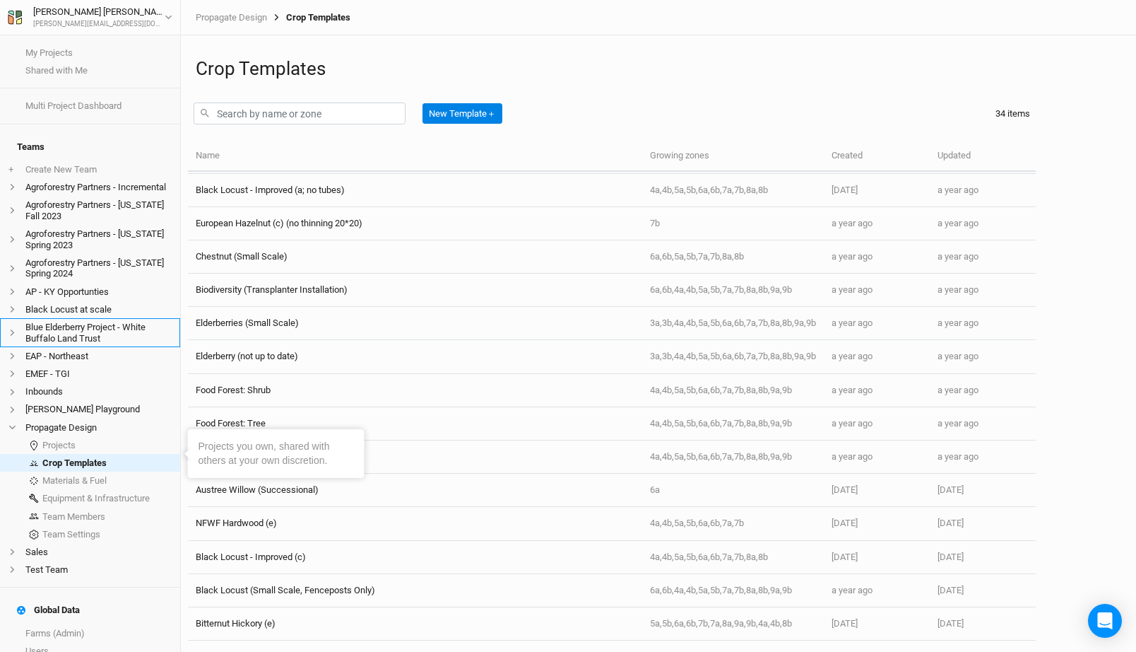
scroll to position [105, 0]
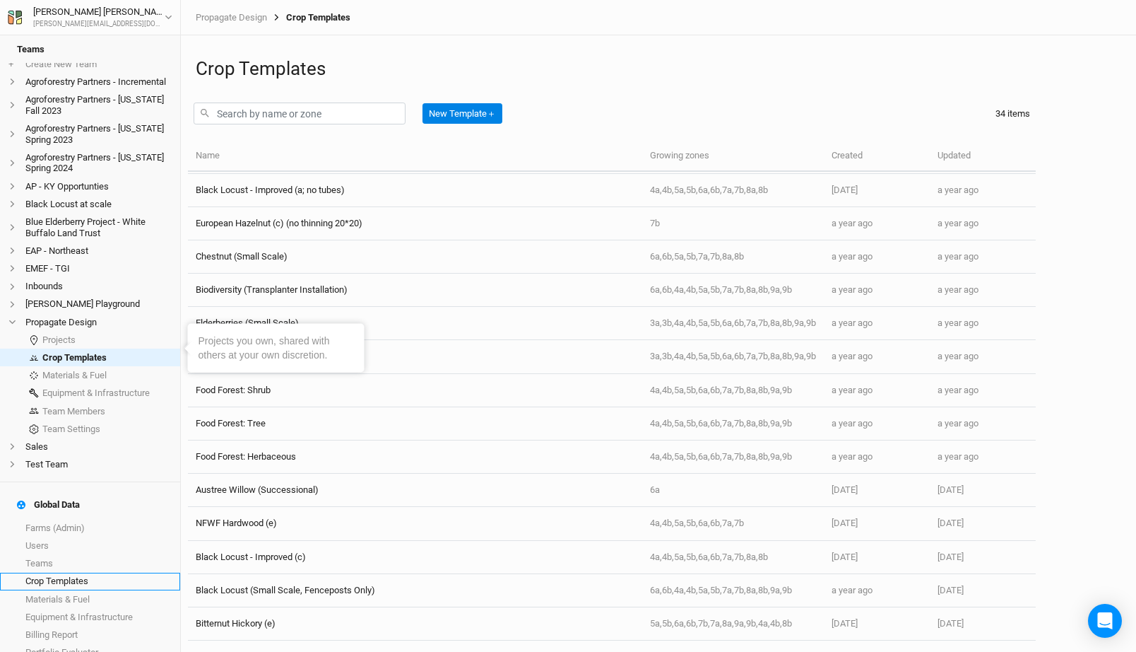
click at [73, 572] on link "Crop Templates" at bounding box center [90, 581] width 180 height 18
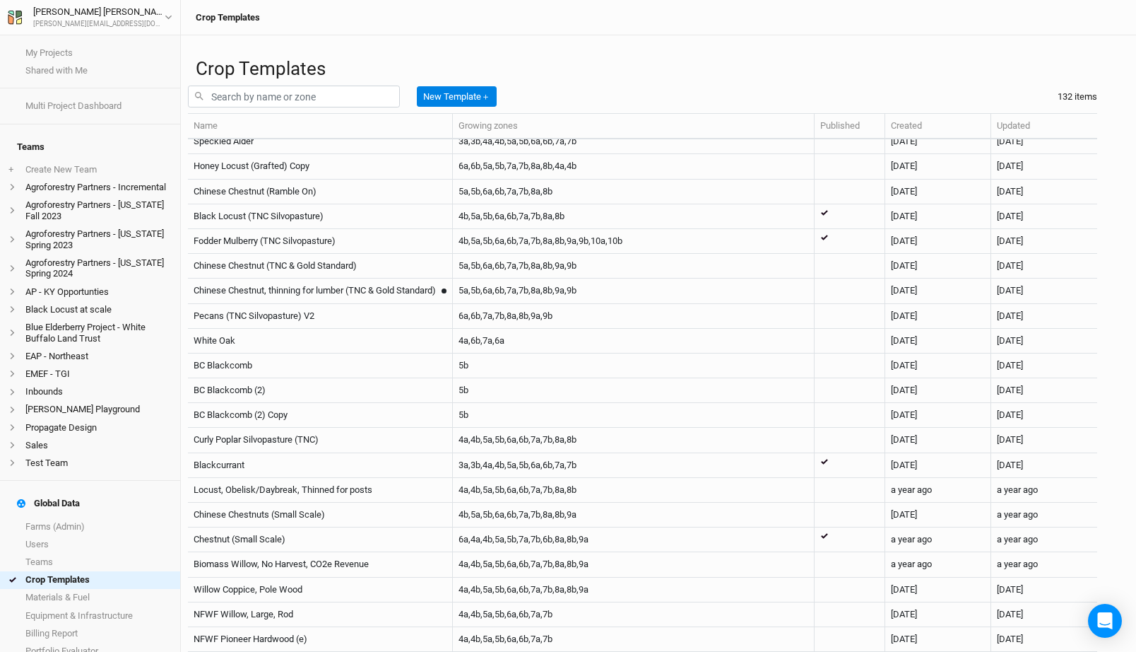
scroll to position [3328, 0]
click at [226, 107] on input "text" at bounding box center [294, 97] width 212 height 22
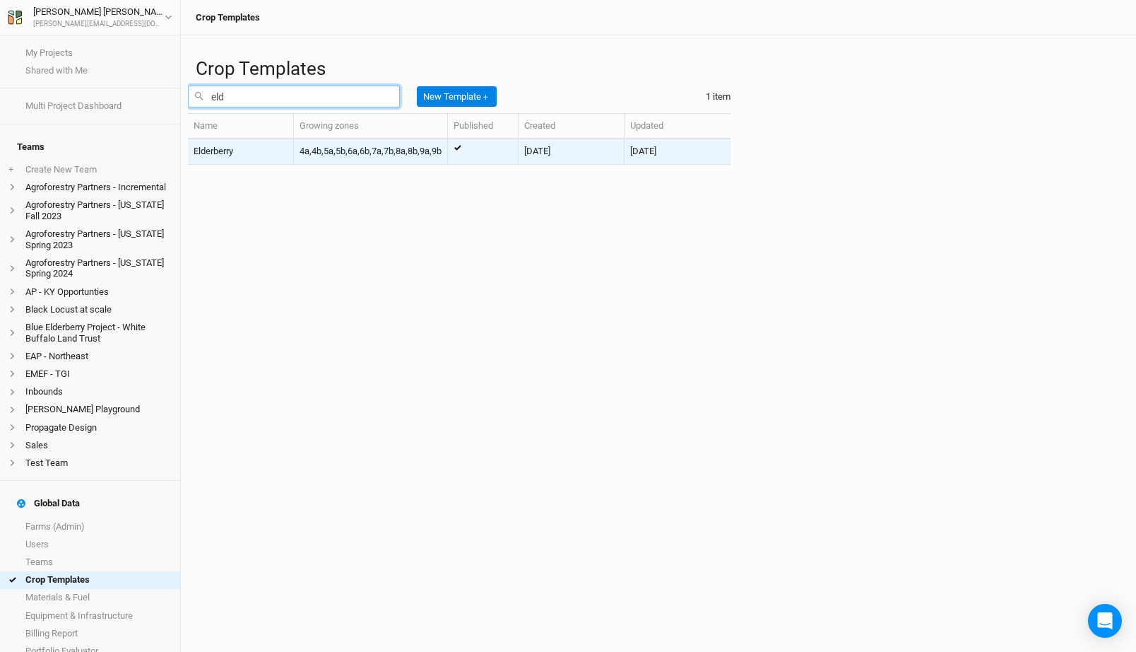
type input "eld"
click at [239, 158] on div "Elderberry" at bounding box center [241, 151] width 94 height 13
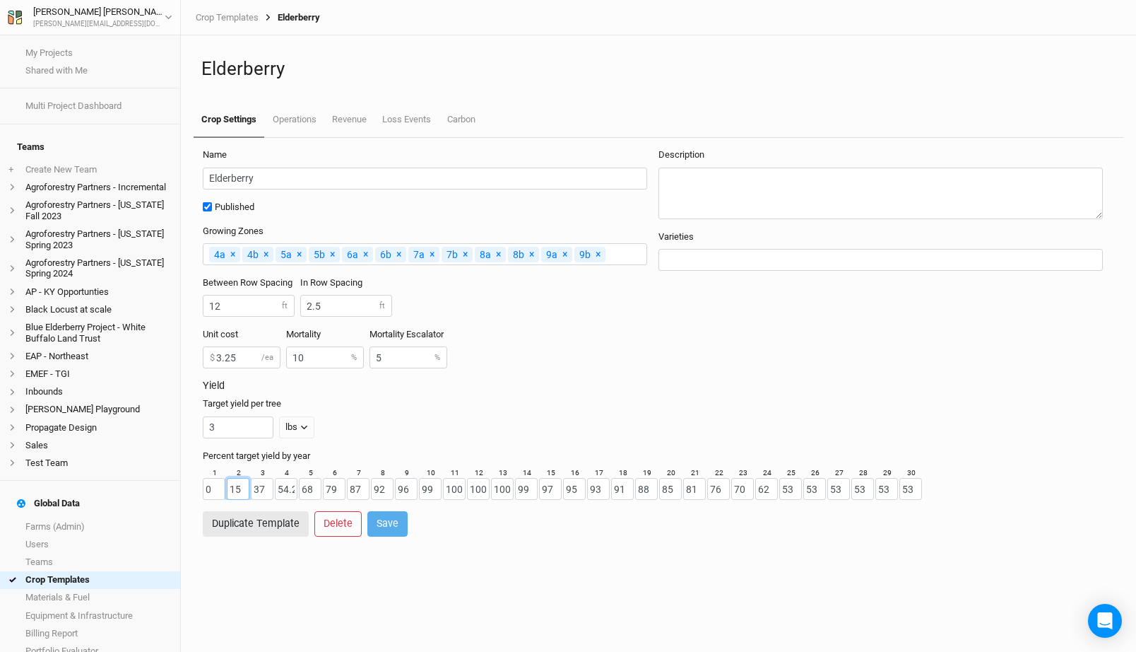
click at [232, 490] on input "15" at bounding box center [238, 489] width 23 height 22
type input "0"
click at [375, 568] on div "Name Elderberry Published Growing Zones 4a × Remove 4b × Remove 5a × Remove 5b …" at bounding box center [658, 395] width 941 height 514
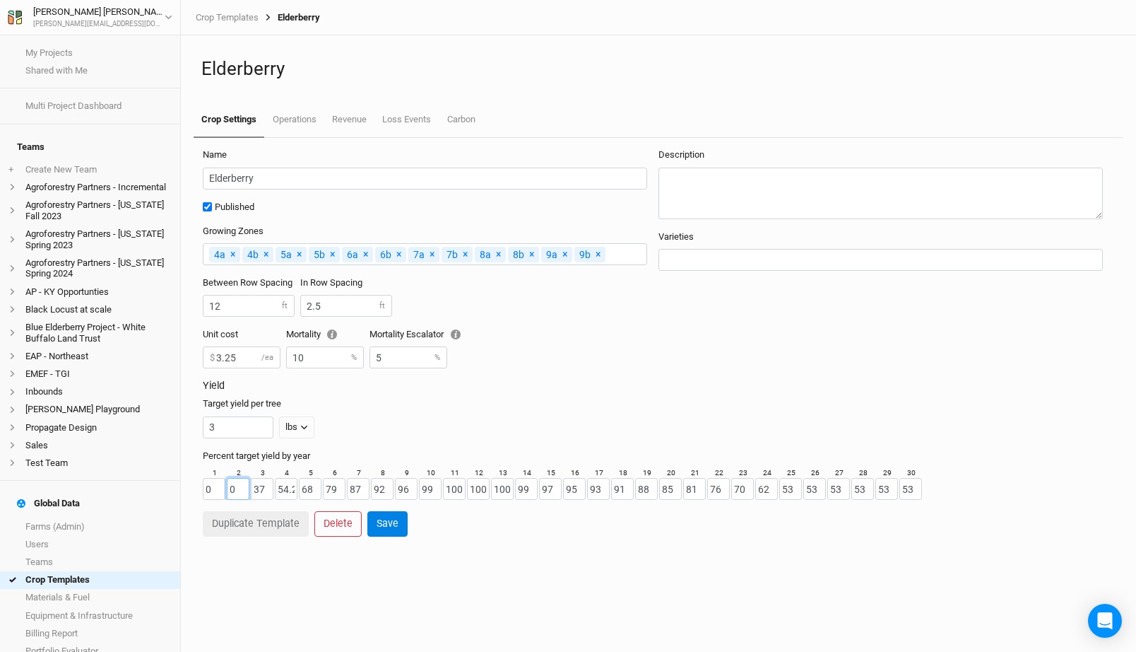
click at [243, 489] on input "0" at bounding box center [238, 489] width 23 height 22
type input "10"
click at [384, 522] on button "Save" at bounding box center [387, 523] width 40 height 25
click at [69, 44] on link "My Projects" at bounding box center [90, 53] width 180 height 18
